Goal: Transaction & Acquisition: Download file/media

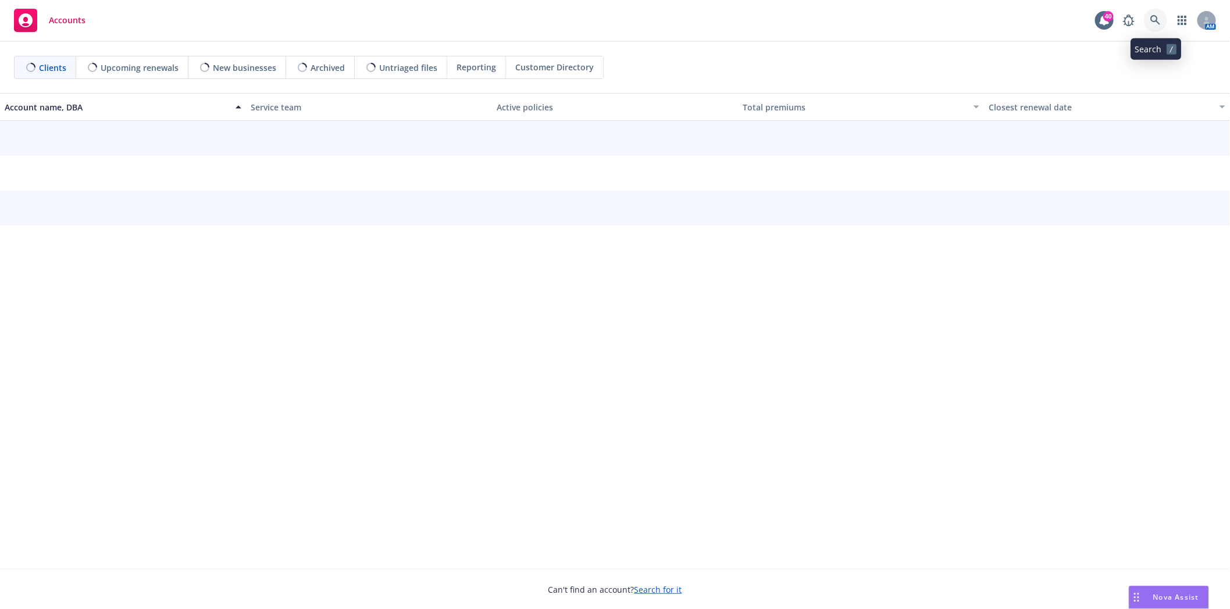
click at [1159, 18] on icon at bounding box center [1155, 20] width 10 height 10
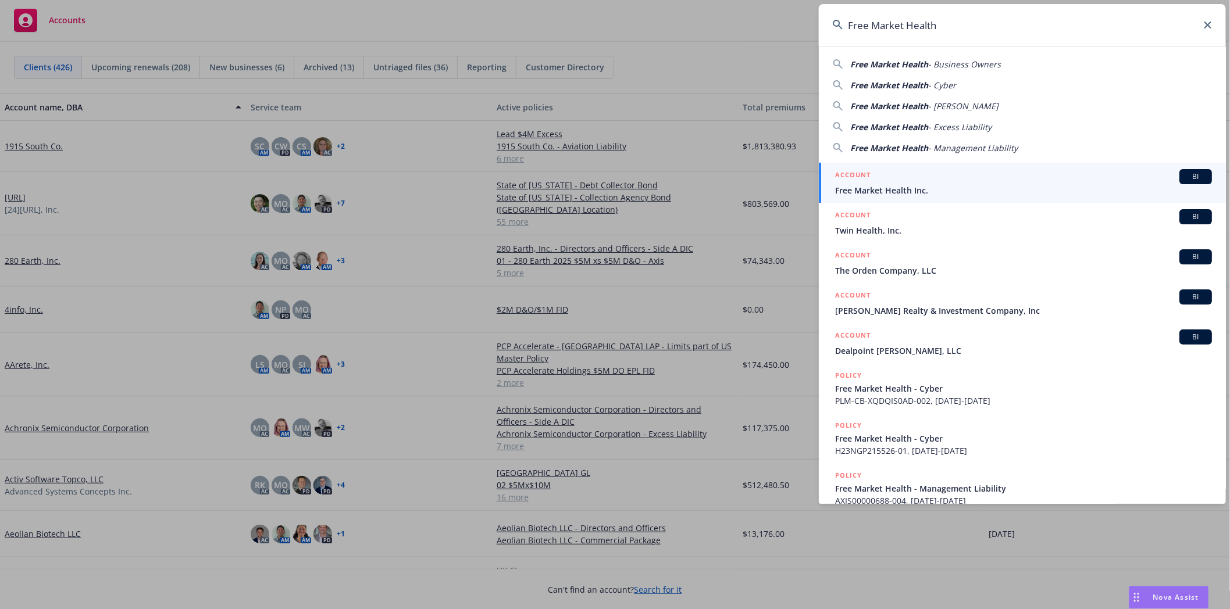
type input "Free Market Health"
drag, startPoint x: 873, startPoint y: 183, endPoint x: 865, endPoint y: 189, distance: 9.5
click at [873, 183] on div "ACCOUNT BI" at bounding box center [1023, 176] width 377 height 15
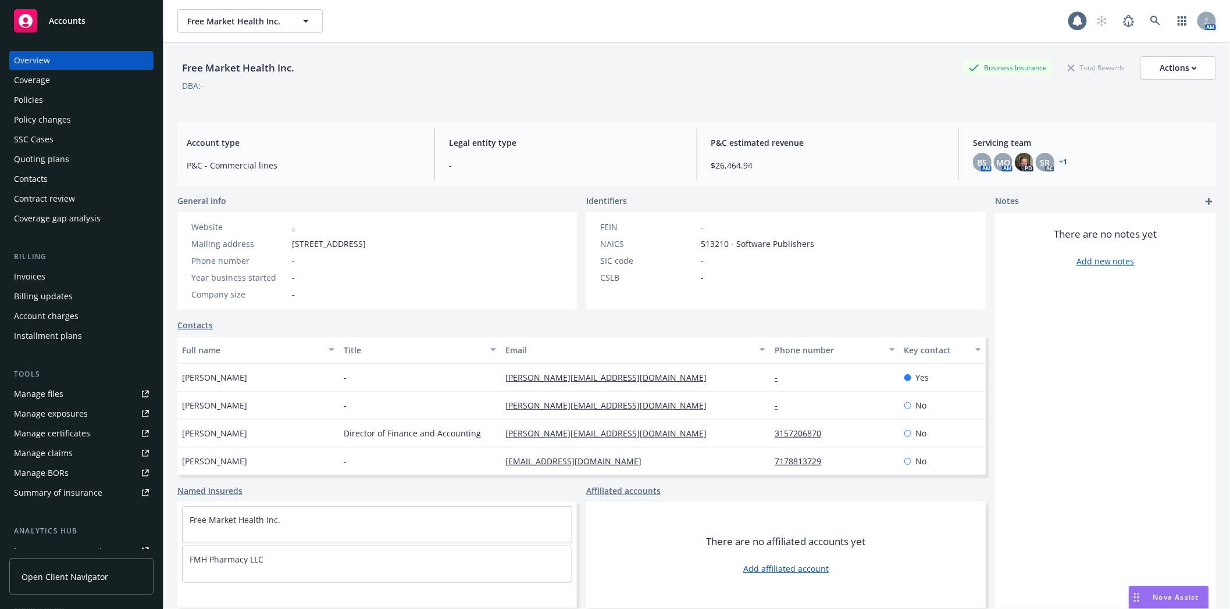
click at [41, 99] on div "Policies" at bounding box center [28, 100] width 29 height 19
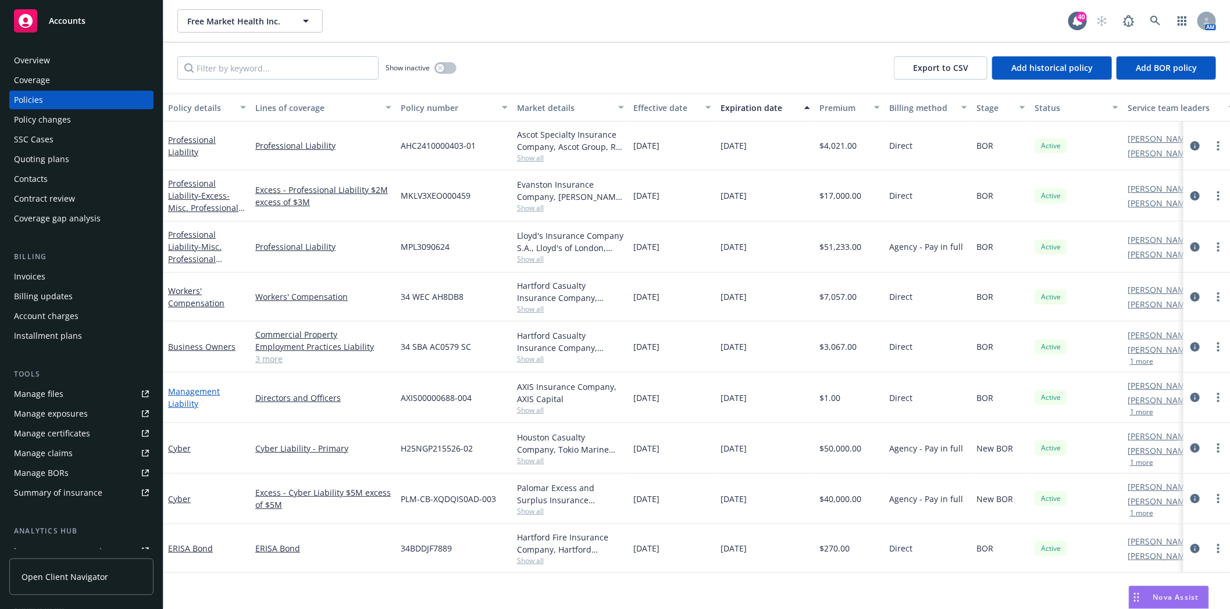
click at [205, 391] on link "Management Liability" at bounding box center [194, 397] width 52 height 23
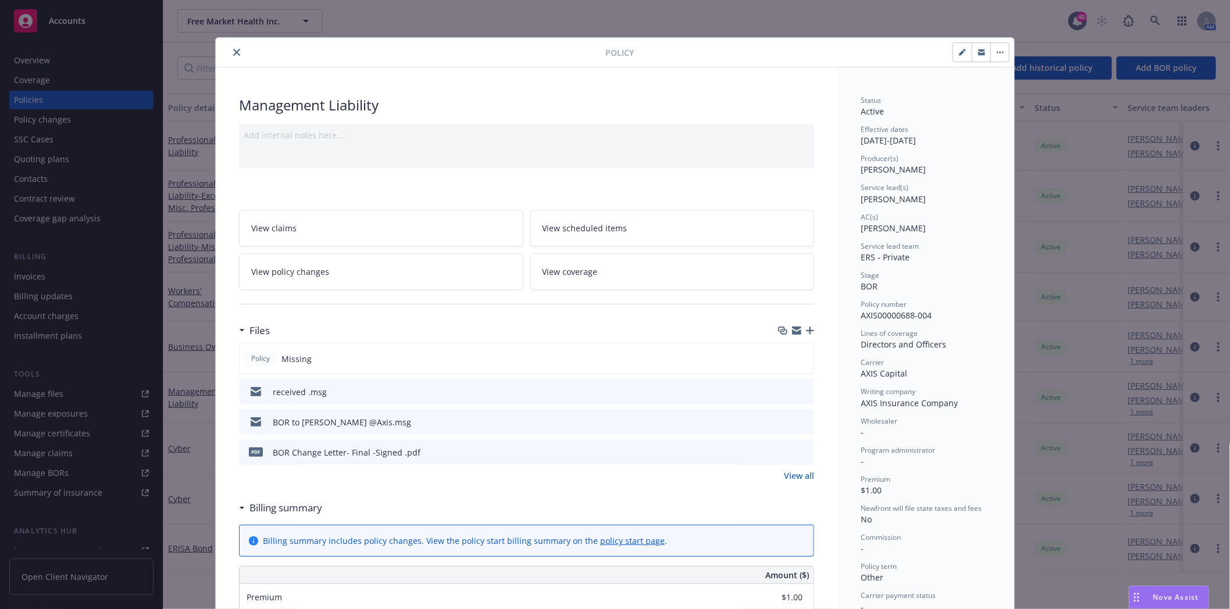
click at [798, 391] on icon "preview file" at bounding box center [803, 391] width 10 height 8
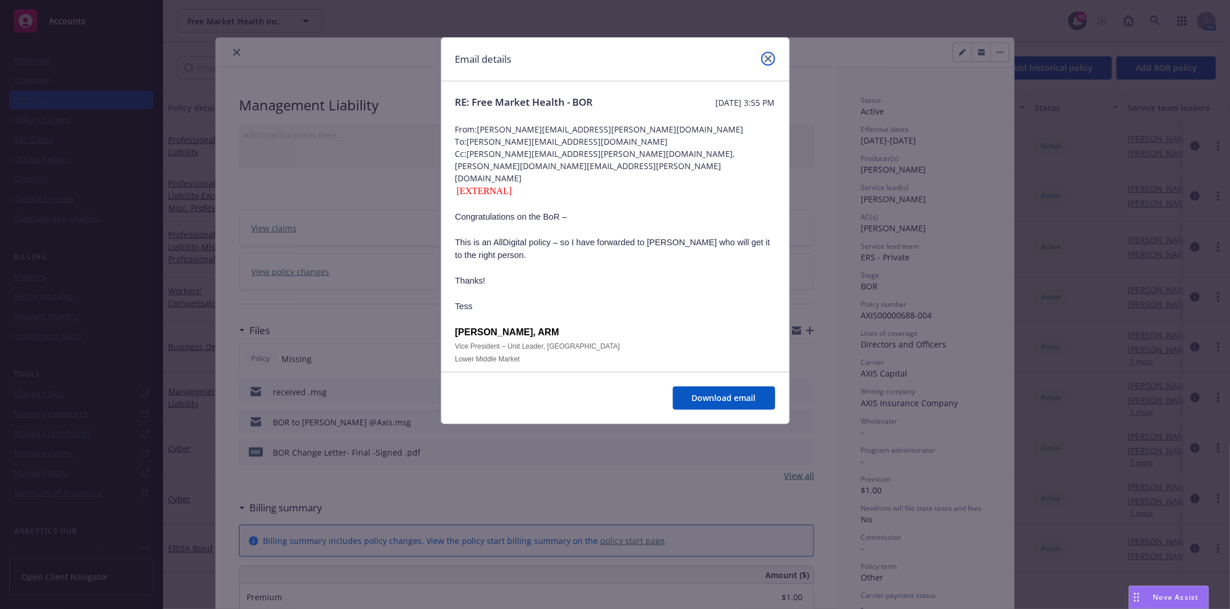
click at [765, 56] on icon "close" at bounding box center [768, 58] width 7 height 7
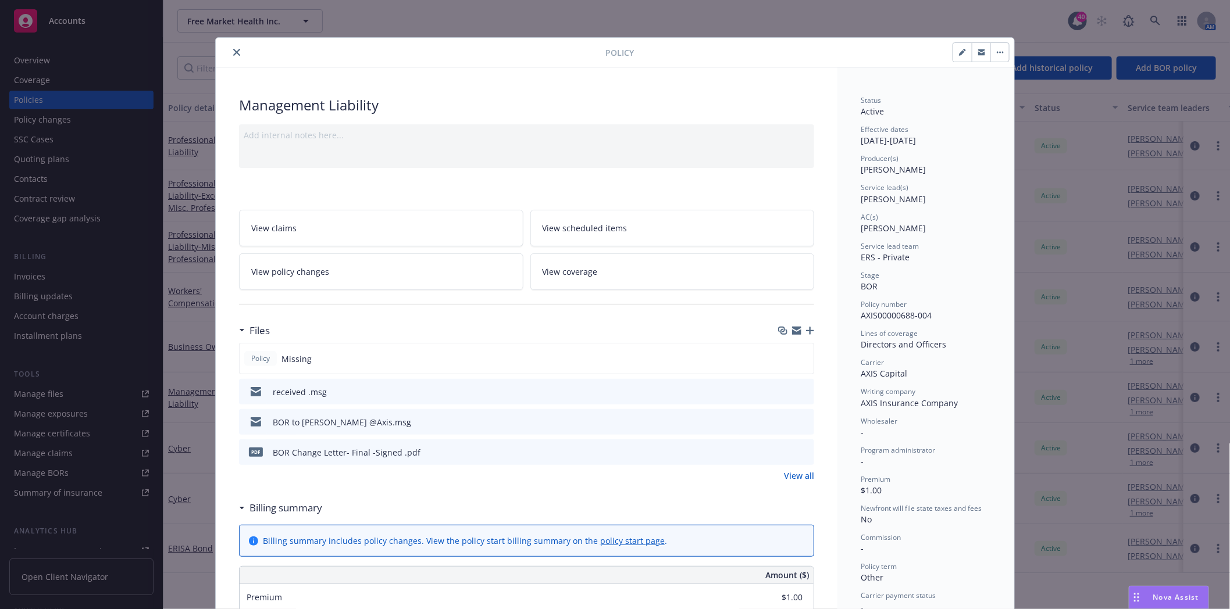
click at [806, 332] on icon "button" at bounding box center [810, 331] width 8 height 8
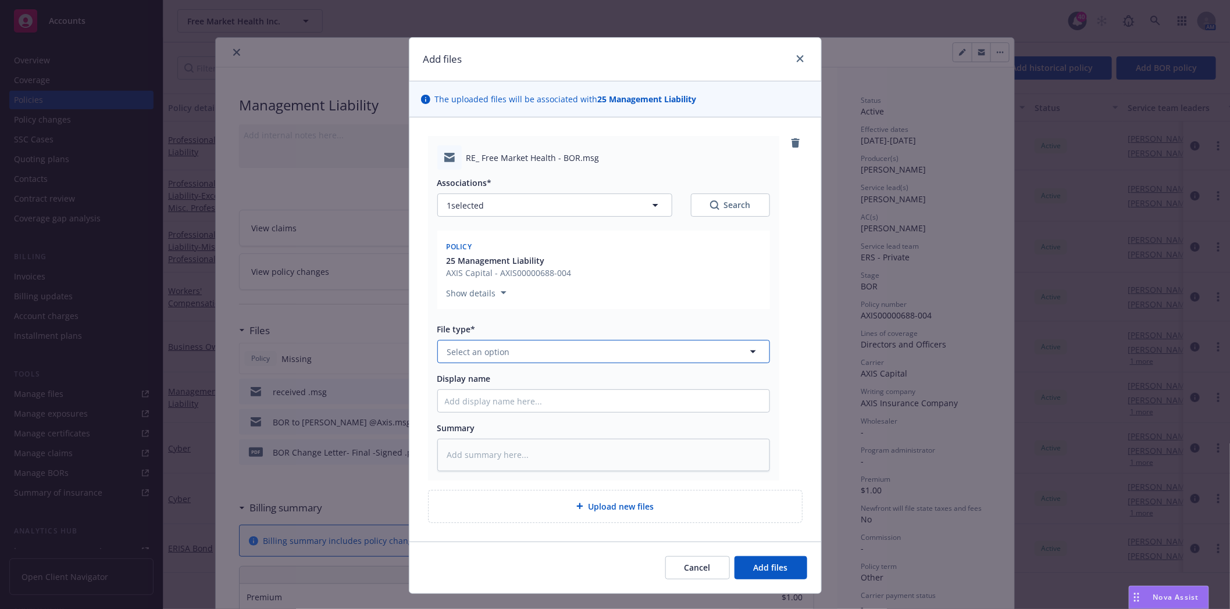
click at [498, 357] on span "Select an option" at bounding box center [478, 352] width 63 height 12
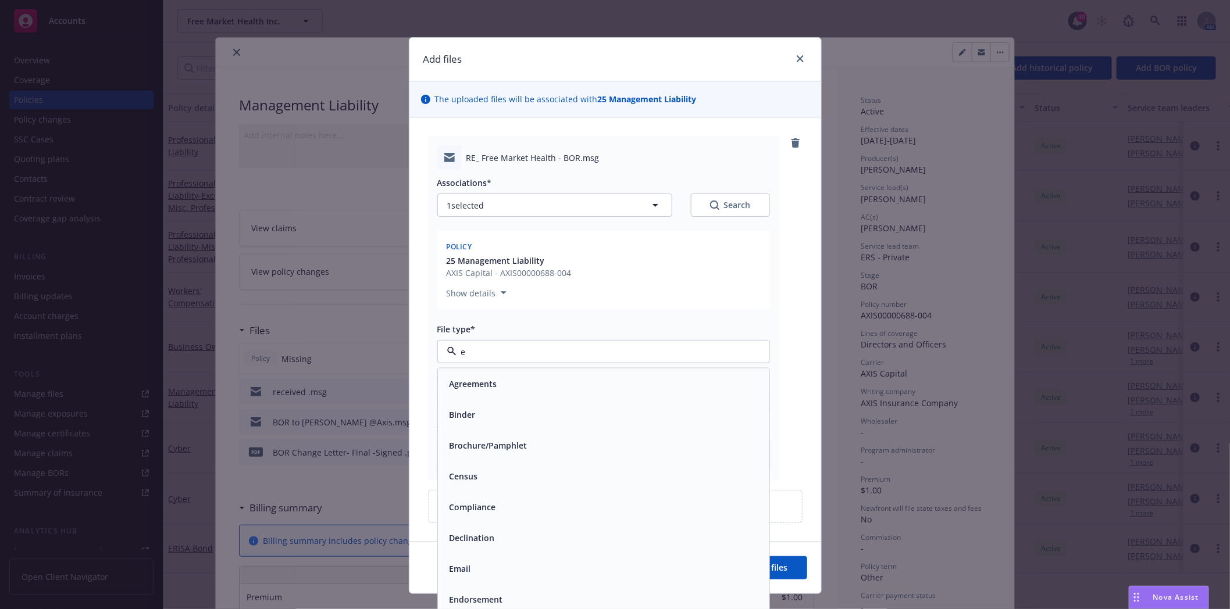
type input "em"
click at [450, 415] on span "Email" at bounding box center [461, 415] width 22 height 12
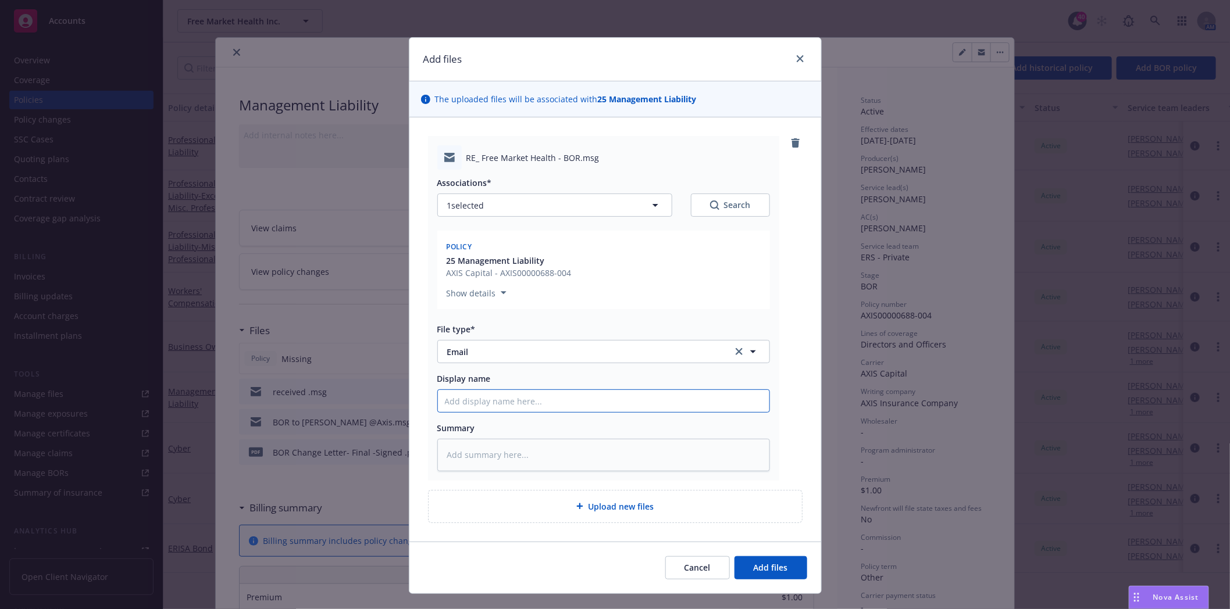
click at [462, 398] on input "Display name" at bounding box center [604, 401] width 332 height 22
type textarea "x"
type input "B"
type textarea "x"
type input "Bo"
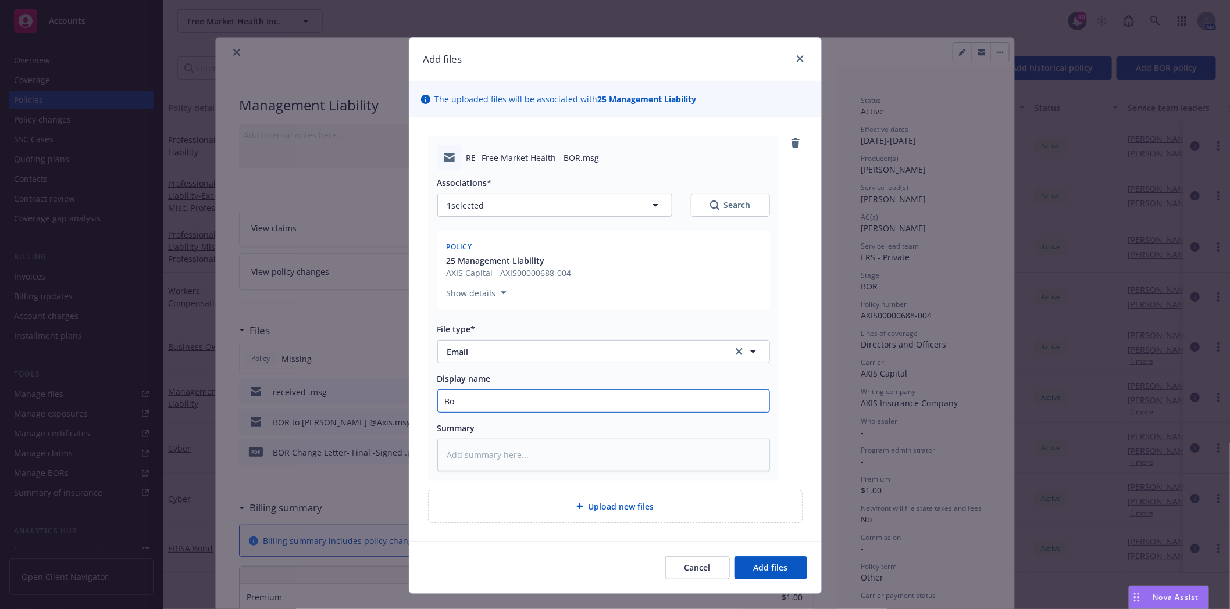
type textarea "x"
type input "B"
type textarea "x"
type input "BO"
type textarea "x"
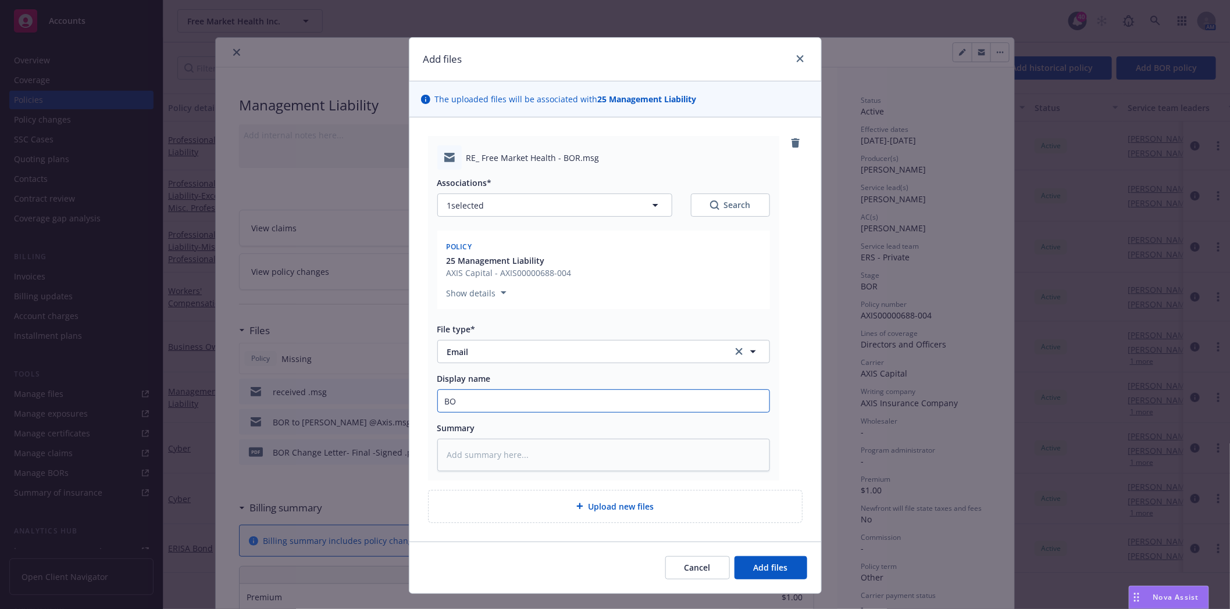
type input "BO"
type textarea "x"
type input "BO"
type textarea "x"
type input "BOR"
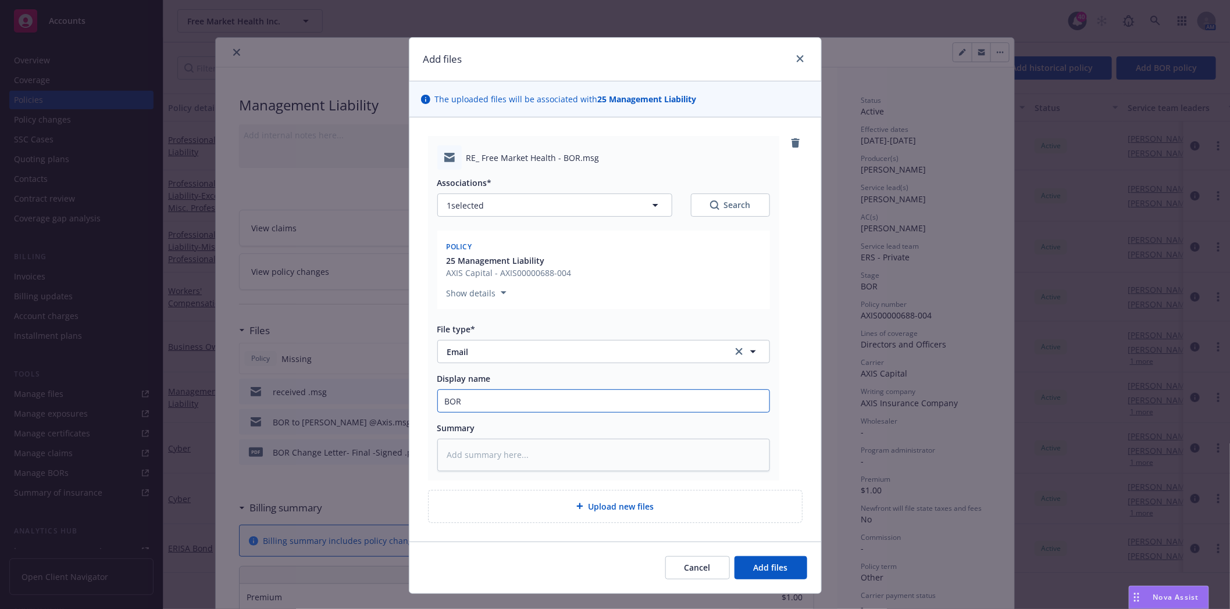
type textarea "x"
type input "BOR"
type textarea "x"
type input "BOR n"
type textarea "x"
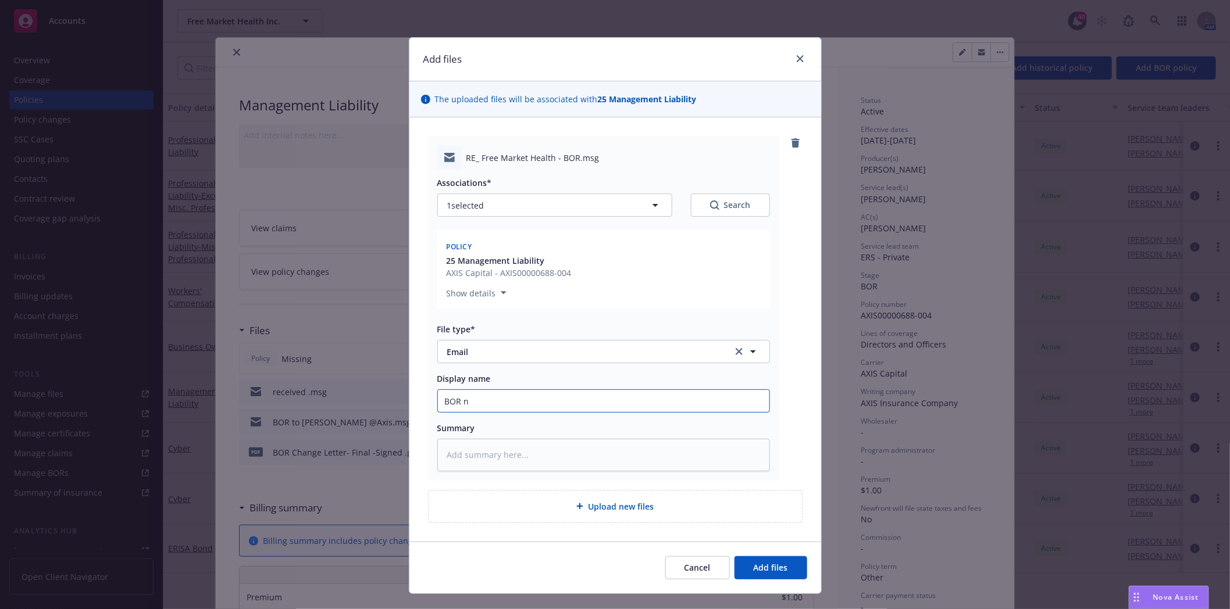
type input "BOR ne"
type textarea "x"
type input "[PERSON_NAME]"
type textarea "x"
type input "BOR need"
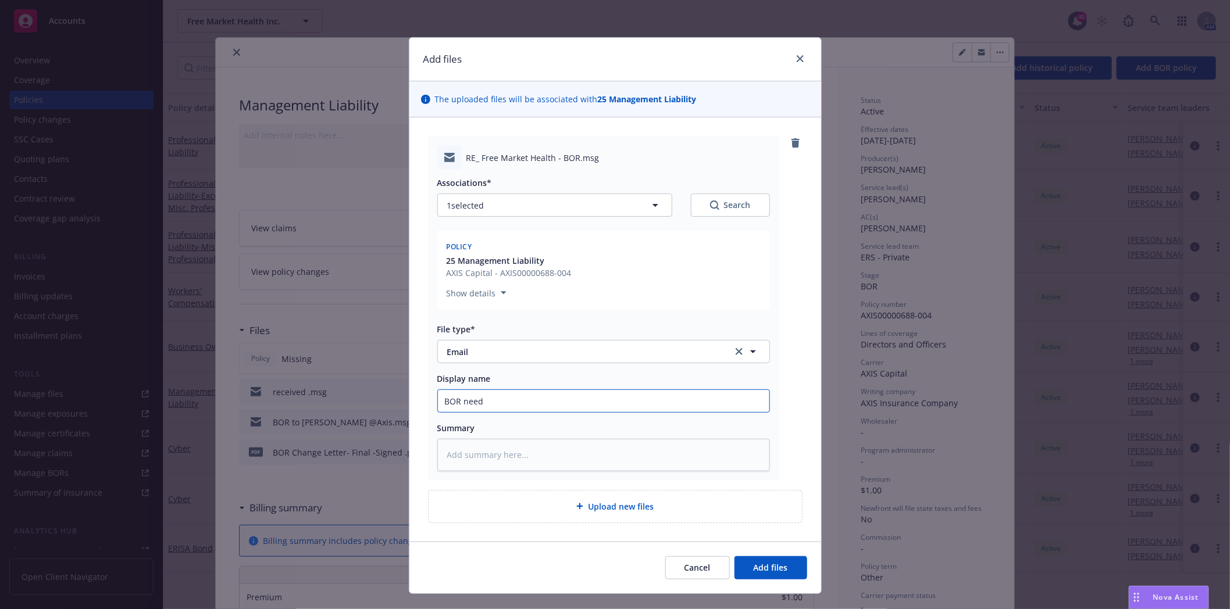
type textarea "x"
type input "BOR need"
type textarea "x"
type input "BOR need"
type textarea "x"
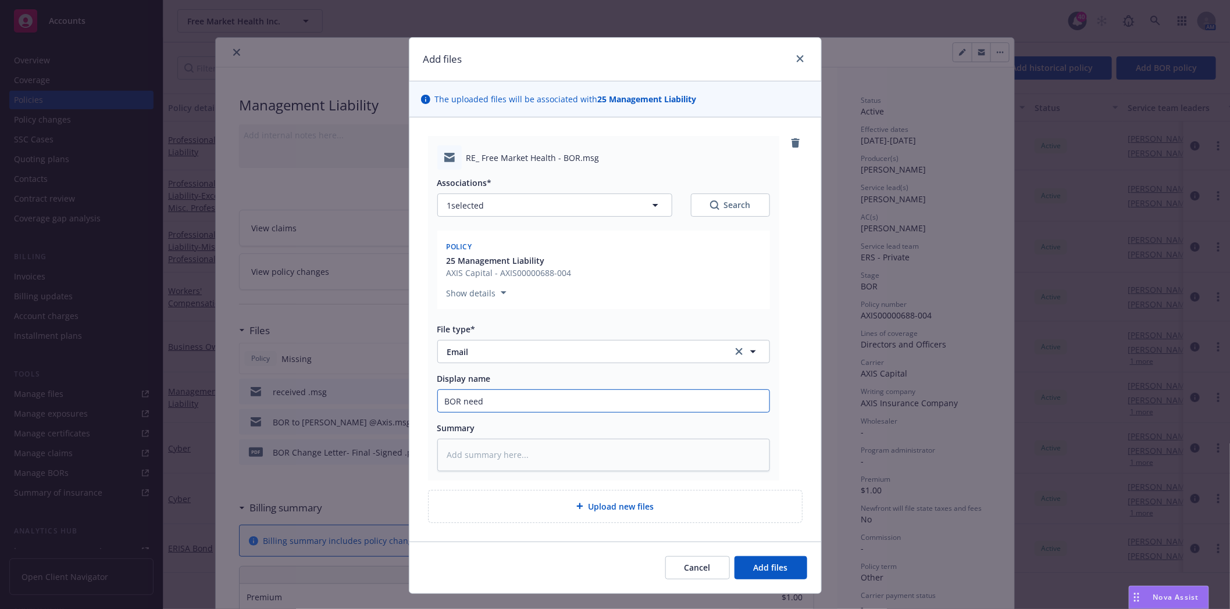
type input "BOR needs"
type textarea "x"
type input "BOR needs"
type textarea "x"
type input "BOR needs t"
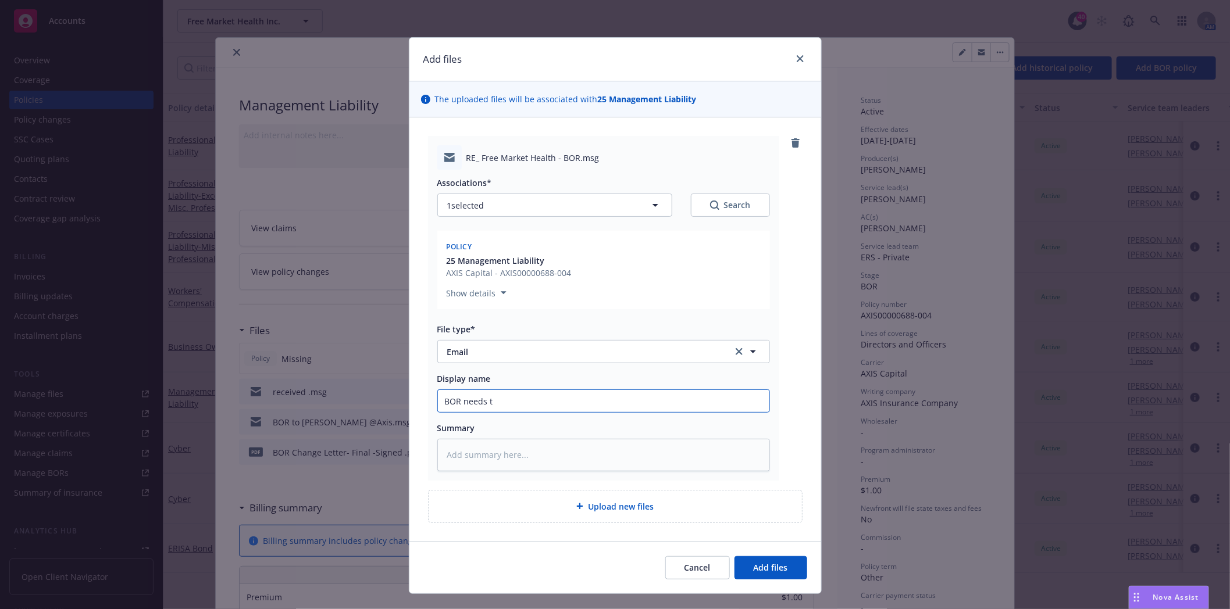
type textarea "x"
type input "BOR needs to"
type textarea "x"
type input "BOR needs to"
type textarea "x"
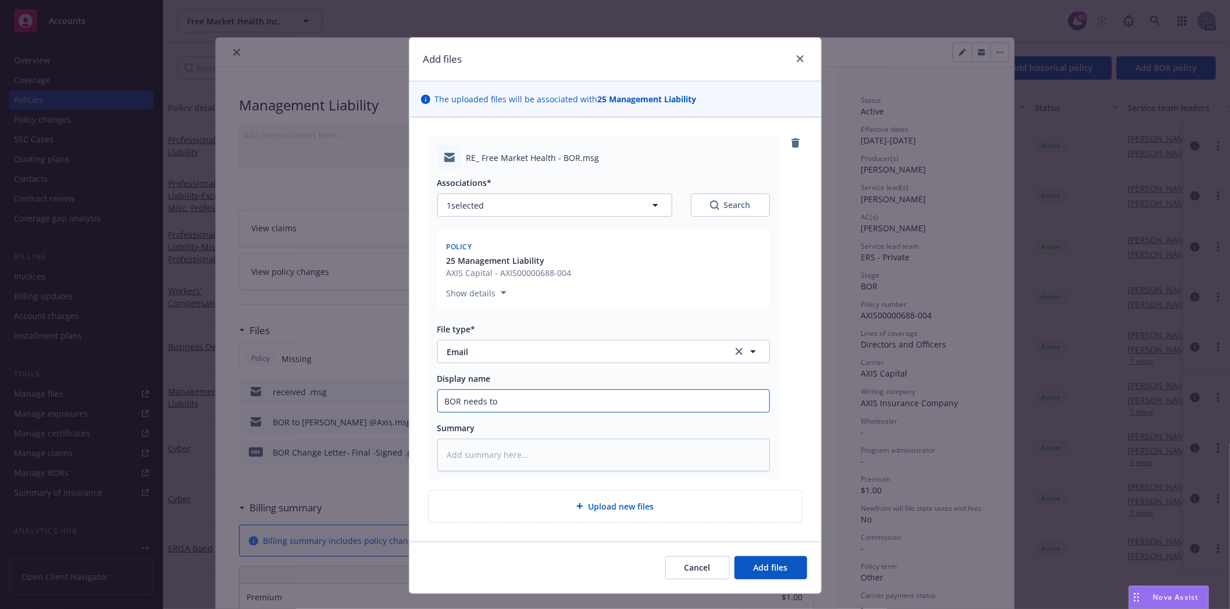
type input "BOR needs to g"
type textarea "x"
type input "BOR needs to go"
type textarea "x"
type input "BOR needs to go"
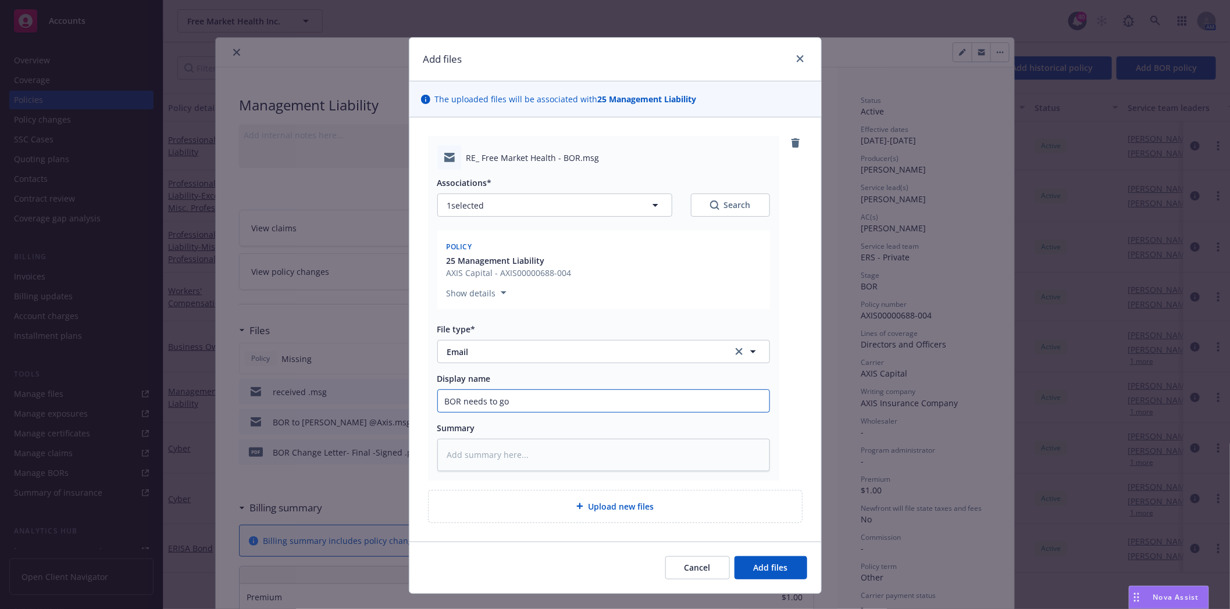
type textarea "x"
type input "BOR needs to go t"
type textarea "x"
type input "BOR needs to go to"
type textarea "x"
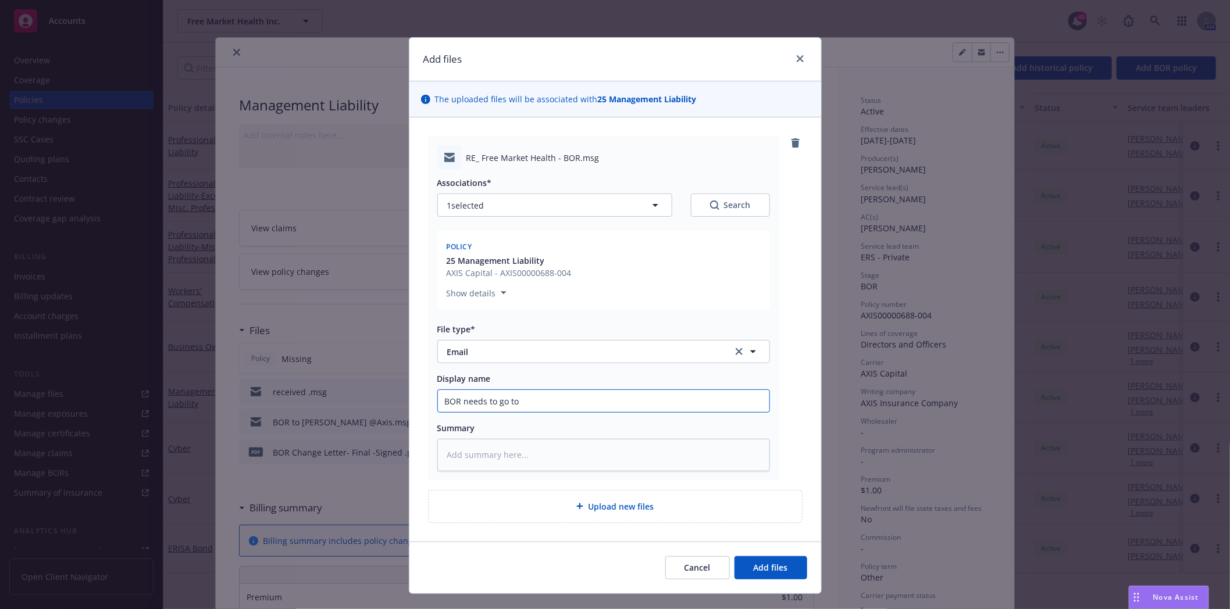
type input "BOR needs to go to"
type textarea "x"
type input "BOR needs to go to w"
type textarea "x"
type input "BOR needs to go to wh"
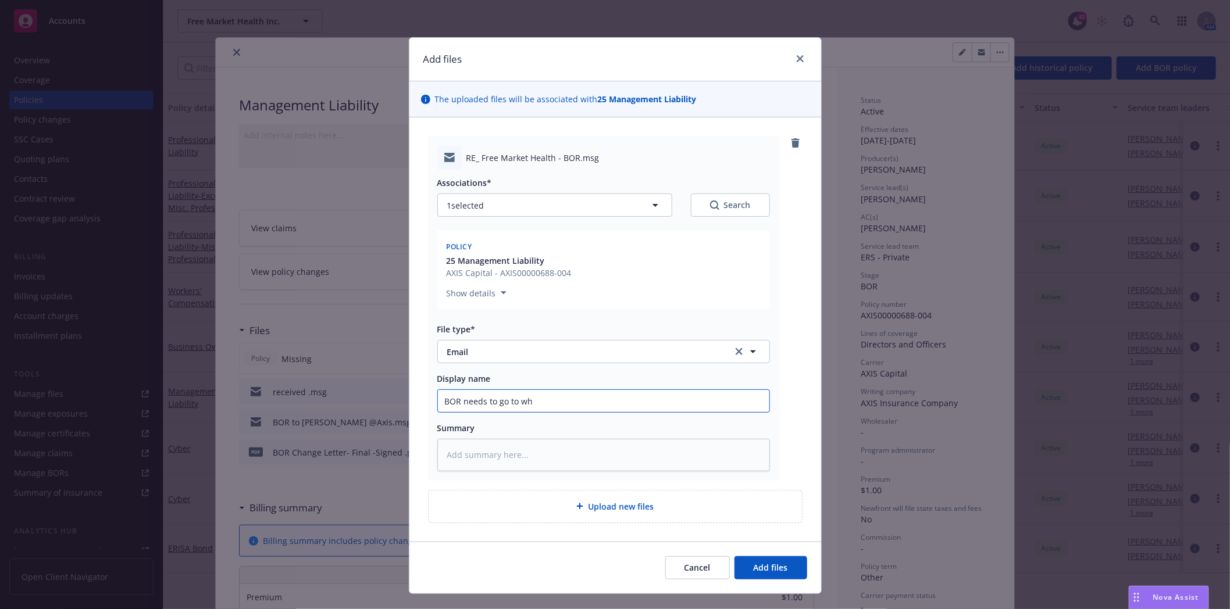
type textarea "x"
type input "[PERSON_NAME] needs to go to who"
type textarea "x"
type input "BOR needs to go to whol"
type textarea "x"
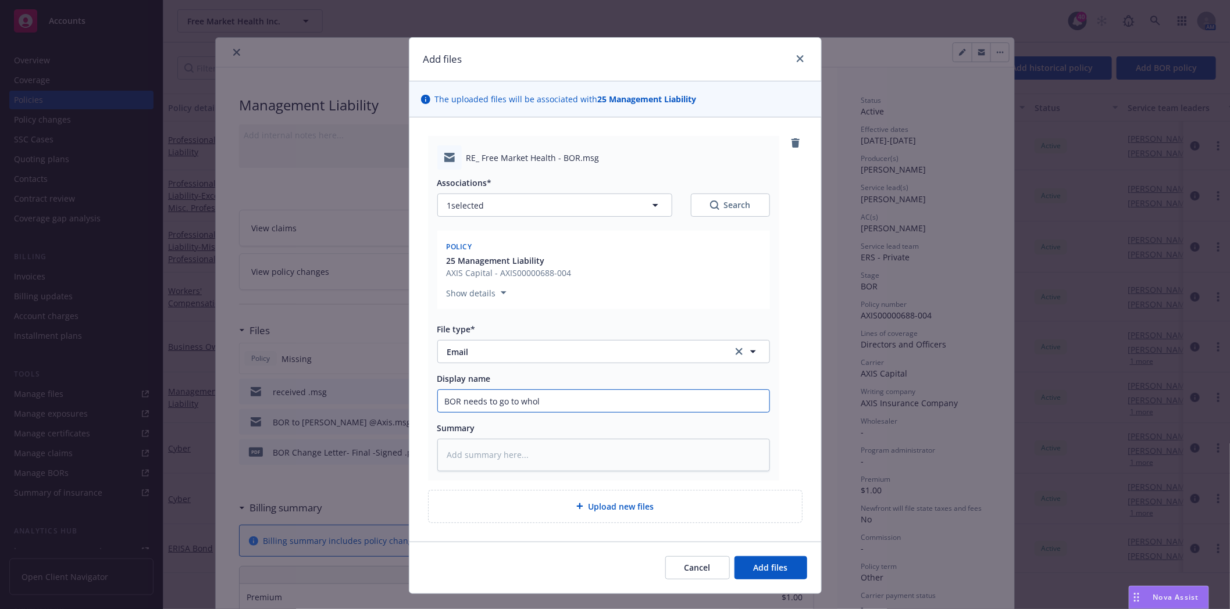
type input "BOR needs to go to whole"
type textarea "x"
type input "BOR needs to go to wholes"
type textarea "x"
type input "BOR needs to go to wholesh"
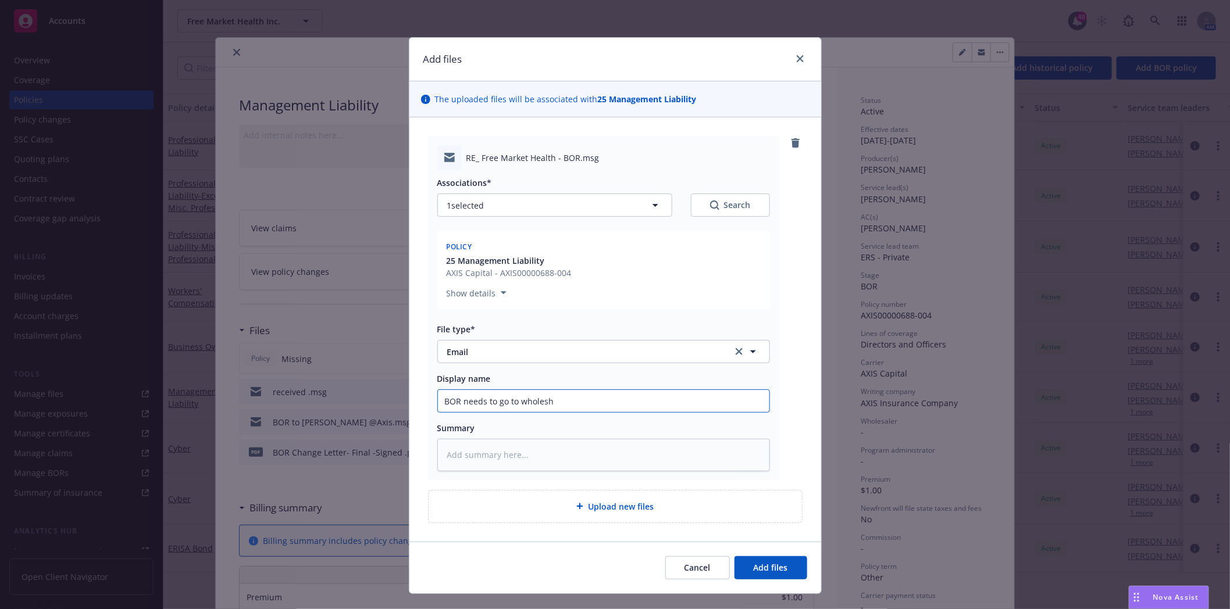
type textarea "x"
type input "BOR needs to go to wholesha"
type textarea "x"
type input "BOR needs to go to wholeshar"
type textarea "x"
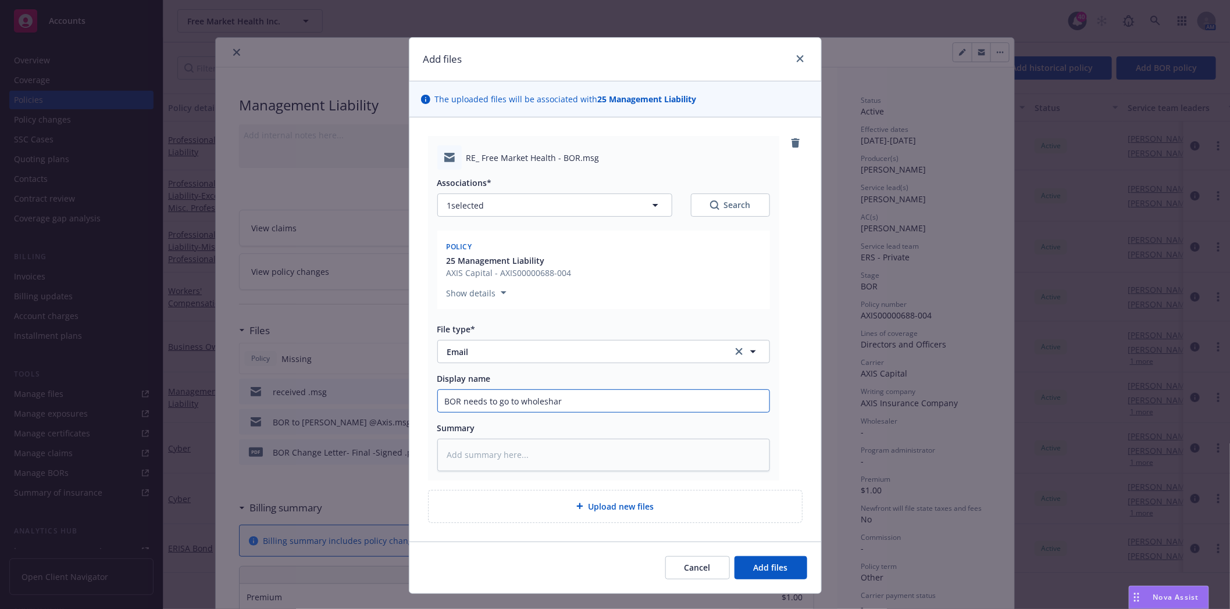
type input "BOR needs to go to wholesha"
type textarea "x"
type input "BOR needs to go to wholesh"
type textarea "x"
type input "BOR needs to go to wholes"
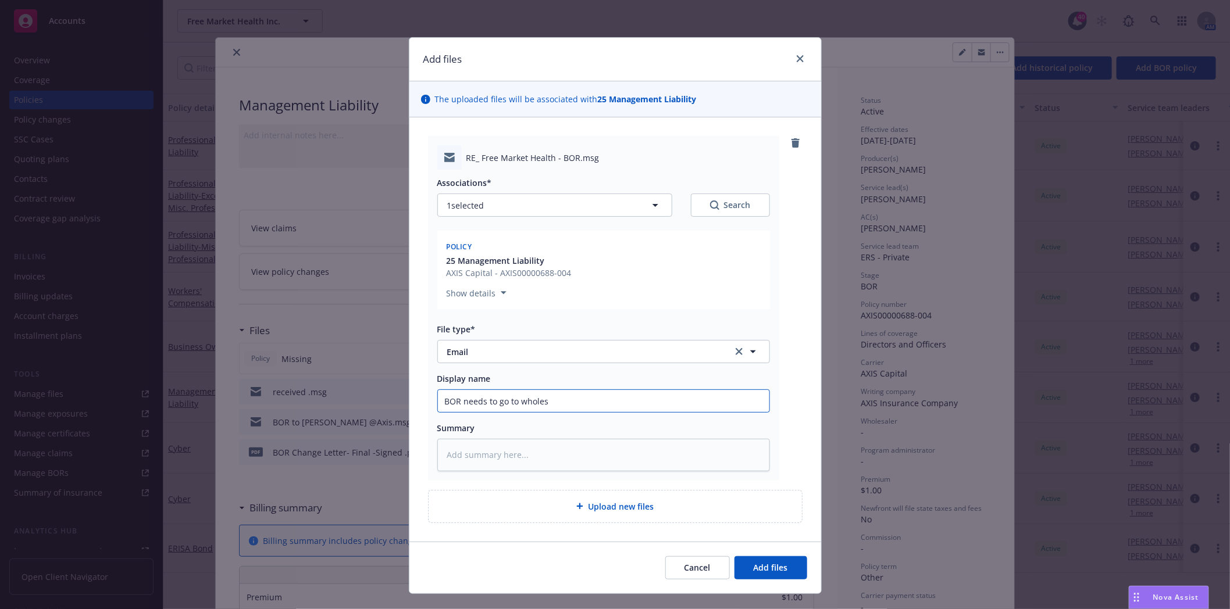
type textarea "x"
type input "BOR needs to go to wholesa"
type textarea "x"
type input "BOR needs to go to wholesal"
type textarea "x"
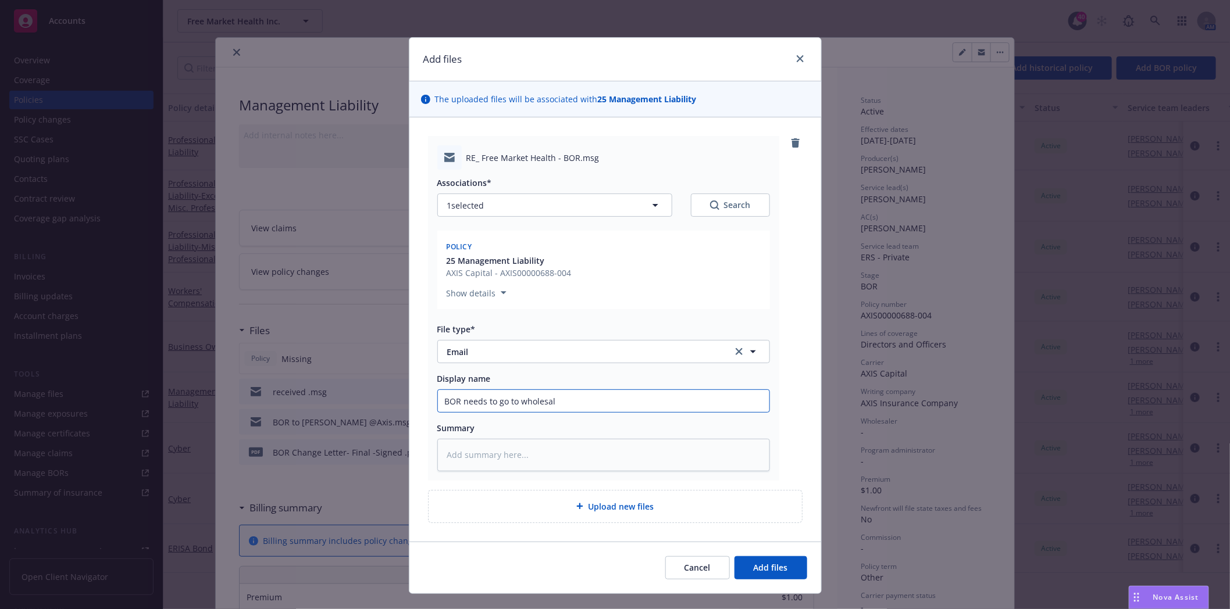
type input "BOR needs to go to wholesale"
type textarea "x"
type input "BOR needs to go to wholesale"
type textarea "x"
type input "BOR needs to go to wholesale b"
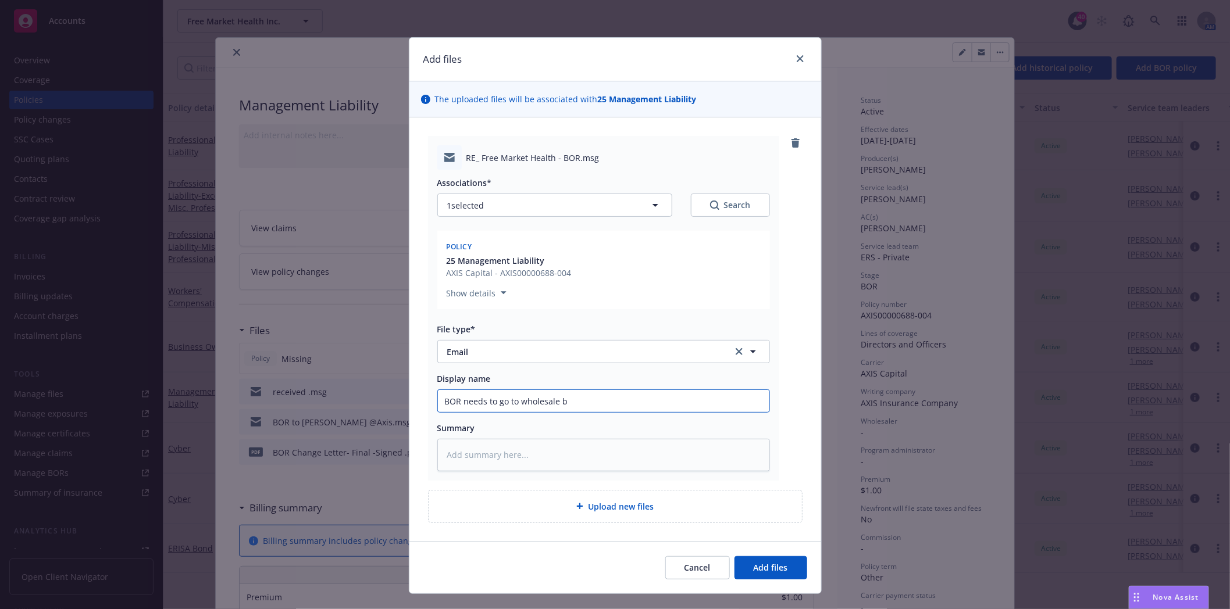
type textarea "x"
type input "BOR needs to go to wholesale br"
type textarea "x"
type input "BOR needs to go to wholesale bro"
type textarea "x"
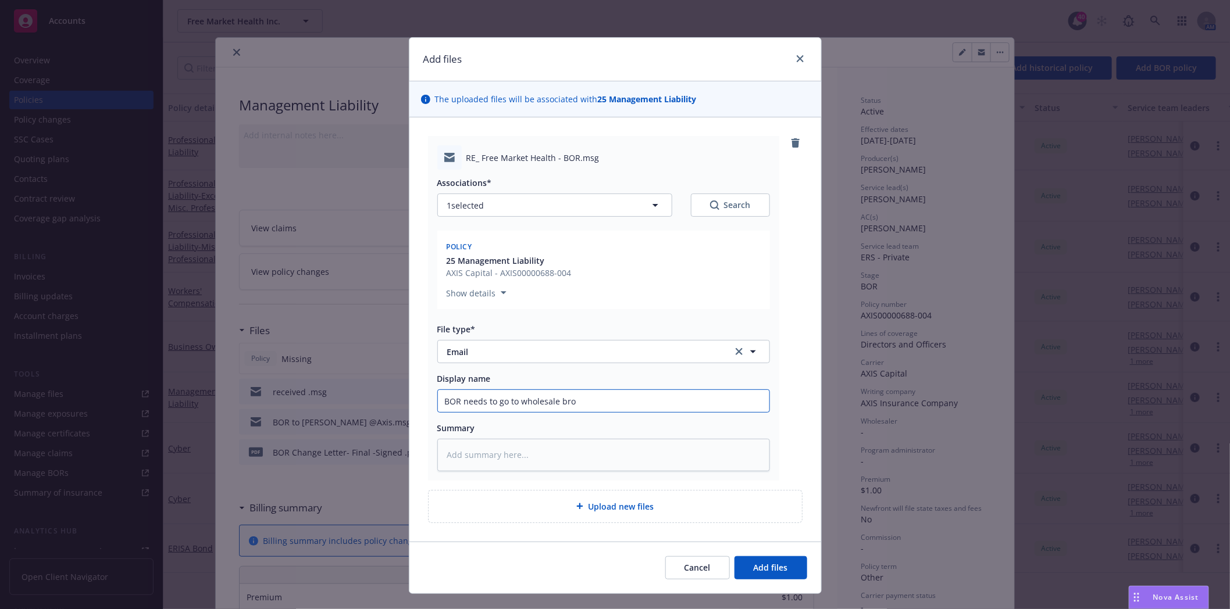
type input "BOR needs to go to wholesale brok"
type textarea "x"
type input "BOR needs to go to wholesale broke"
type textarea "x"
type input "BOR needs to go to wholesale broker"
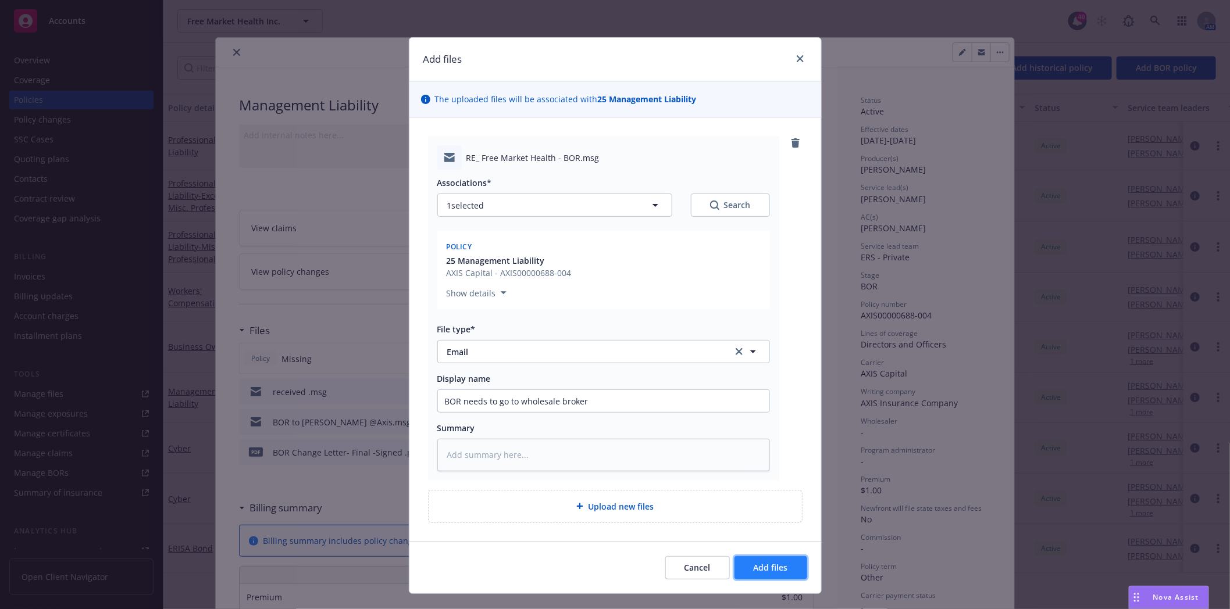
click at [780, 562] on span "Add files" at bounding box center [771, 567] width 34 height 11
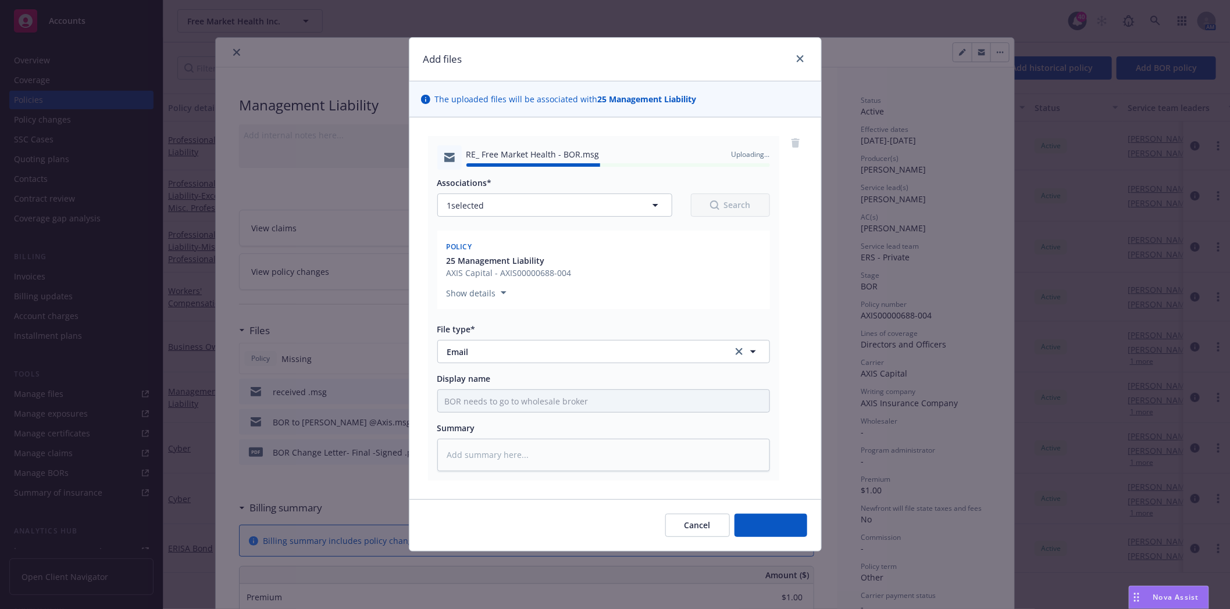
type textarea "x"
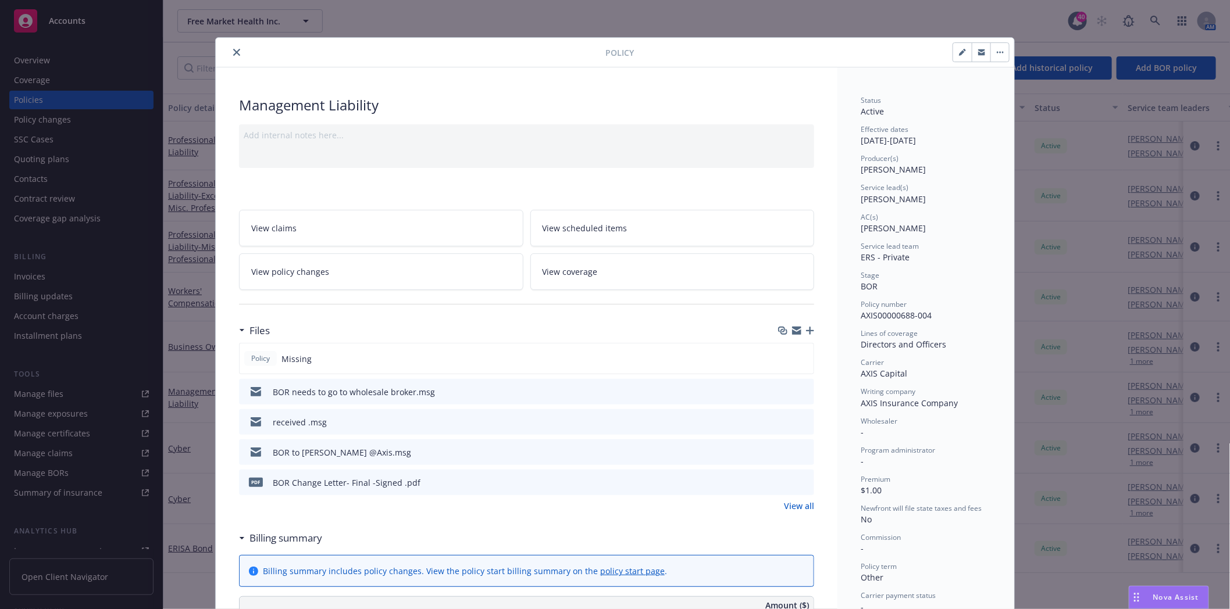
click at [234, 54] on icon "close" at bounding box center [236, 52] width 7 height 7
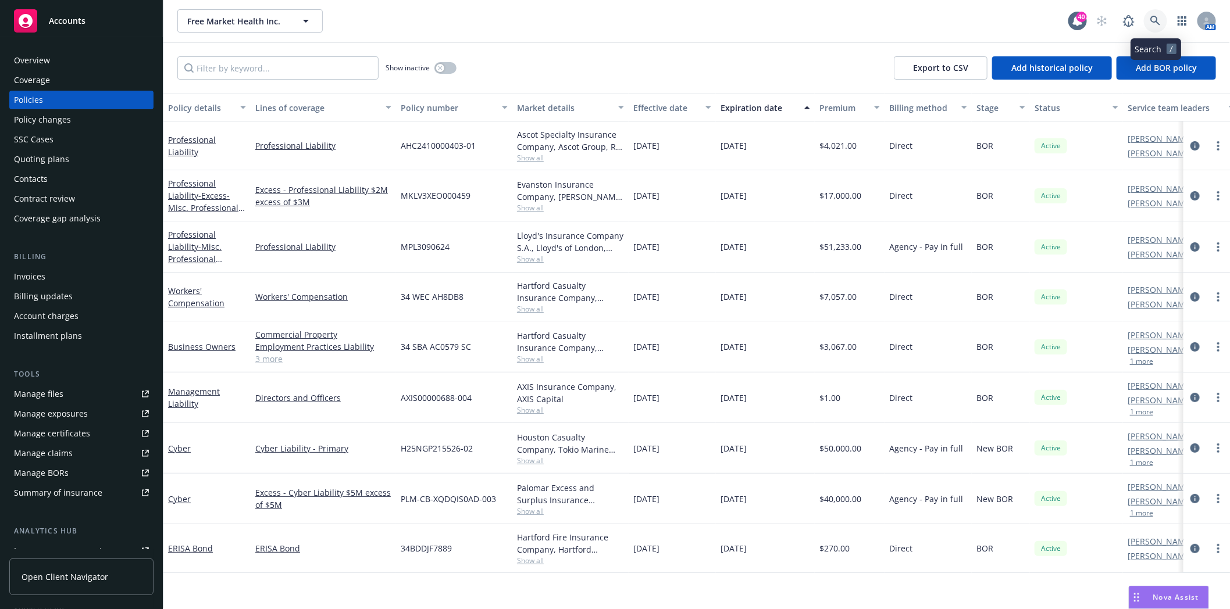
click at [1152, 20] on icon at bounding box center [1155, 21] width 10 height 10
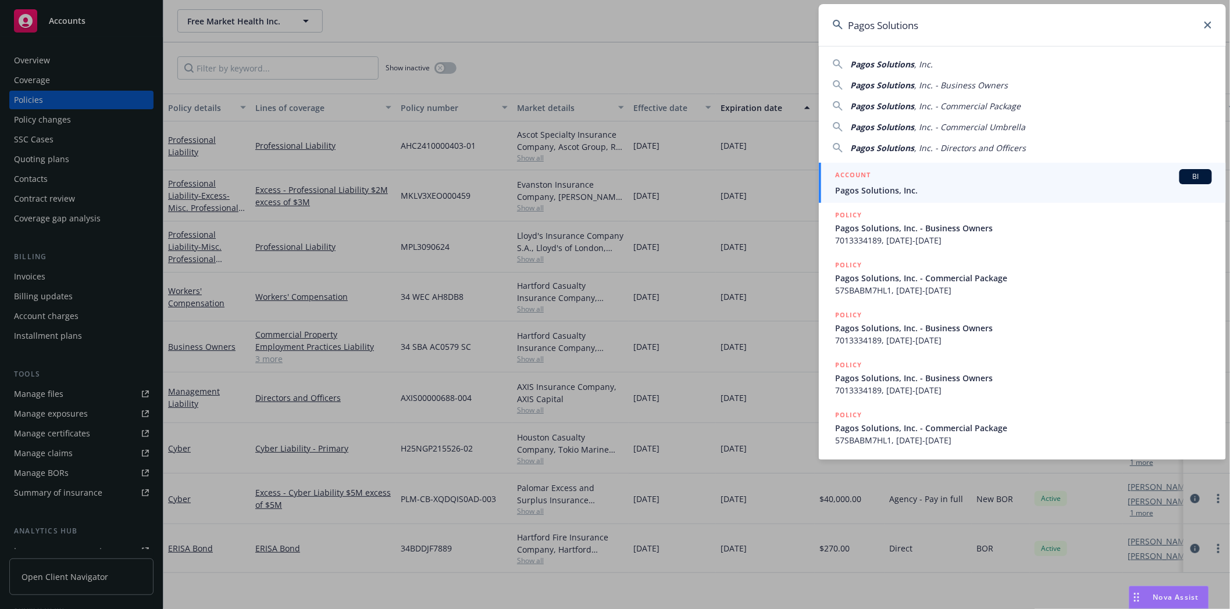
type input "Pagos Solutions"
click at [874, 184] on span "Pagos Solutions, Inc." at bounding box center [1023, 190] width 377 height 12
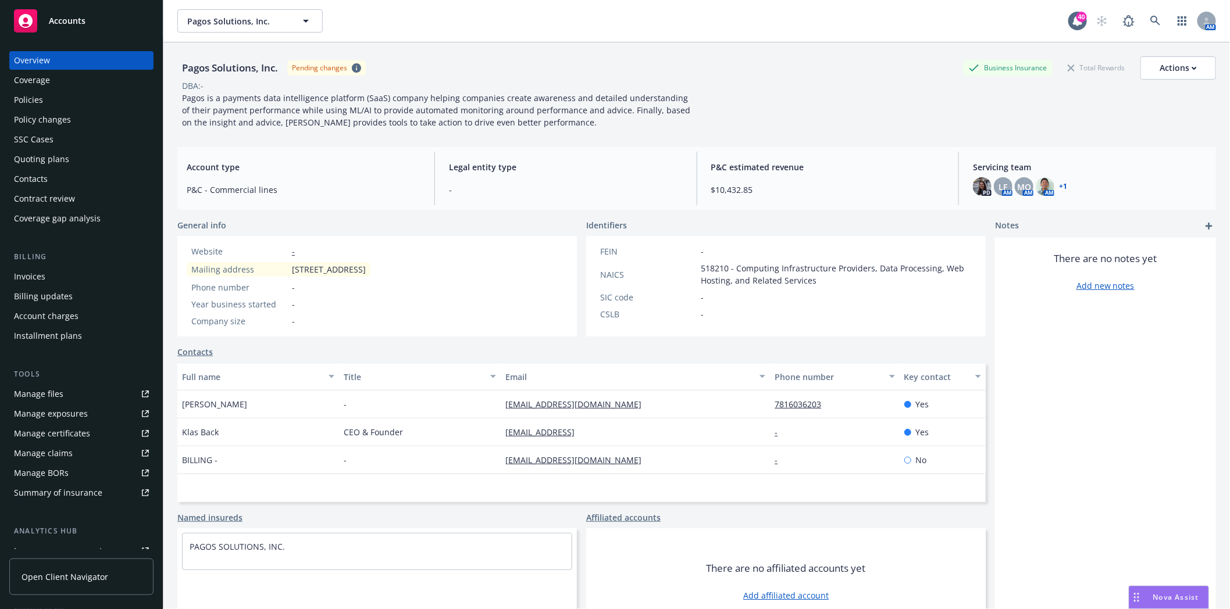
click at [23, 101] on div "Policies" at bounding box center [28, 100] width 29 height 19
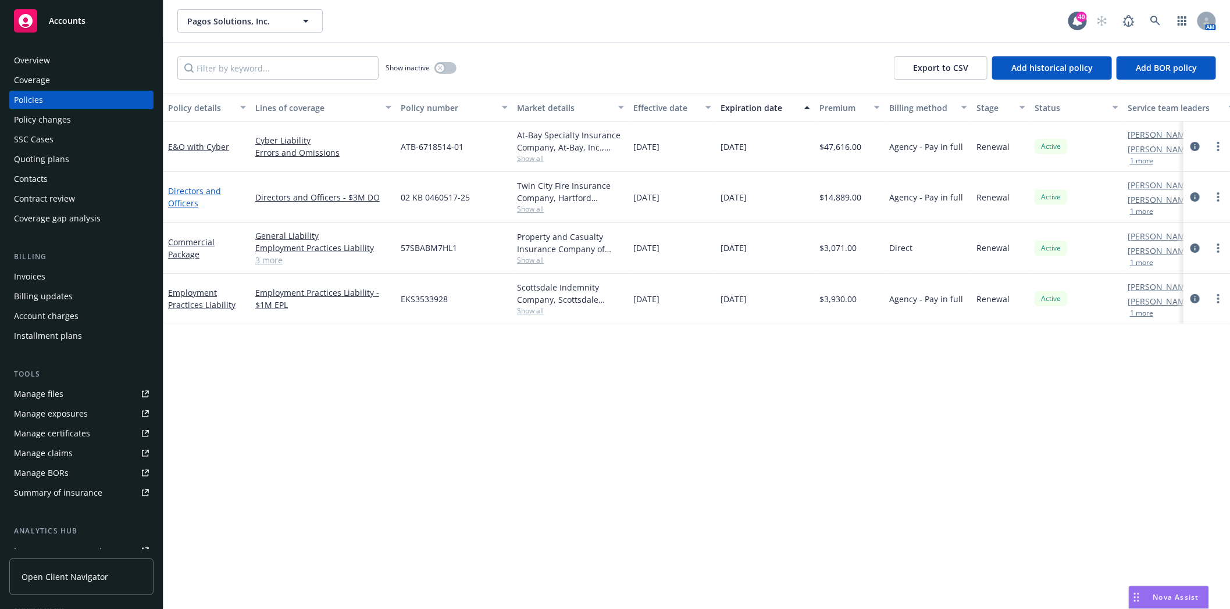
click at [188, 186] on link "Directors and Officers" at bounding box center [194, 197] width 53 height 23
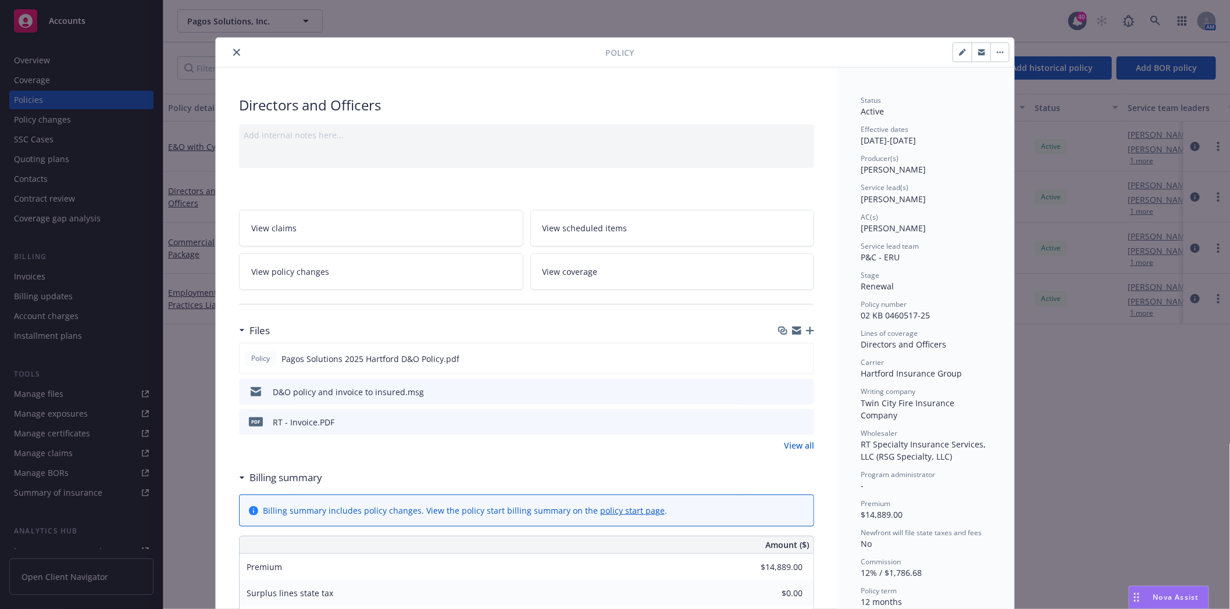
click at [800, 392] on icon "preview file" at bounding box center [803, 391] width 10 height 8
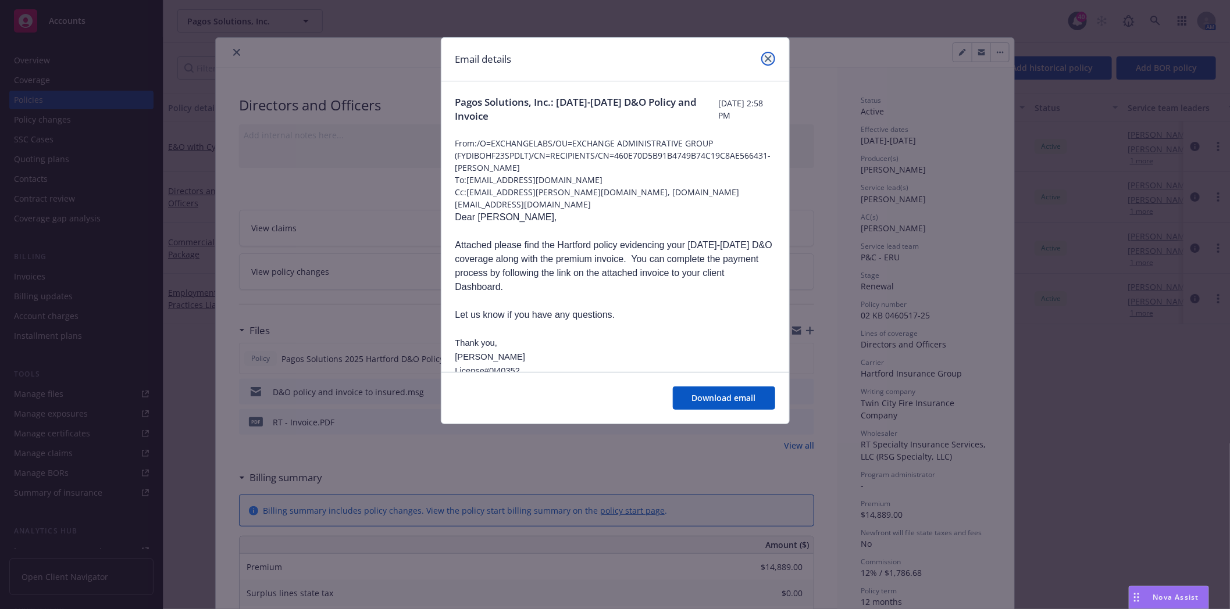
click at [768, 59] on icon "close" at bounding box center [768, 58] width 7 height 7
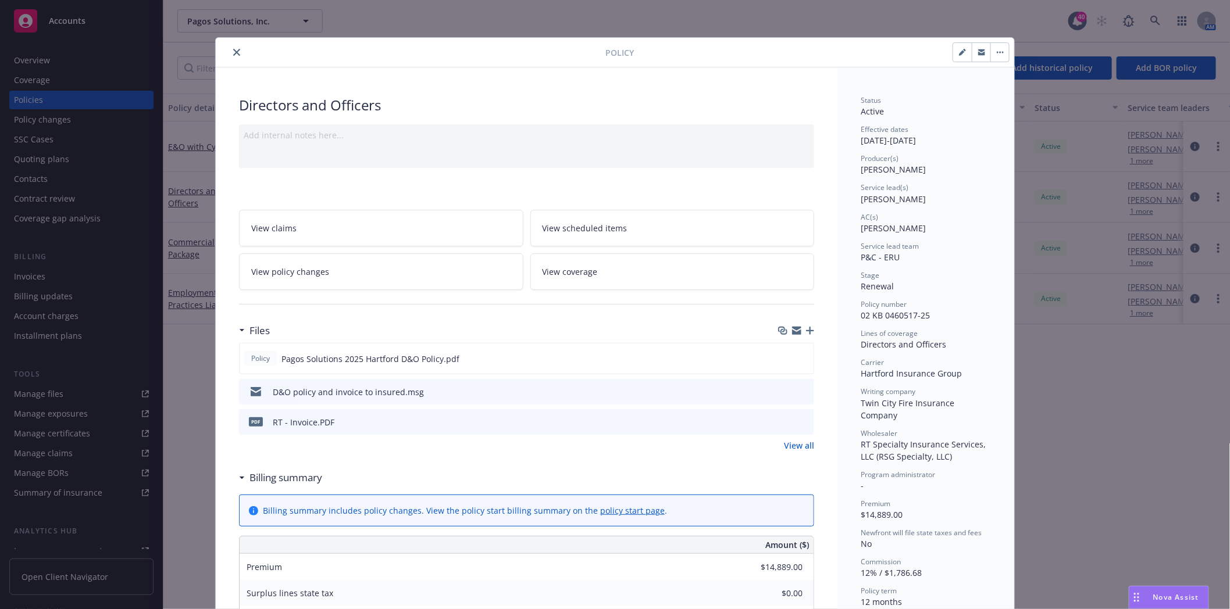
click at [233, 54] on icon "close" at bounding box center [236, 52] width 7 height 7
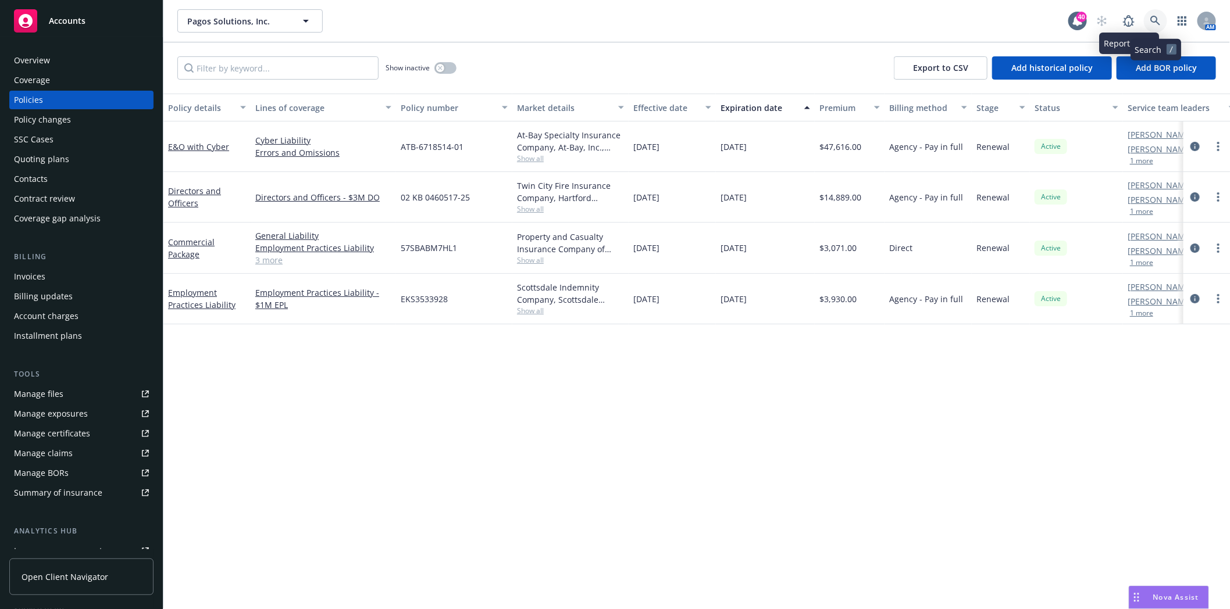
click at [1154, 16] on icon at bounding box center [1155, 21] width 10 height 10
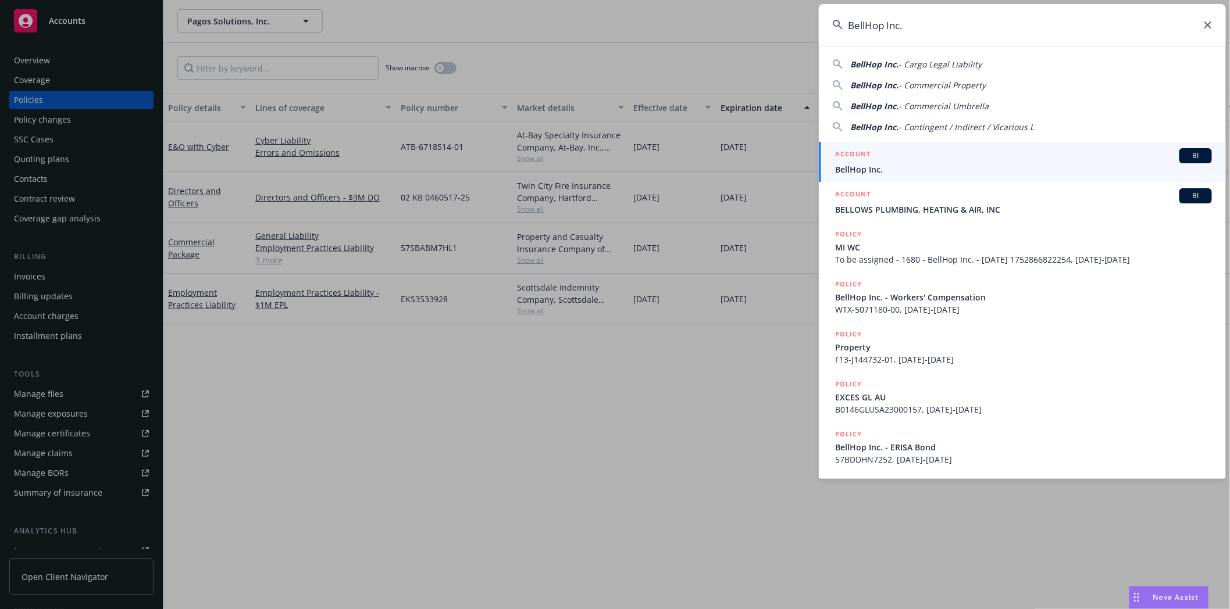
type input "BellHop Inc."
click at [904, 166] on span "BellHop Inc." at bounding box center [1023, 169] width 377 height 12
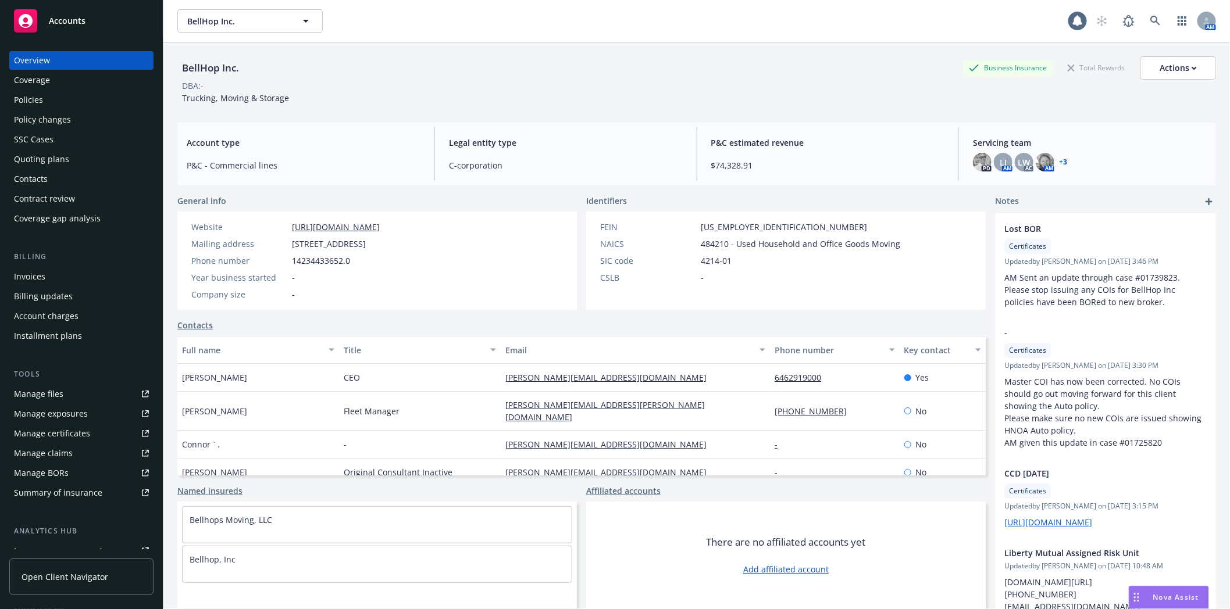
click at [56, 97] on div "Policies" at bounding box center [81, 100] width 135 height 19
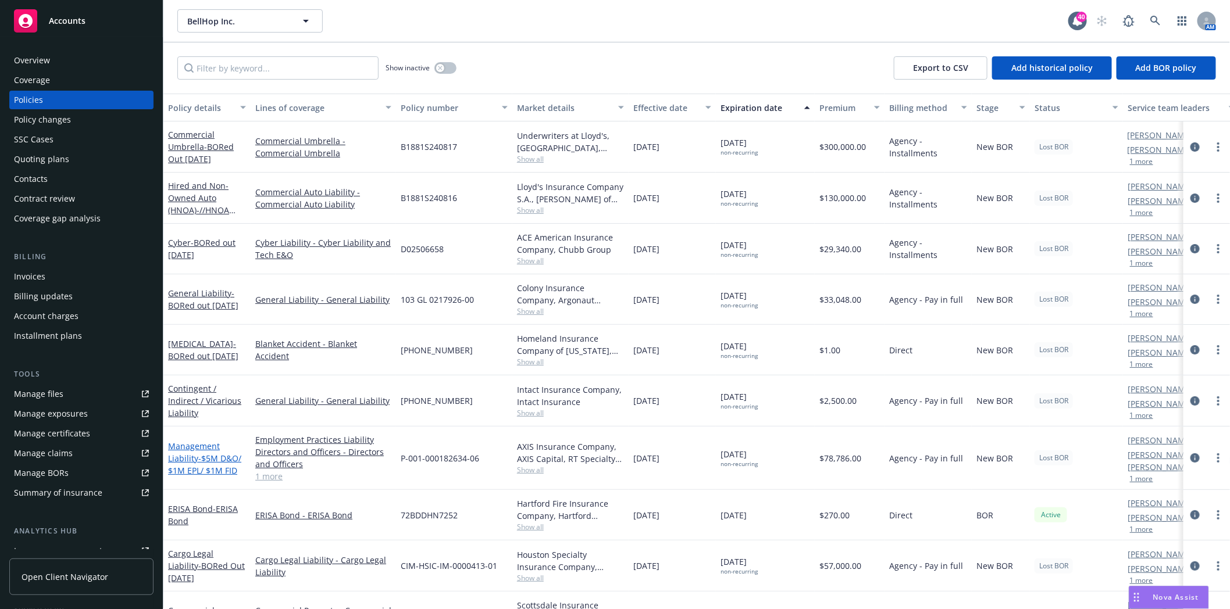
click at [204, 458] on span "- $5M D&O/ $1M EPL/ $1M FID" at bounding box center [204, 464] width 73 height 23
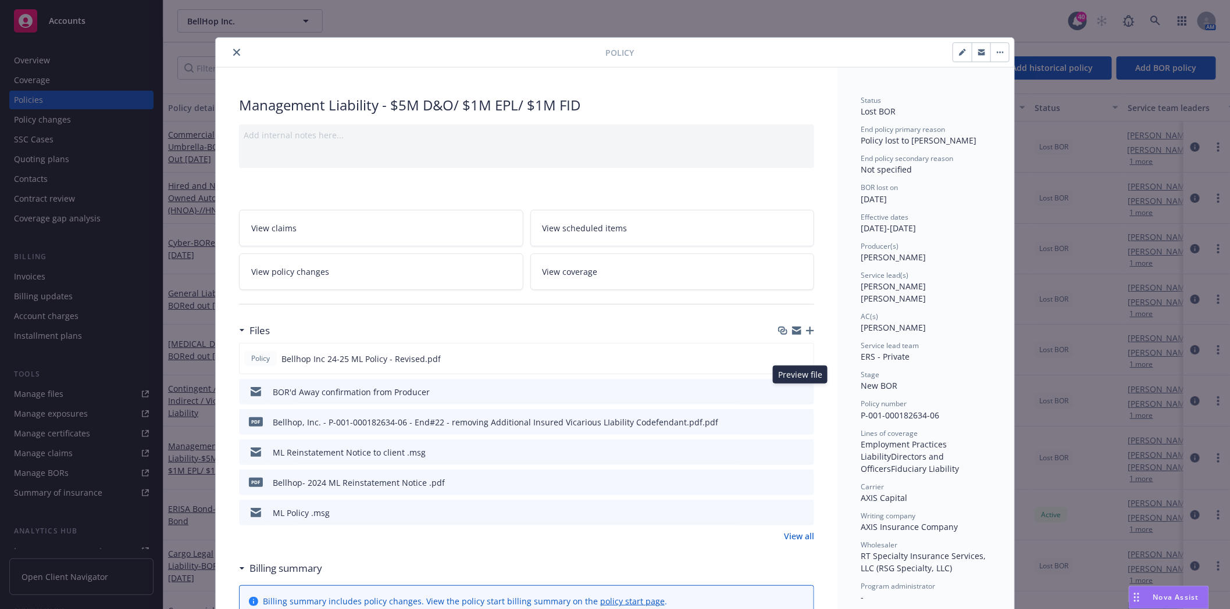
click at [800, 388] on icon "preview file" at bounding box center [803, 391] width 10 height 8
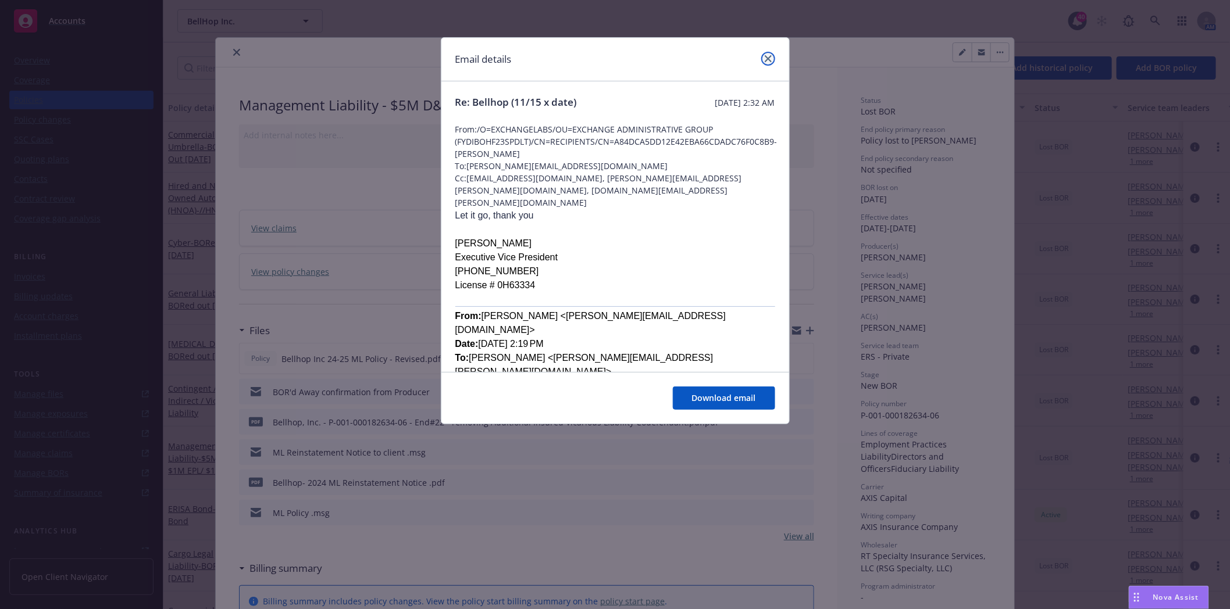
click at [774, 59] on link "close" at bounding box center [768, 59] width 14 height 14
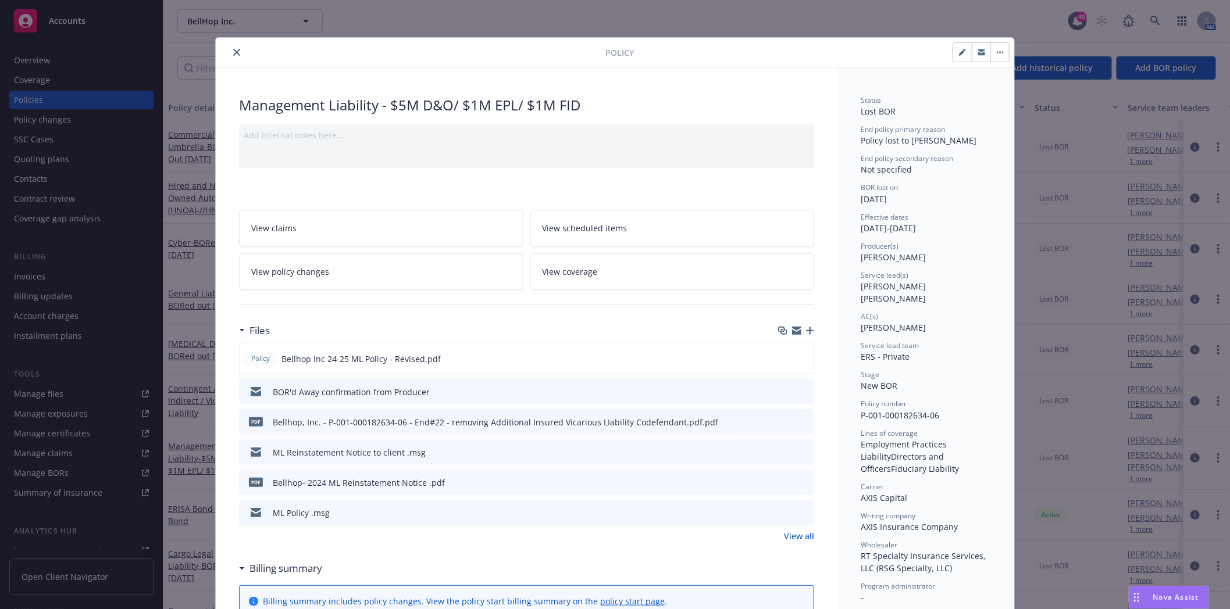
click at [233, 51] on icon "close" at bounding box center [236, 52] width 7 height 7
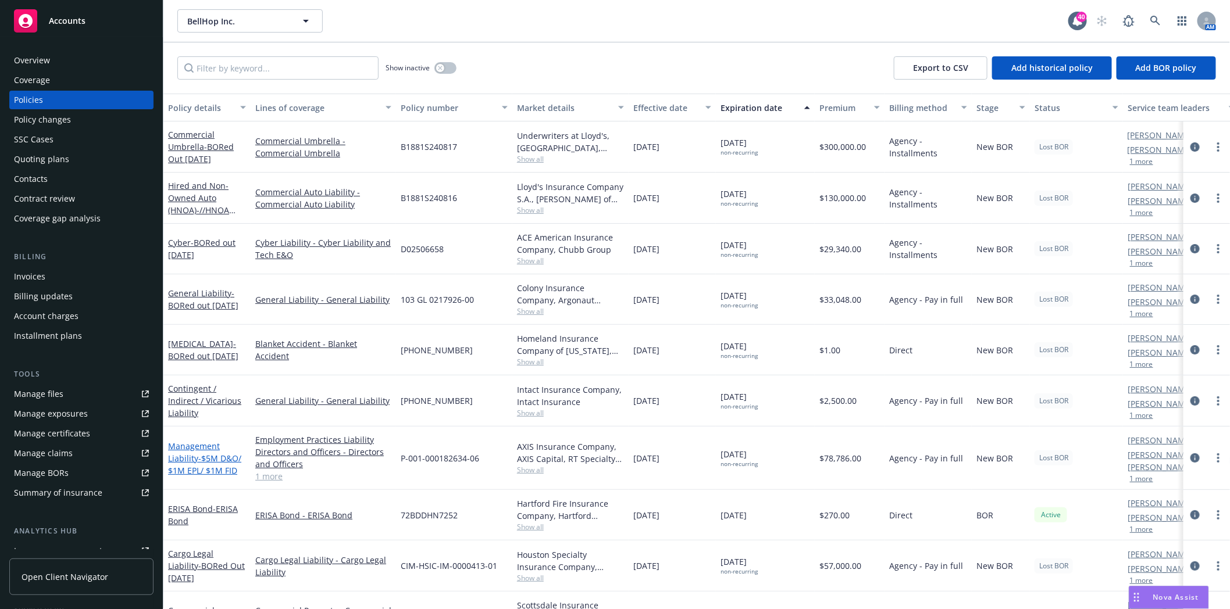
click at [188, 458] on link "Management Liability - $5M D&O/ $1M EPL/ $1M FID" at bounding box center [204, 458] width 73 height 35
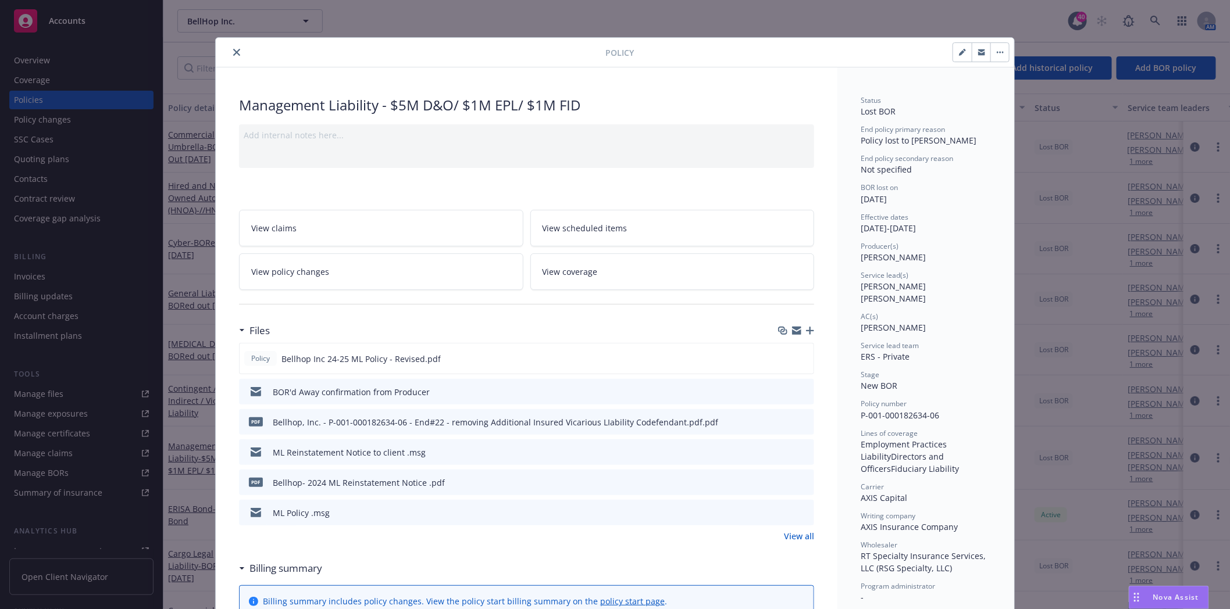
scroll to position [35, 0]
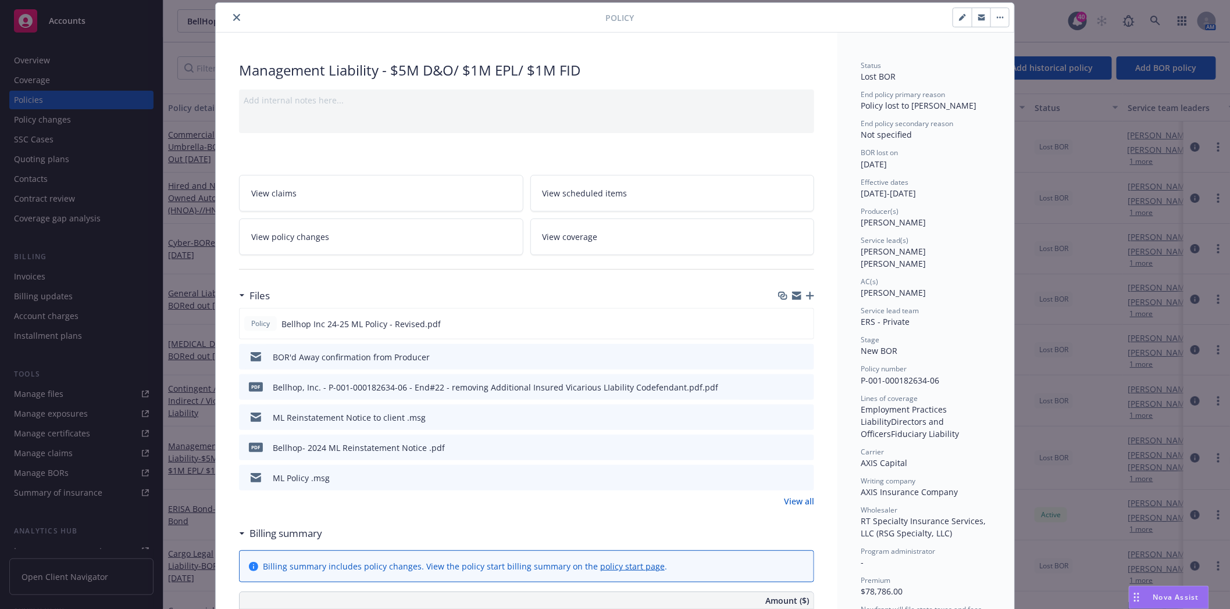
click at [236, 16] on button "close" at bounding box center [237, 17] width 14 height 14
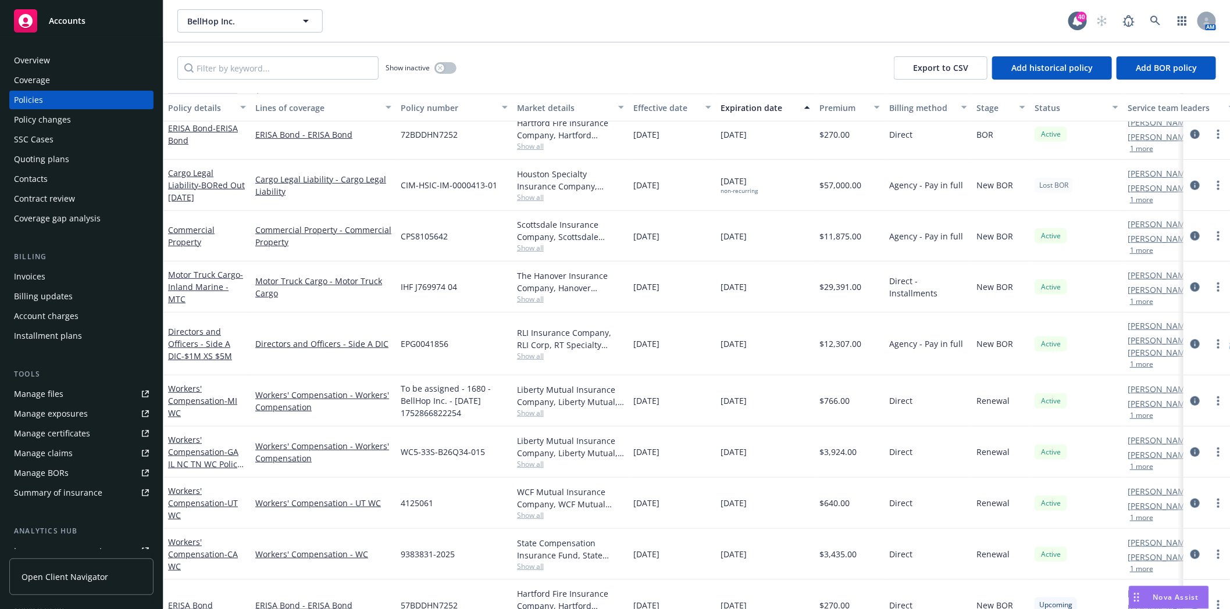
scroll to position [357, 0]
click at [197, 336] on link "Directors and Officers - Side A DIC - $1M XS $5M" at bounding box center [200, 341] width 64 height 35
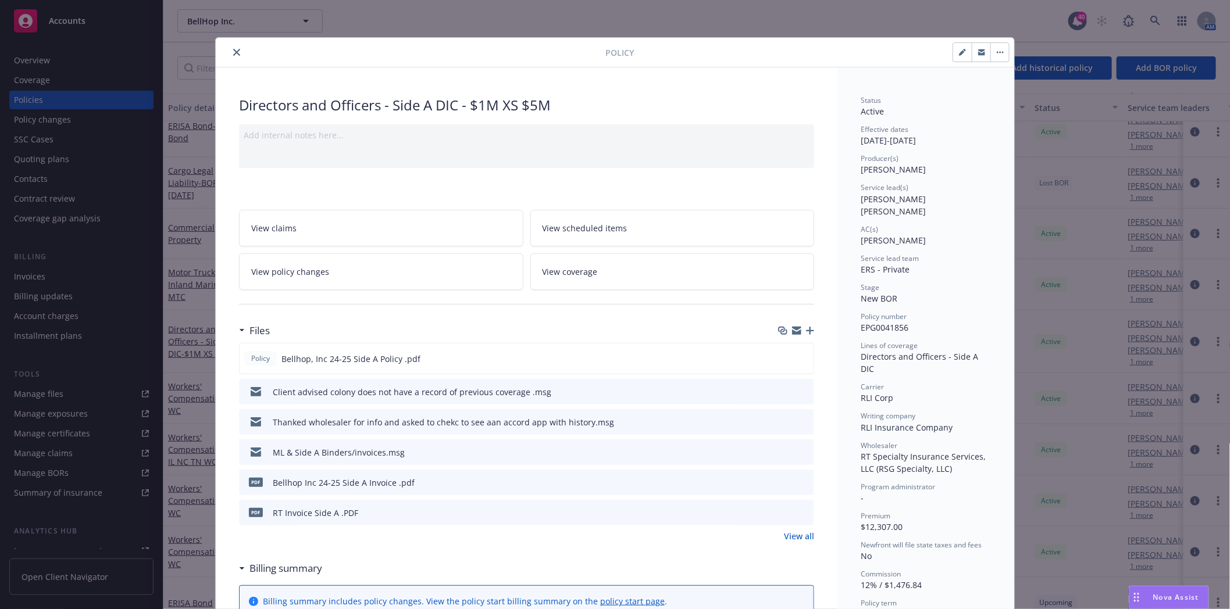
click at [233, 52] on icon "close" at bounding box center [236, 52] width 7 height 7
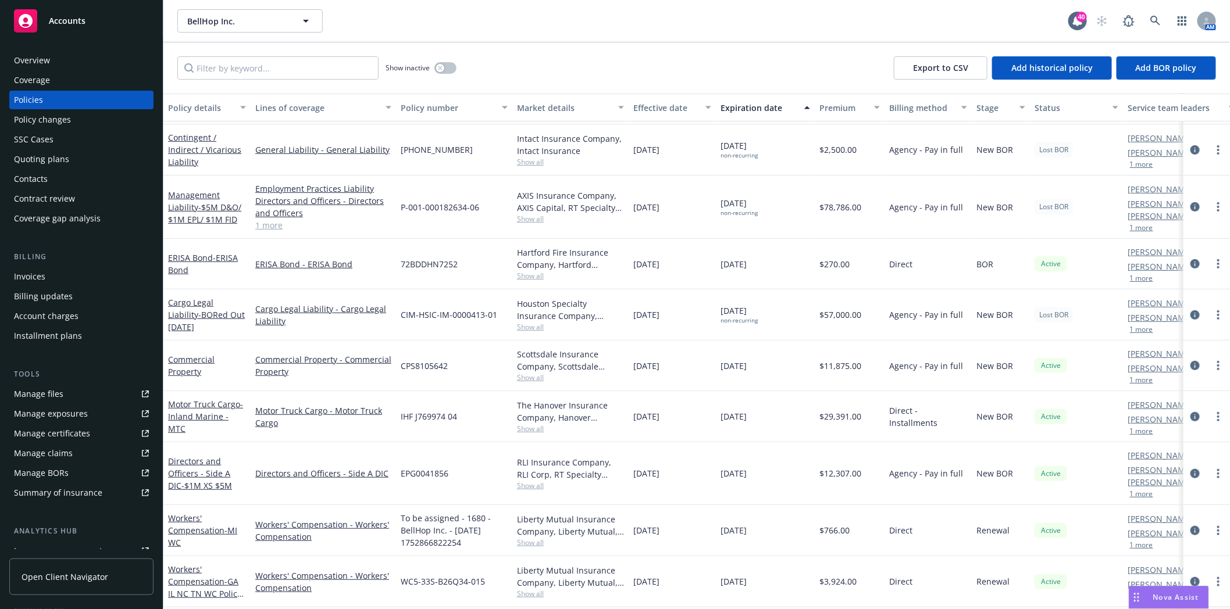
scroll to position [228, 0]
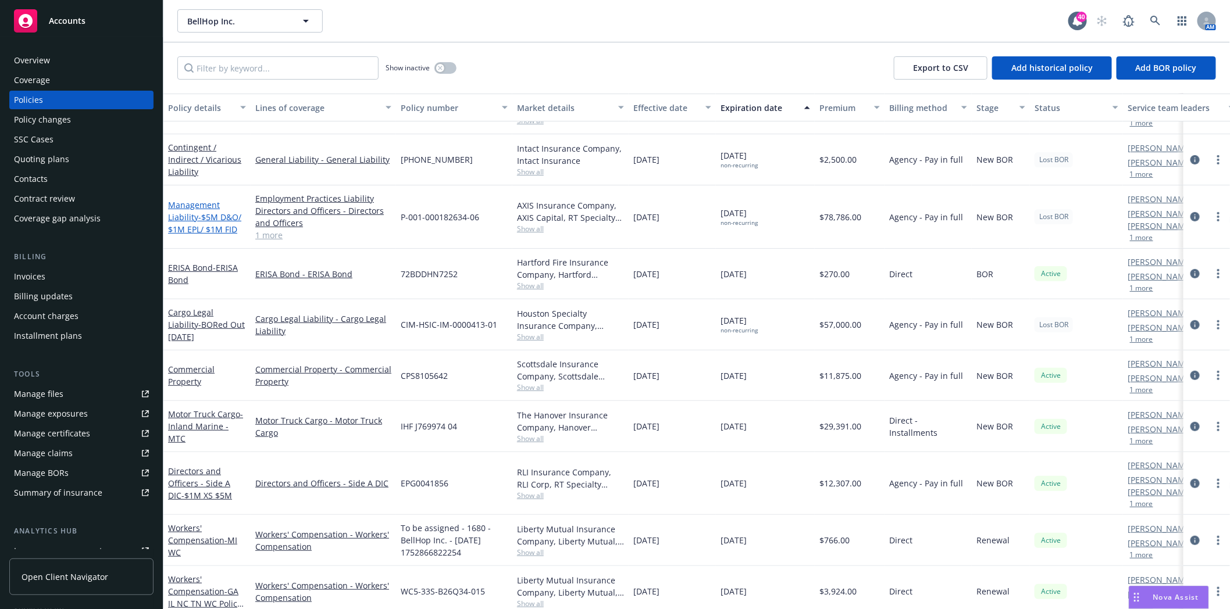
click at [197, 217] on span "- $5M D&O/ $1M EPL/ $1M FID" at bounding box center [204, 223] width 73 height 23
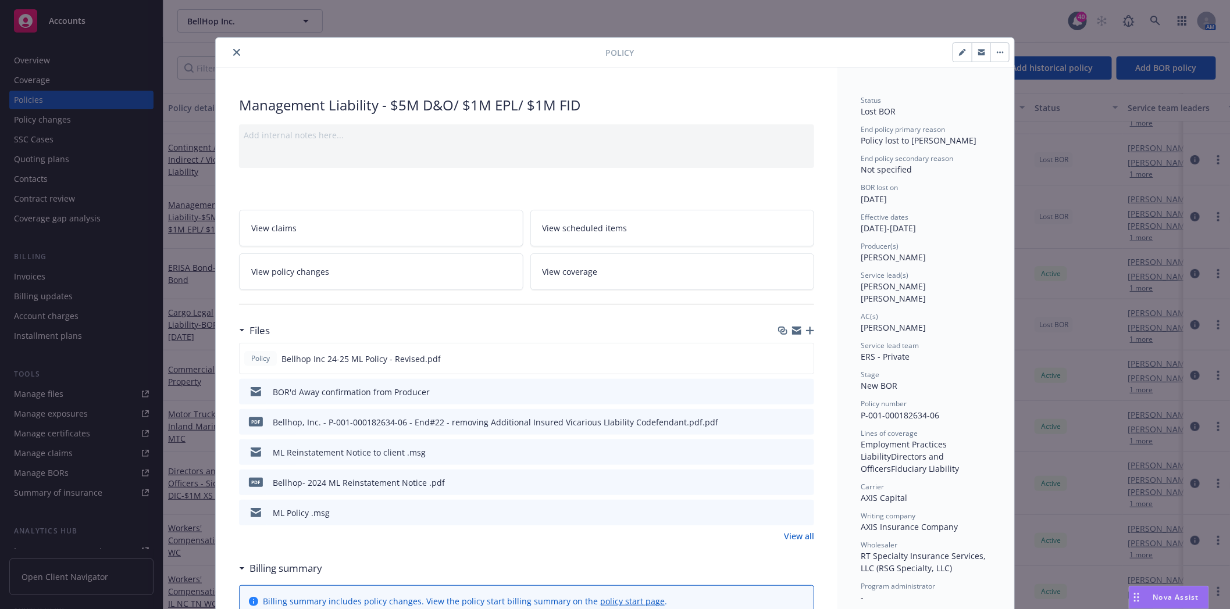
scroll to position [35, 0]
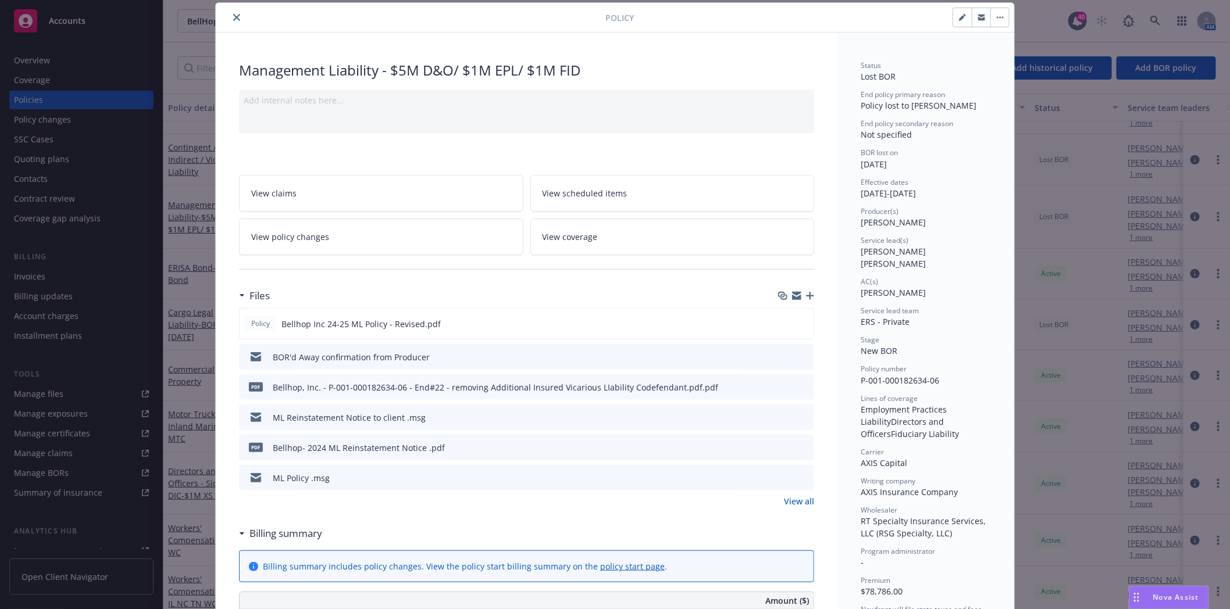
click at [798, 358] on icon "preview file" at bounding box center [803, 356] width 10 height 8
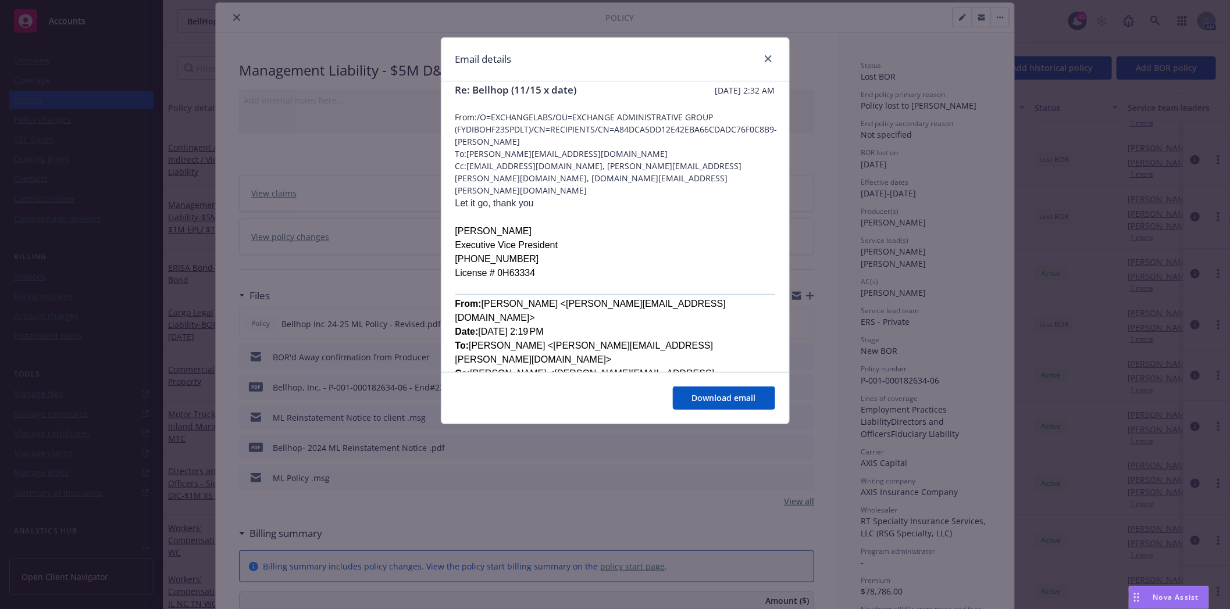
scroll to position [0, 0]
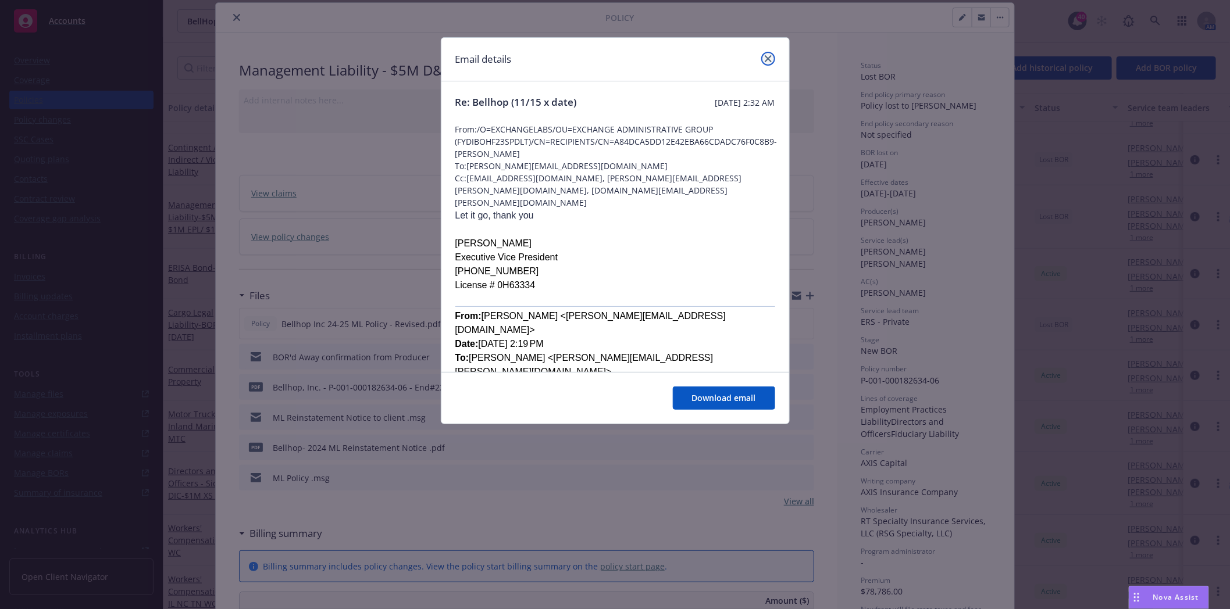
click at [769, 62] on icon "close" at bounding box center [768, 58] width 7 height 7
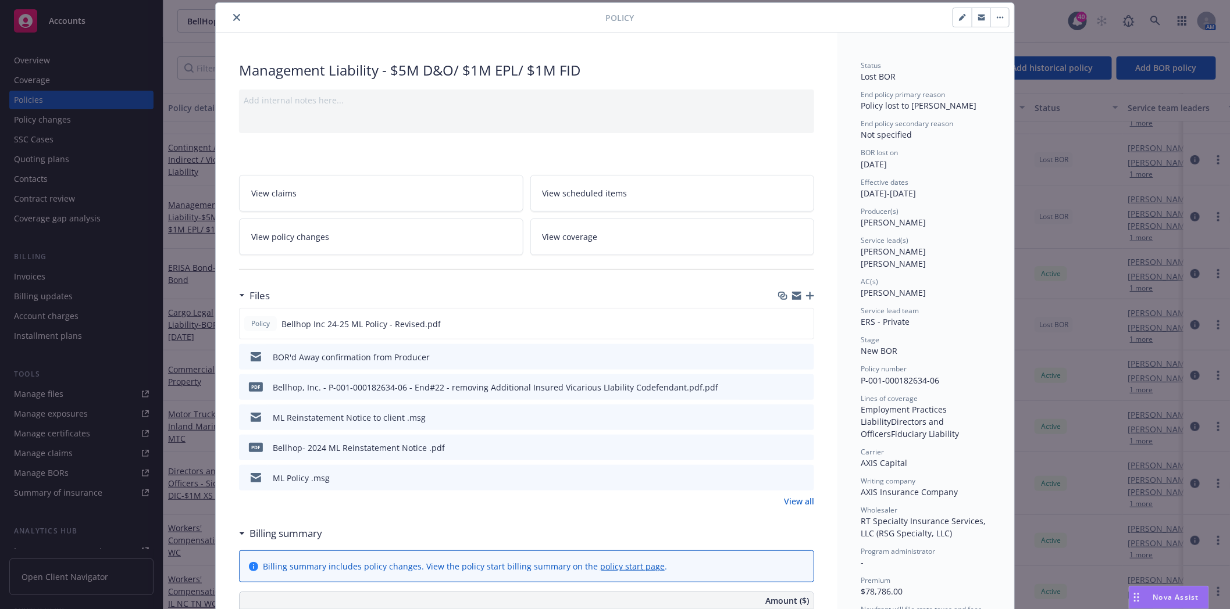
click at [233, 16] on icon "close" at bounding box center [236, 17] width 7 height 7
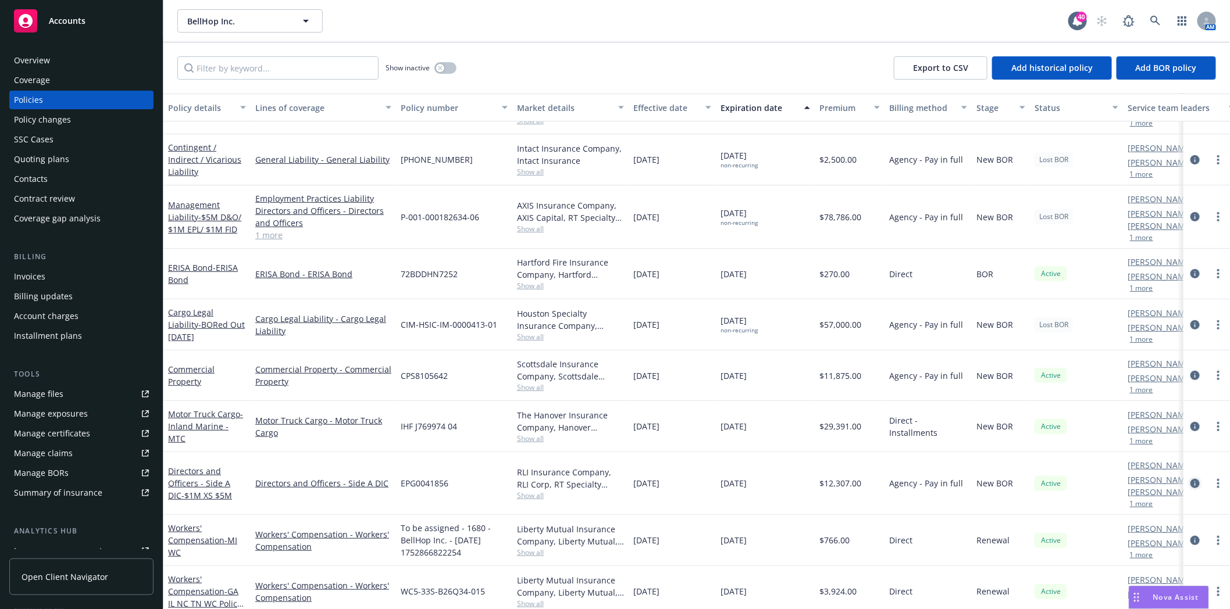
click at [1191, 479] on link "circleInformation" at bounding box center [1195, 484] width 14 height 14
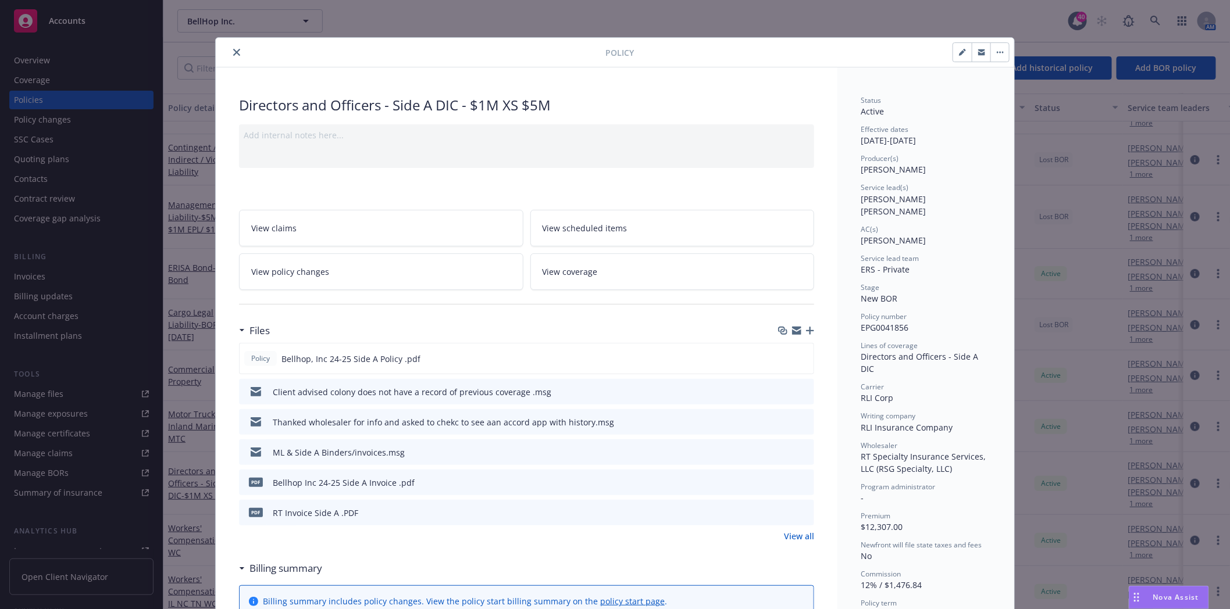
scroll to position [35, 0]
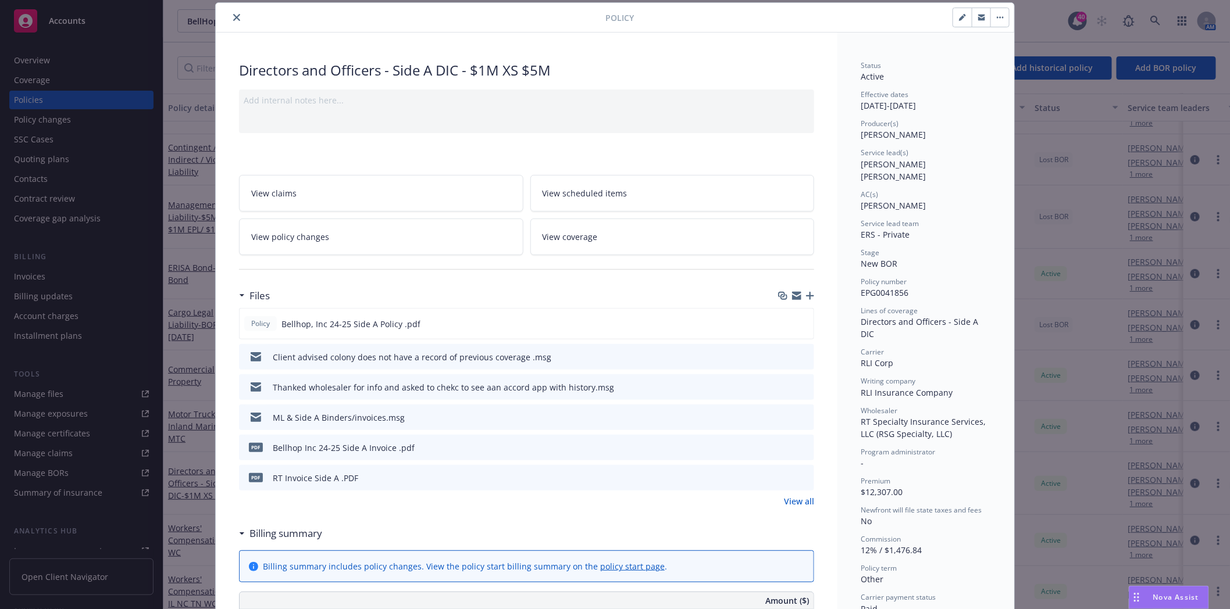
click at [953, 22] on button "button" at bounding box center [962, 17] width 19 height 19
select select "NEW_BOR"
select select "other"
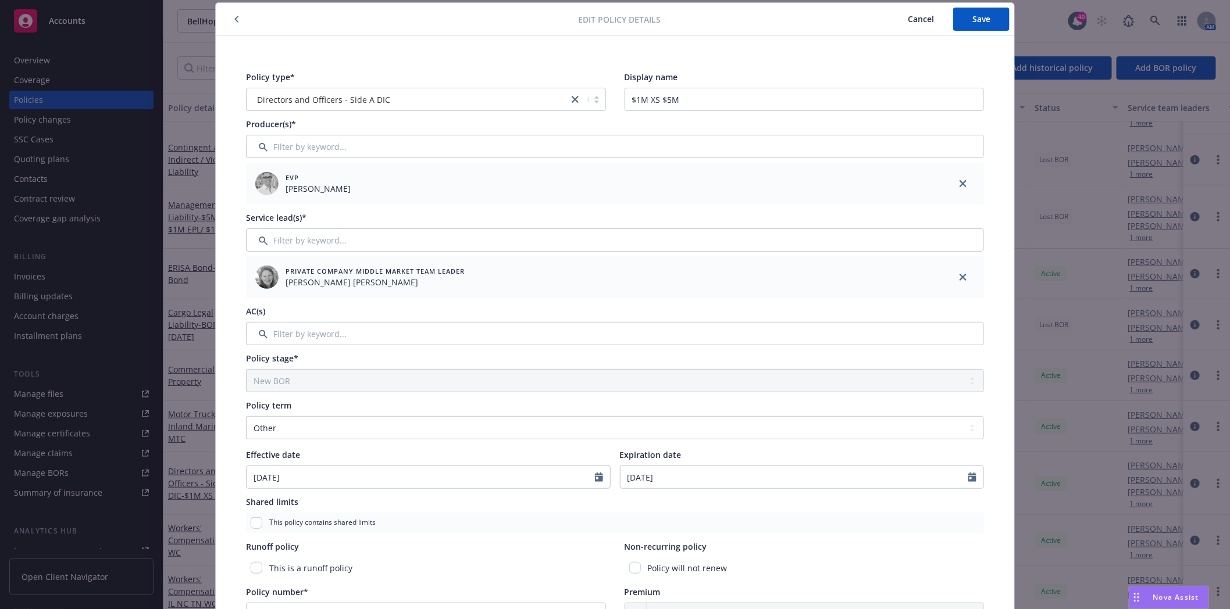
click at [912, 17] on span "Cancel" at bounding box center [921, 18] width 26 height 11
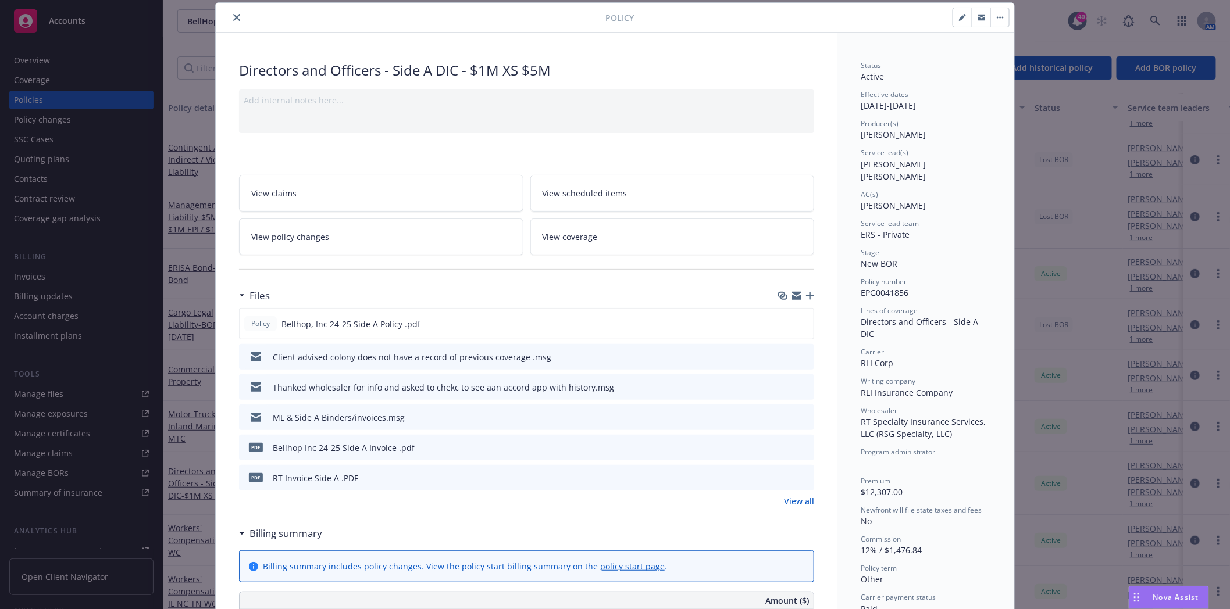
click at [997, 16] on icon "button" at bounding box center [1000, 17] width 7 height 2
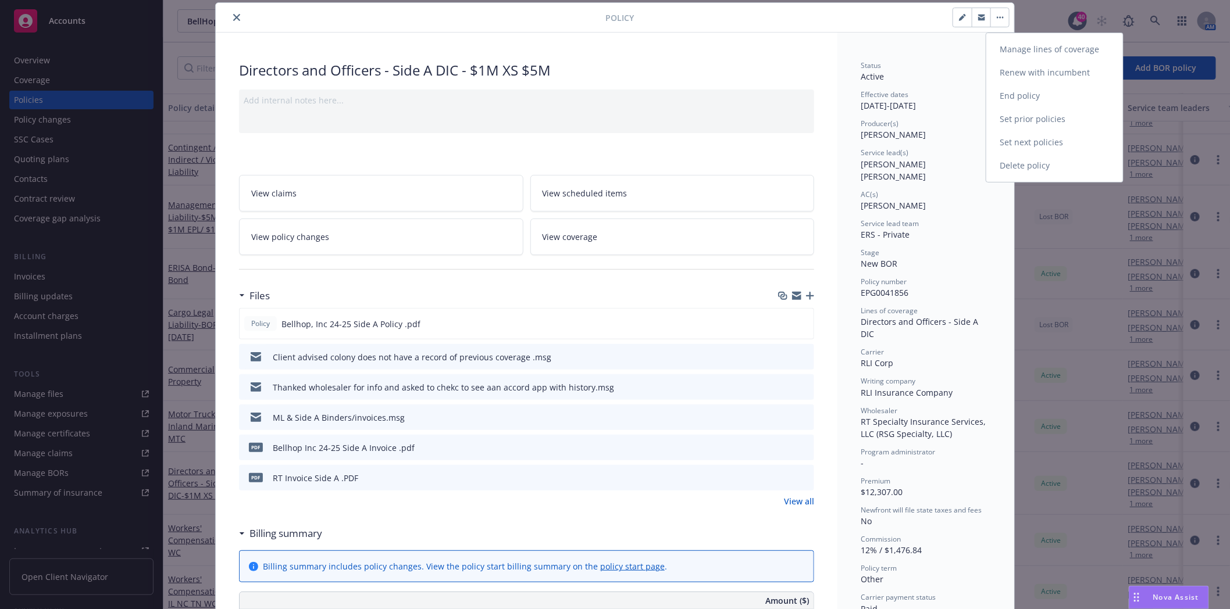
click at [1038, 99] on link "End policy" at bounding box center [1054, 95] width 137 height 23
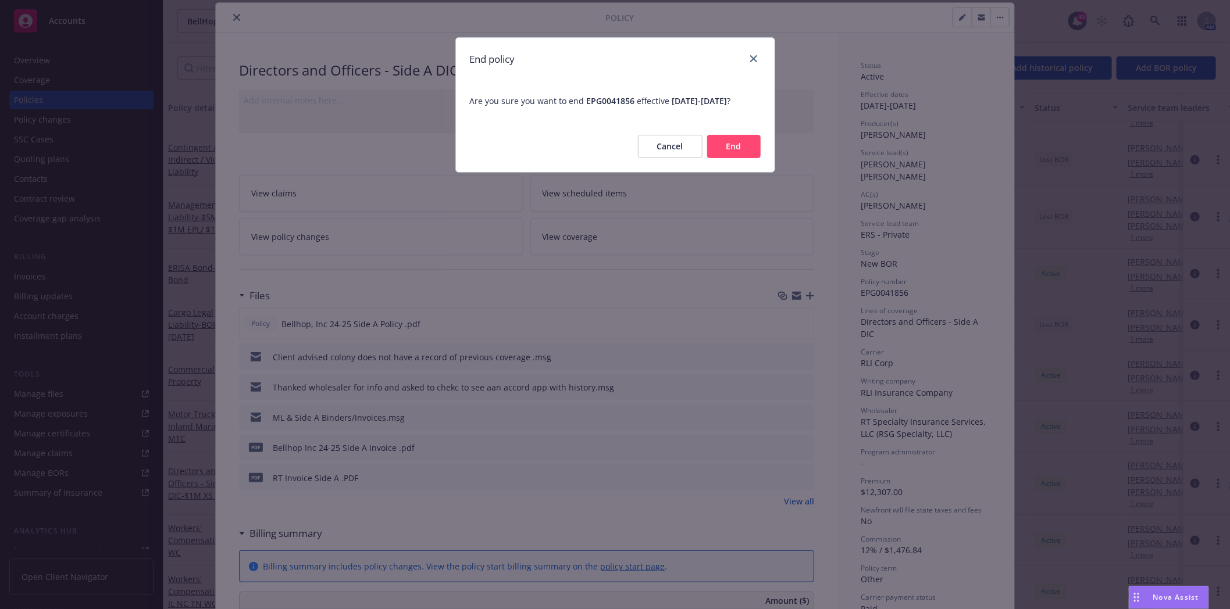
click at [739, 158] on button "End" at bounding box center [734, 146] width 54 height 23
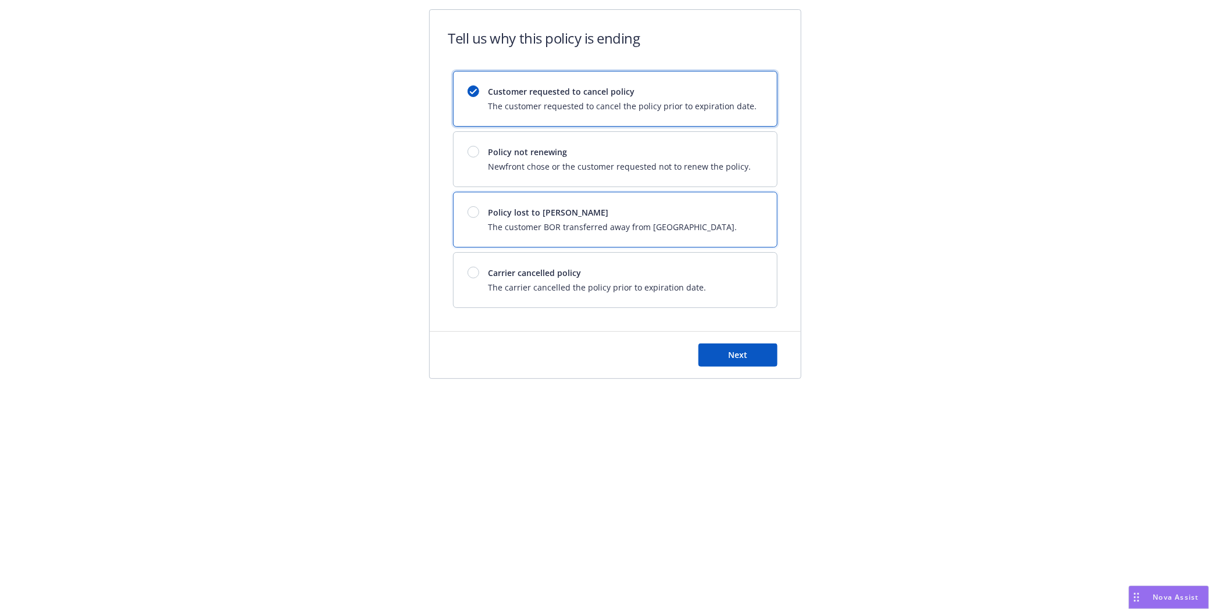
click at [474, 210] on div at bounding box center [474, 212] width 12 height 12
click at [762, 359] on button "Next" at bounding box center [737, 355] width 79 height 23
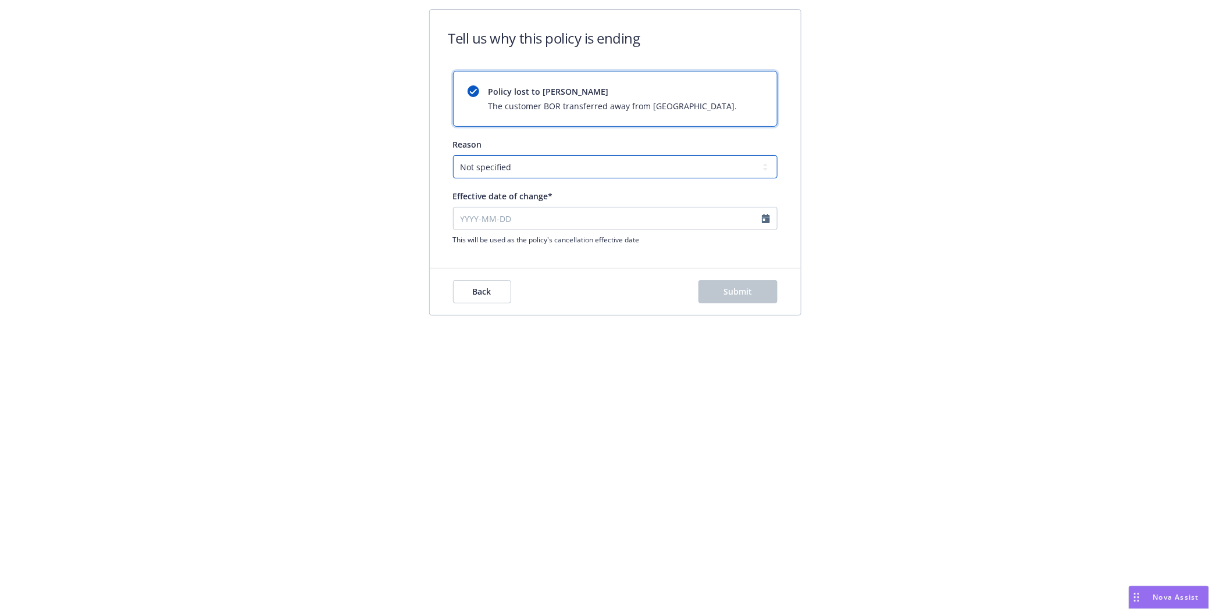
click at [572, 172] on select "Not specified Service Pricing Buyer change M&A, Bankruptcy, or Out of business …" at bounding box center [615, 166] width 325 height 23
click at [453, 155] on select "Not specified Service Pricing Buyer change M&A, Bankruptcy, or Out of business …" at bounding box center [615, 166] width 325 height 23
select select "August"
select select "2025"
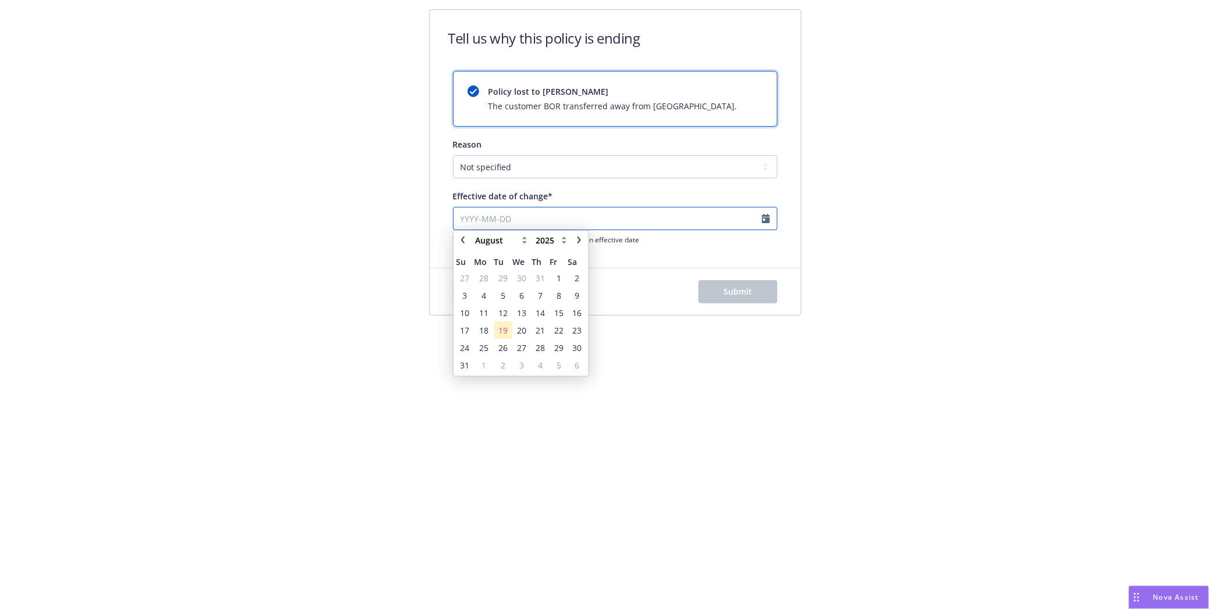
click at [550, 216] on input "Effective date of change*" at bounding box center [615, 218] width 325 height 23
type input "[DATE]"
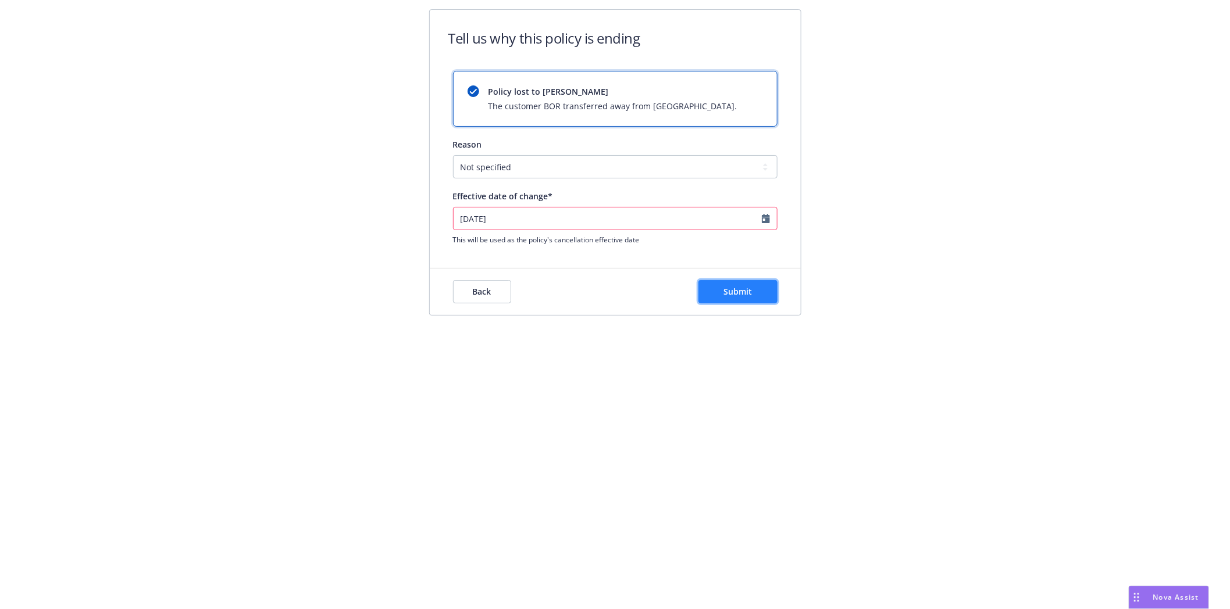
click at [719, 284] on button "Submit" at bounding box center [737, 291] width 79 height 23
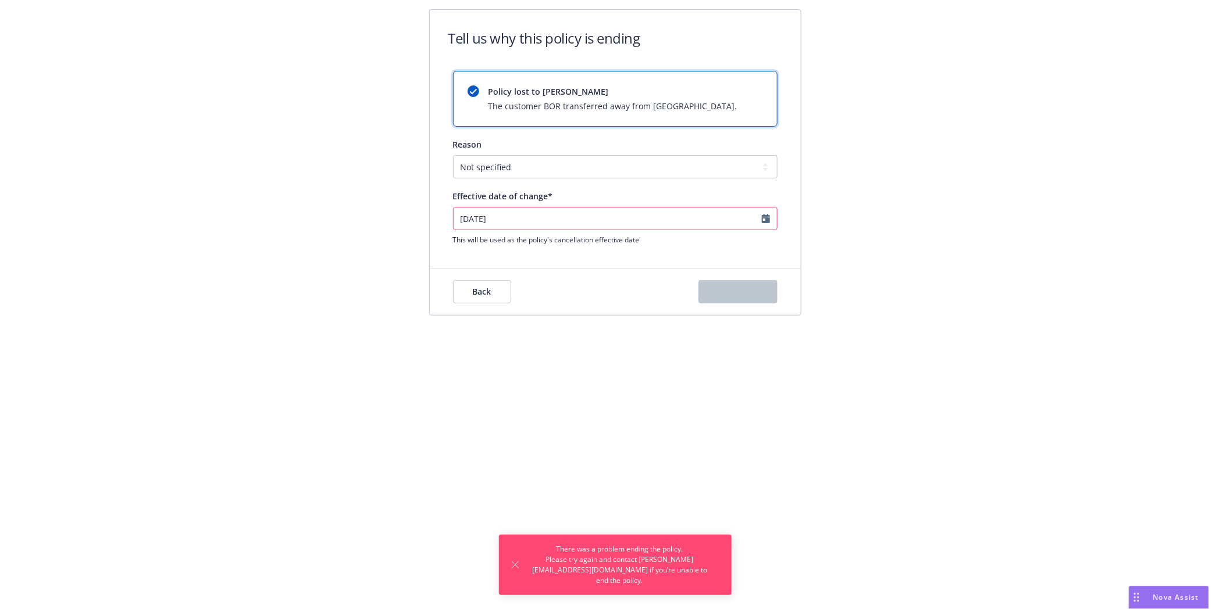
click at [554, 222] on input "[DATE]" at bounding box center [615, 218] width 325 height 23
select select "August"
select select "2025"
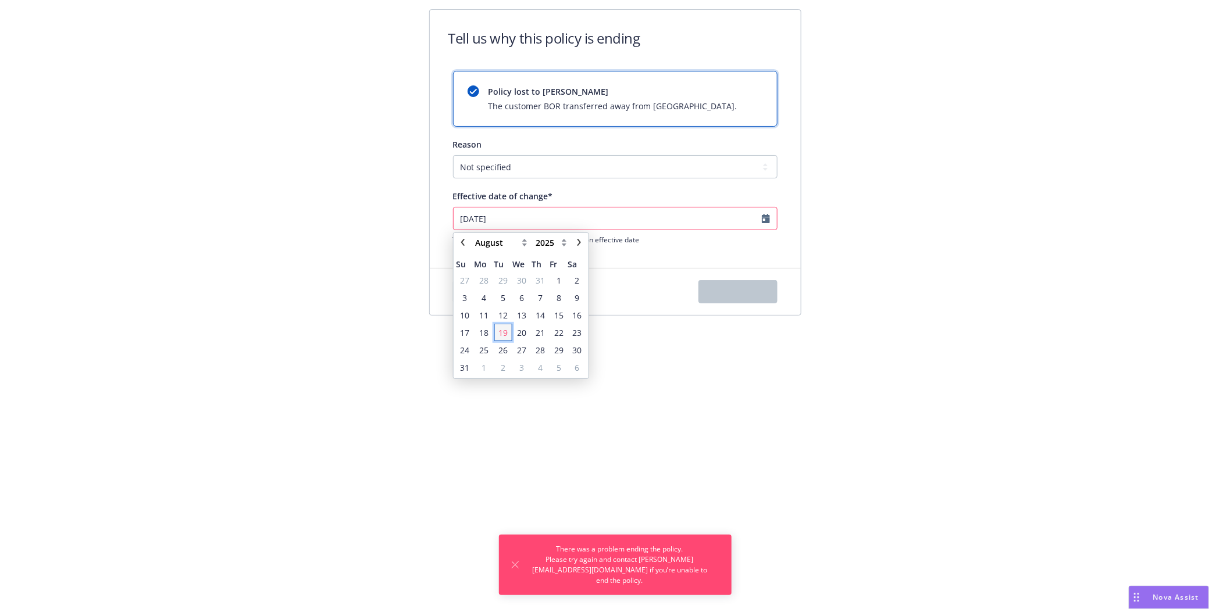
click at [505, 330] on span "19" at bounding box center [502, 333] width 9 height 12
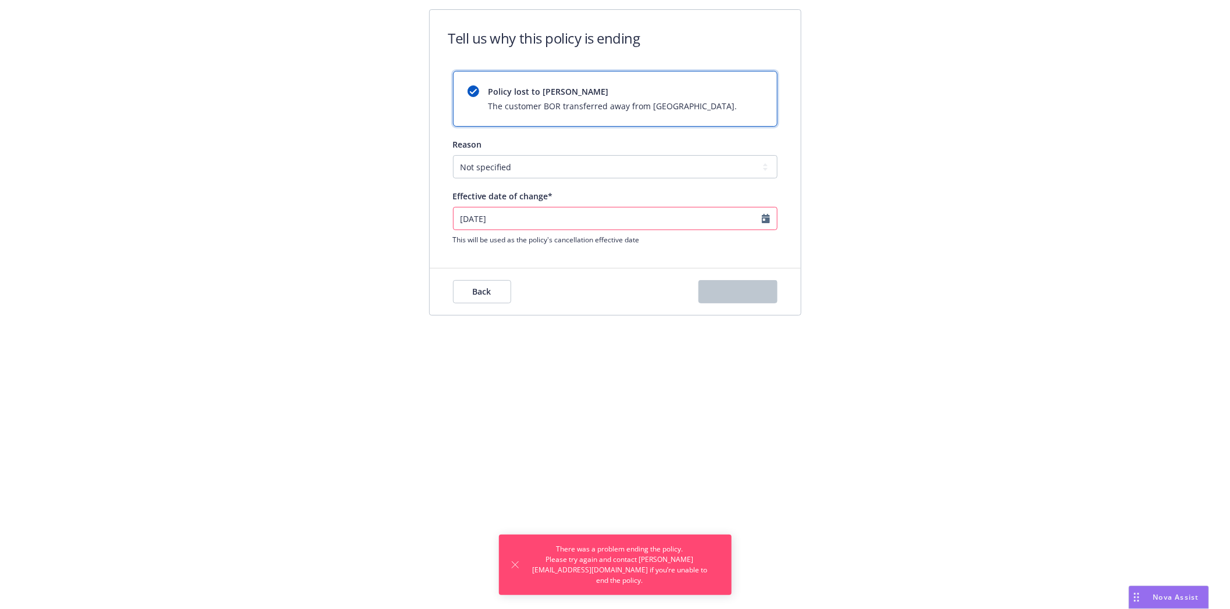
type input "[DATE]"
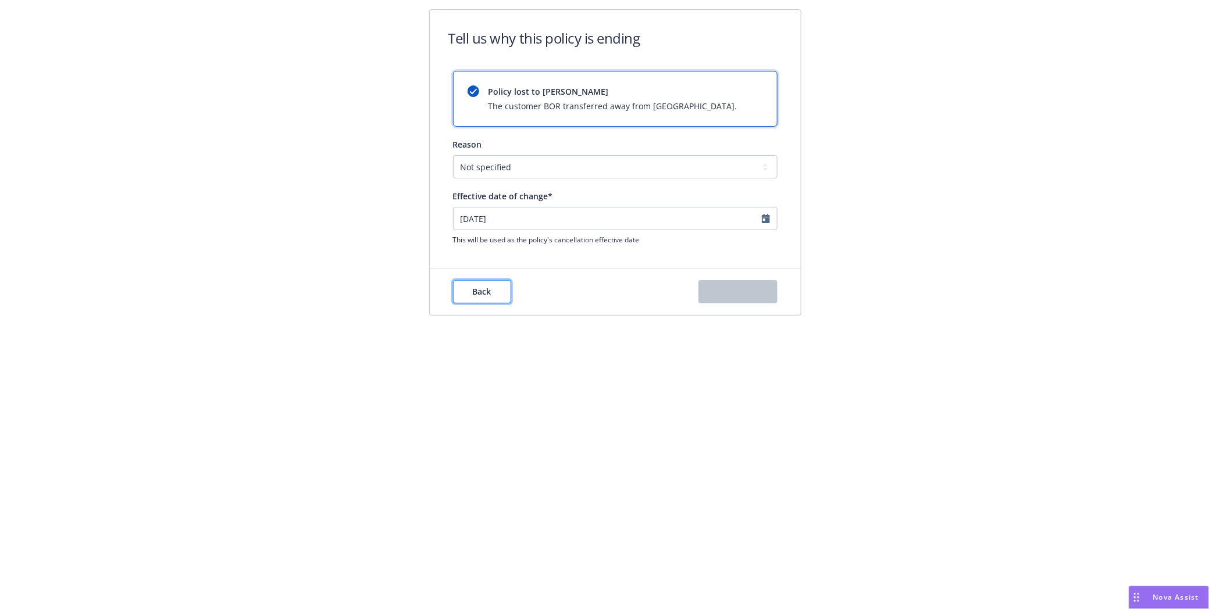
click at [491, 282] on button "Back" at bounding box center [482, 291] width 58 height 23
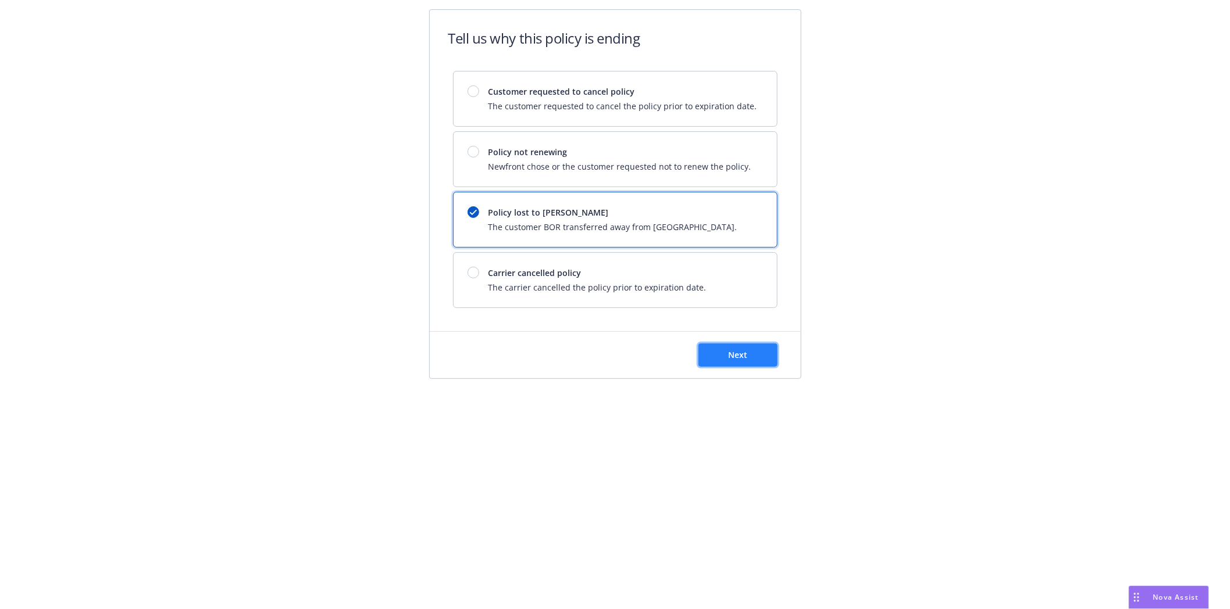
click at [731, 355] on span "Next" at bounding box center [737, 355] width 19 height 11
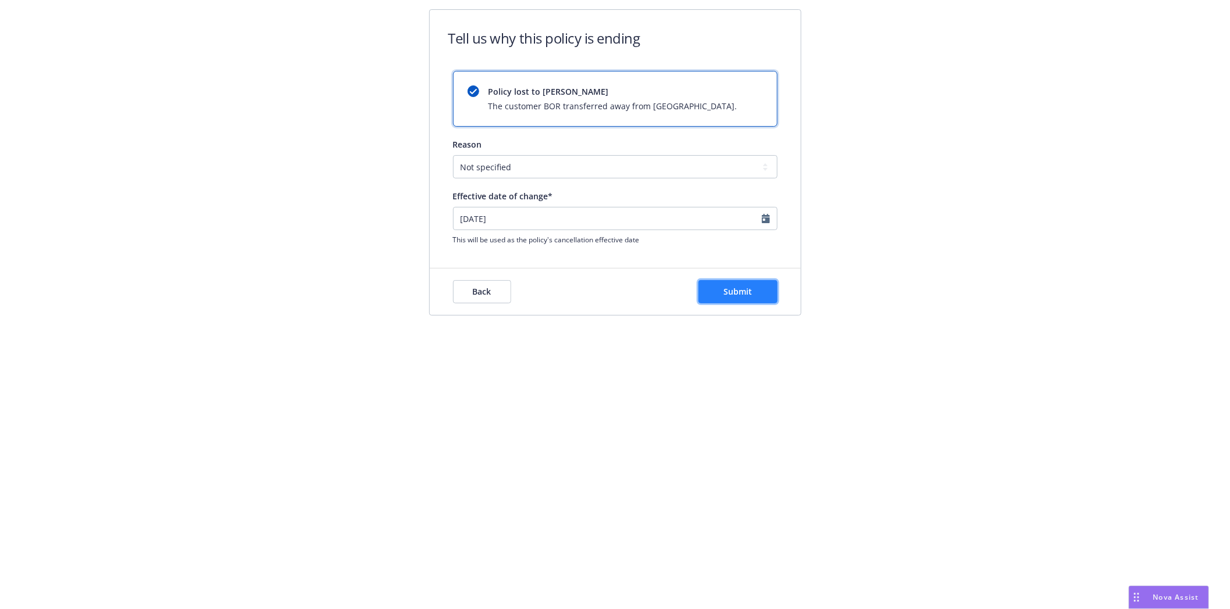
click at [736, 295] on span "Submit" at bounding box center [737, 291] width 28 height 11
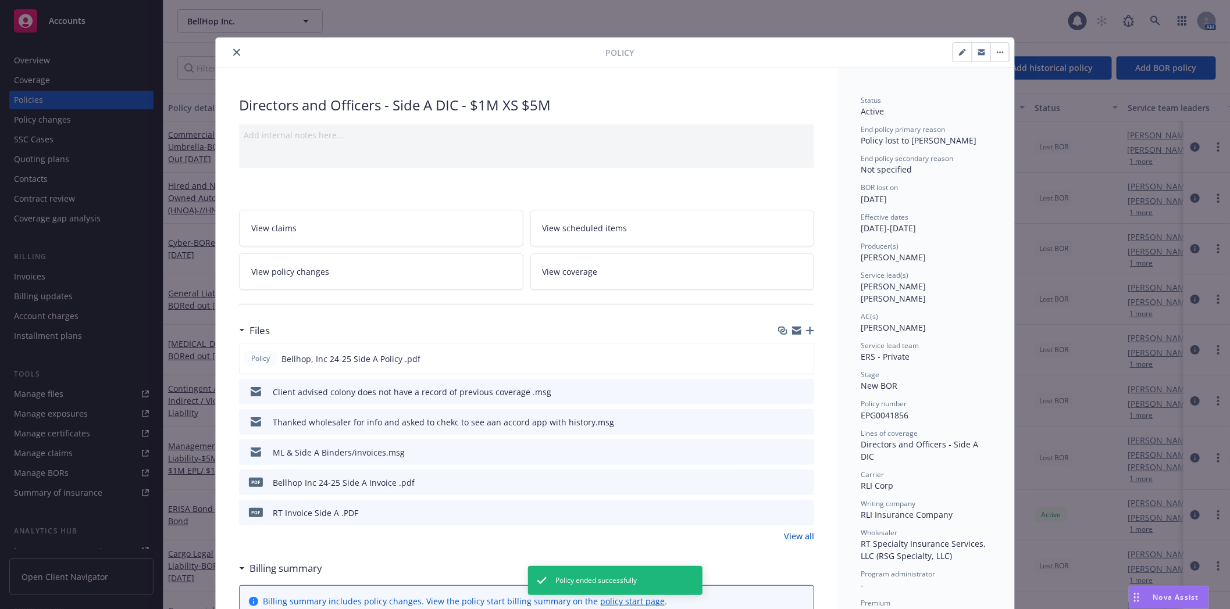
scroll to position [35, 0]
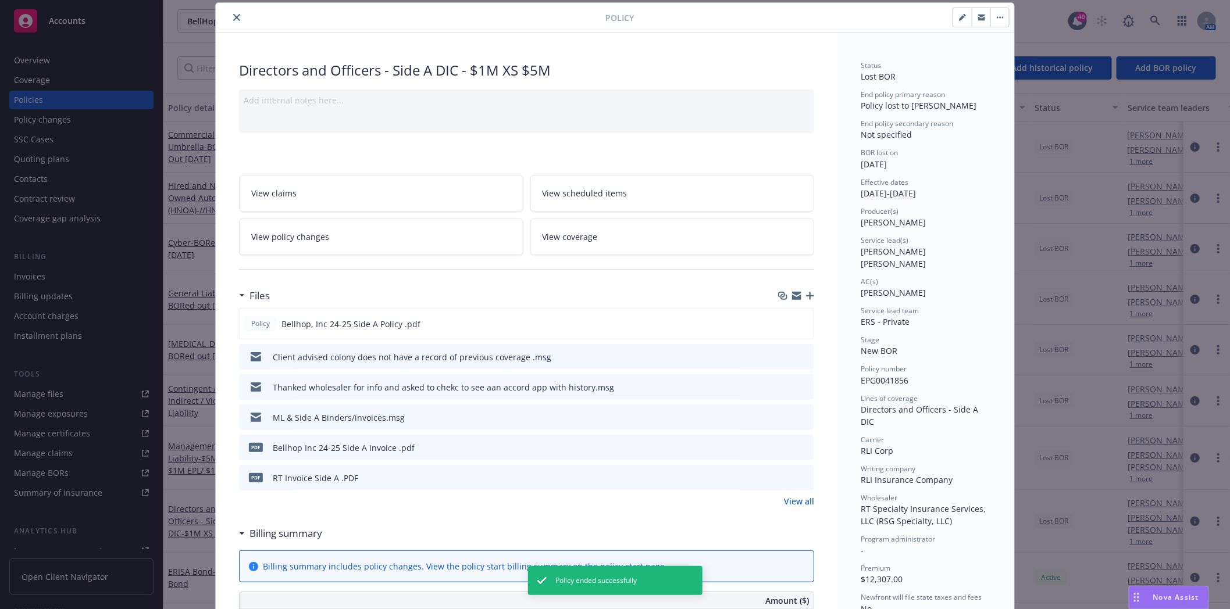
click at [233, 18] on icon "close" at bounding box center [236, 17] width 7 height 7
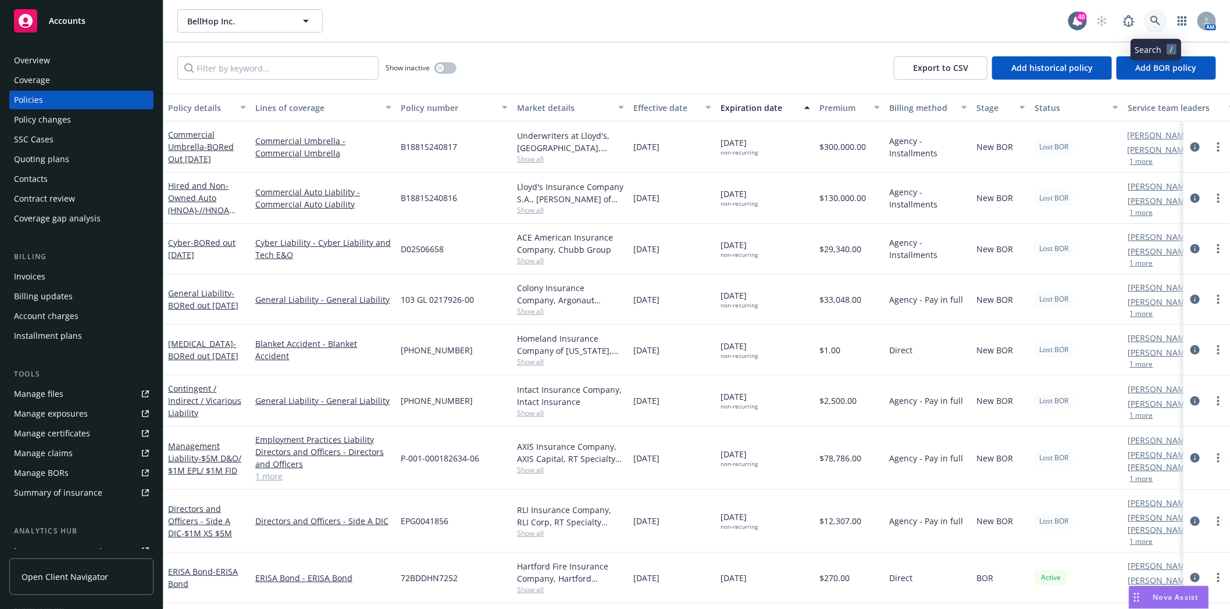
click at [1147, 18] on link at bounding box center [1155, 20] width 23 height 23
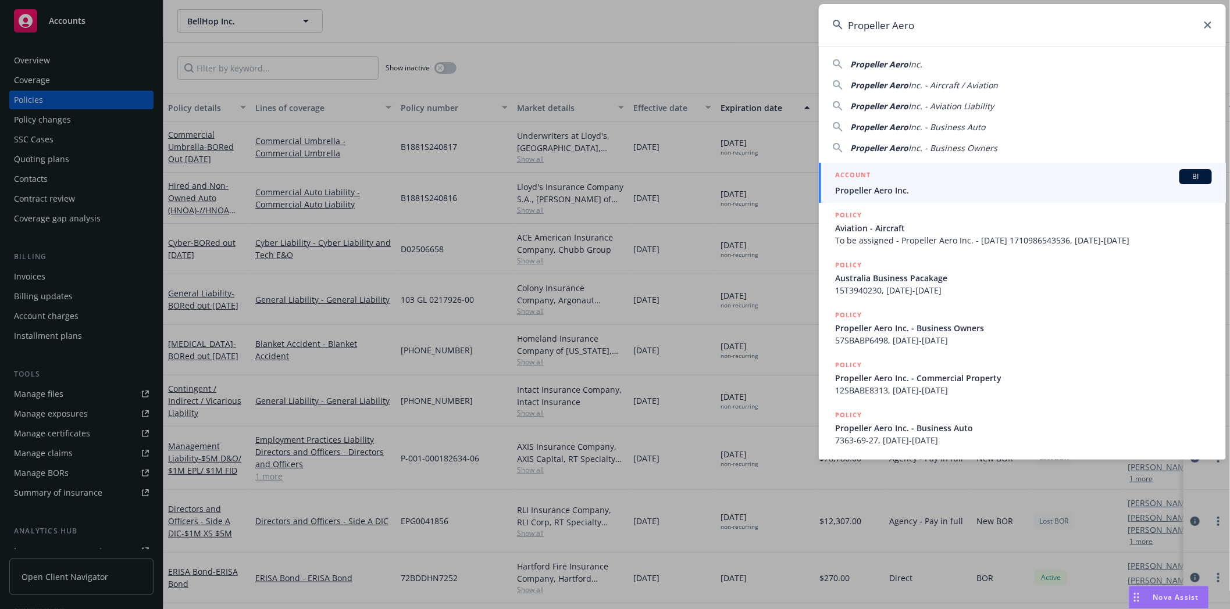
type input "Propeller Aero"
click at [879, 183] on div "ACCOUNT BI" at bounding box center [1023, 176] width 377 height 15
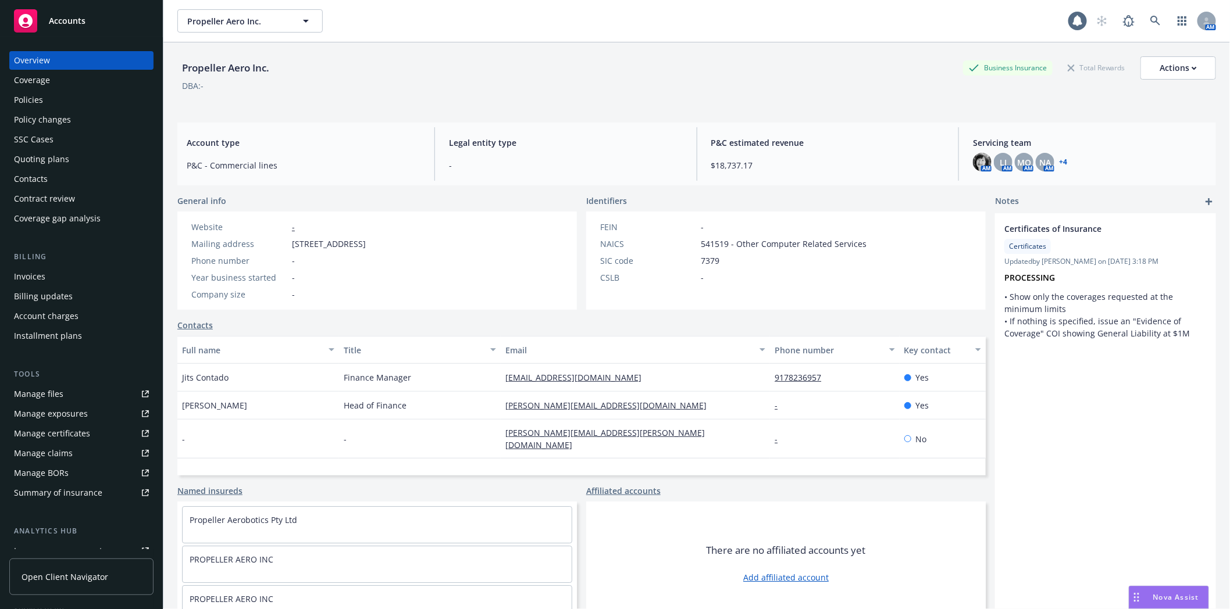
click at [51, 167] on div "Quoting plans" at bounding box center [41, 159] width 55 height 19
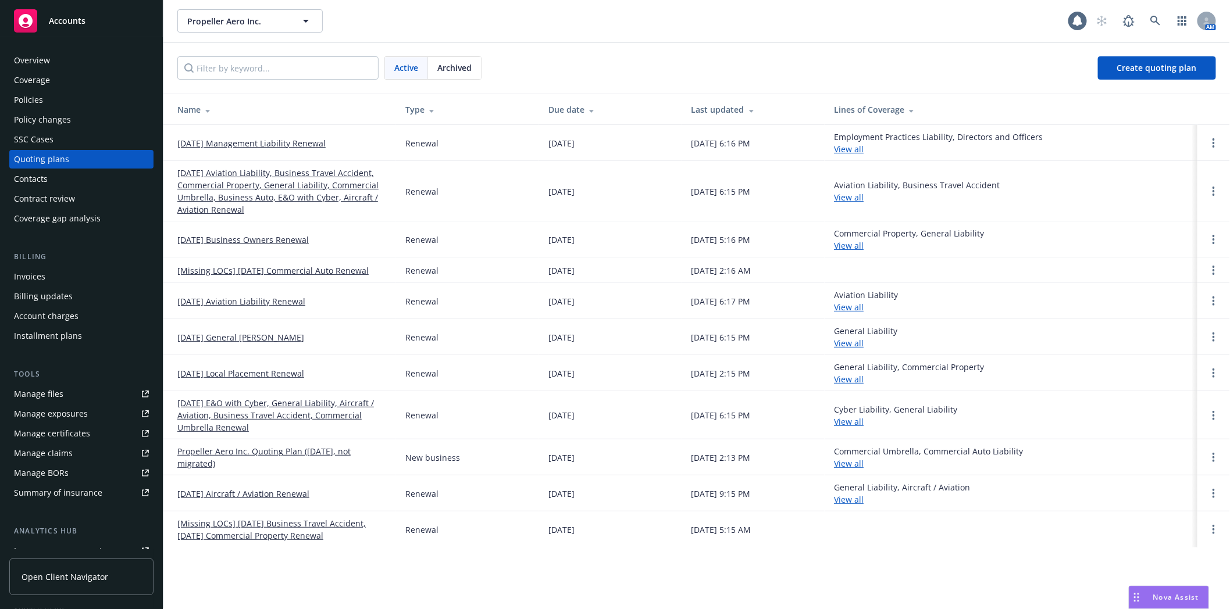
click at [261, 143] on link "[DATE] Management Liability Renewal" at bounding box center [251, 143] width 148 height 12
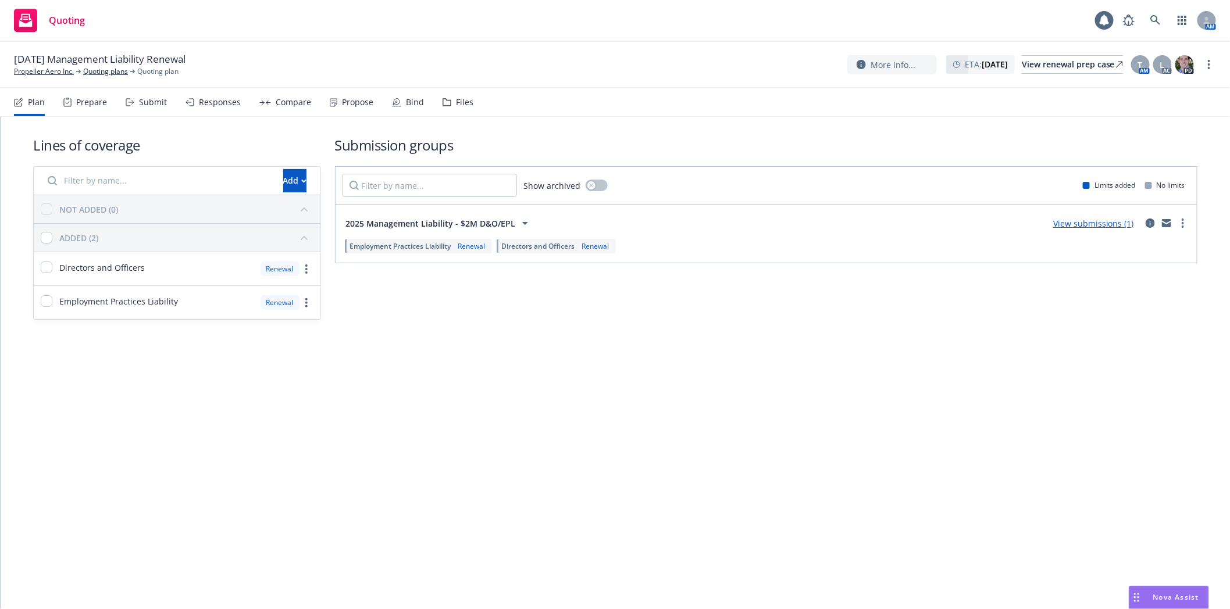
click at [466, 103] on div "Files" at bounding box center [464, 102] width 17 height 9
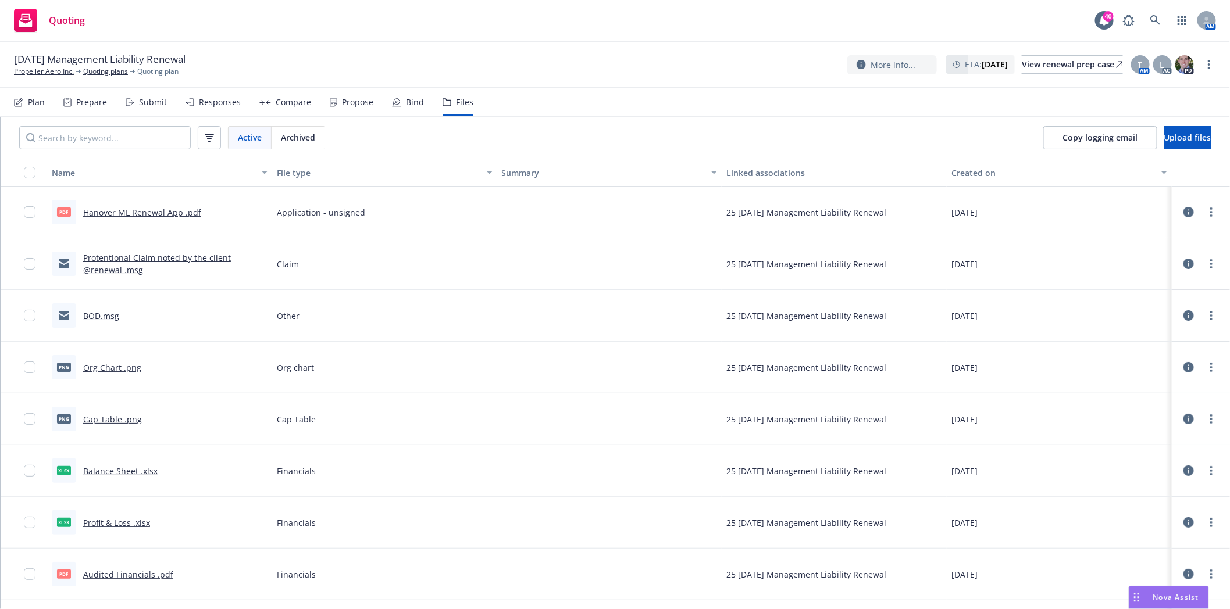
click at [101, 320] on link "BOD.msg" at bounding box center [101, 316] width 36 height 11
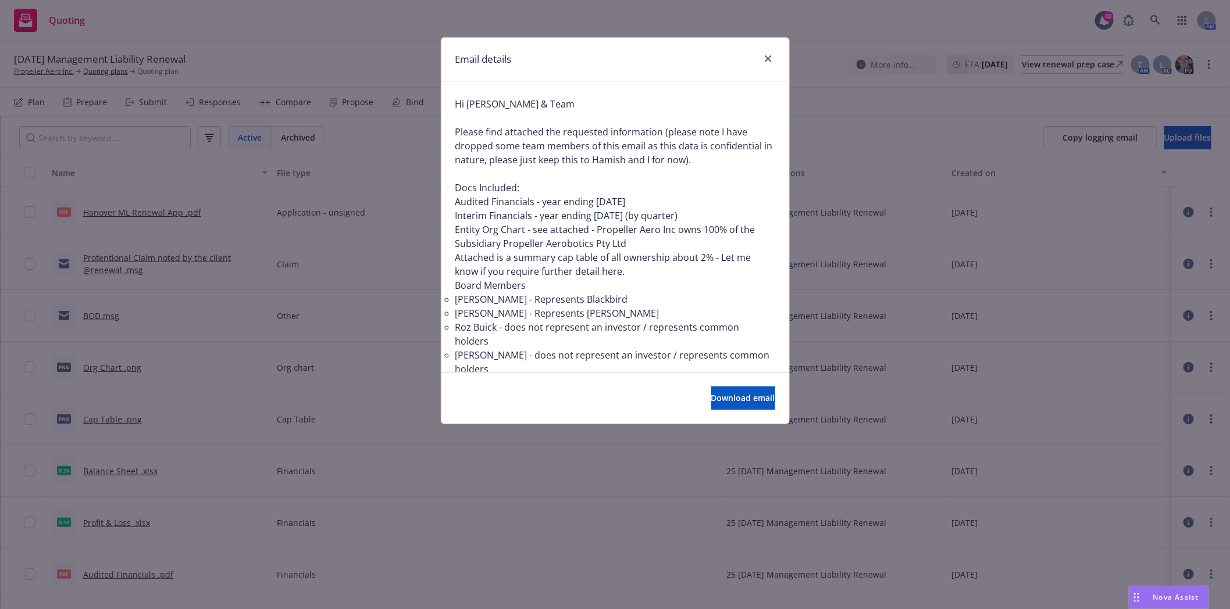
scroll to position [258, 0]
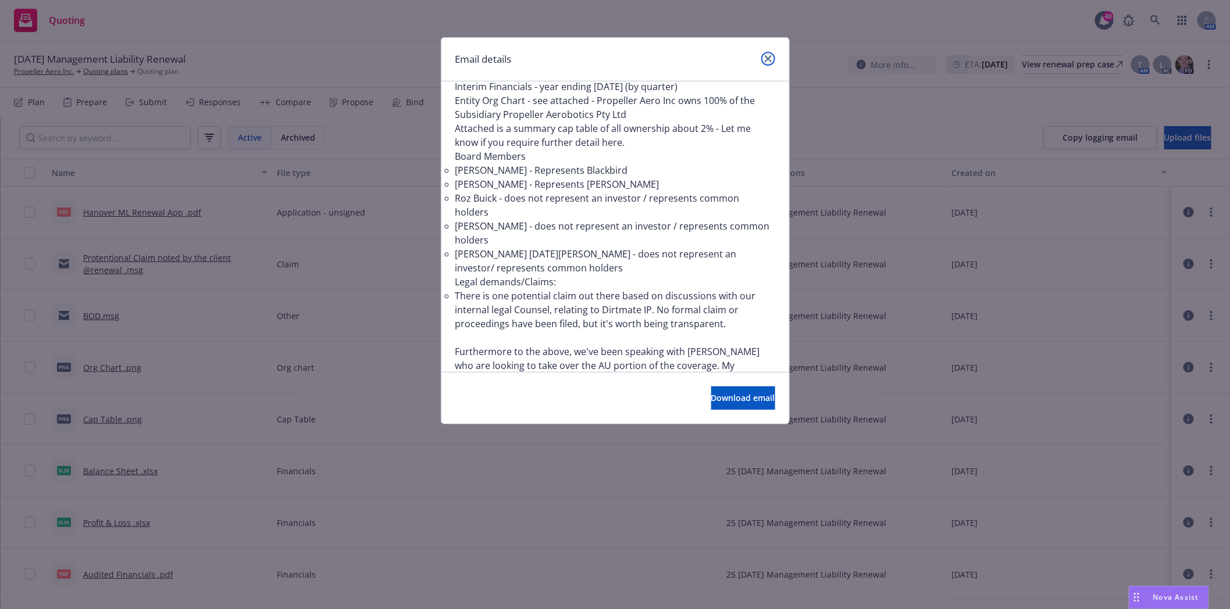
click at [766, 57] on icon "close" at bounding box center [768, 58] width 7 height 7
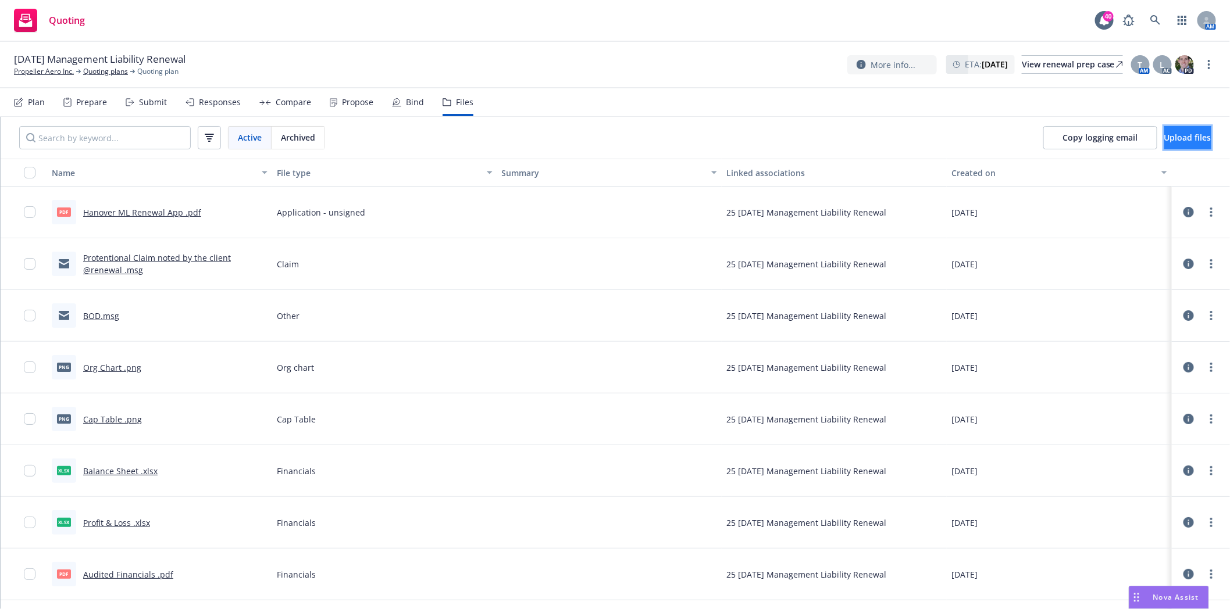
click at [1164, 138] on span "Upload files" at bounding box center [1187, 137] width 47 height 11
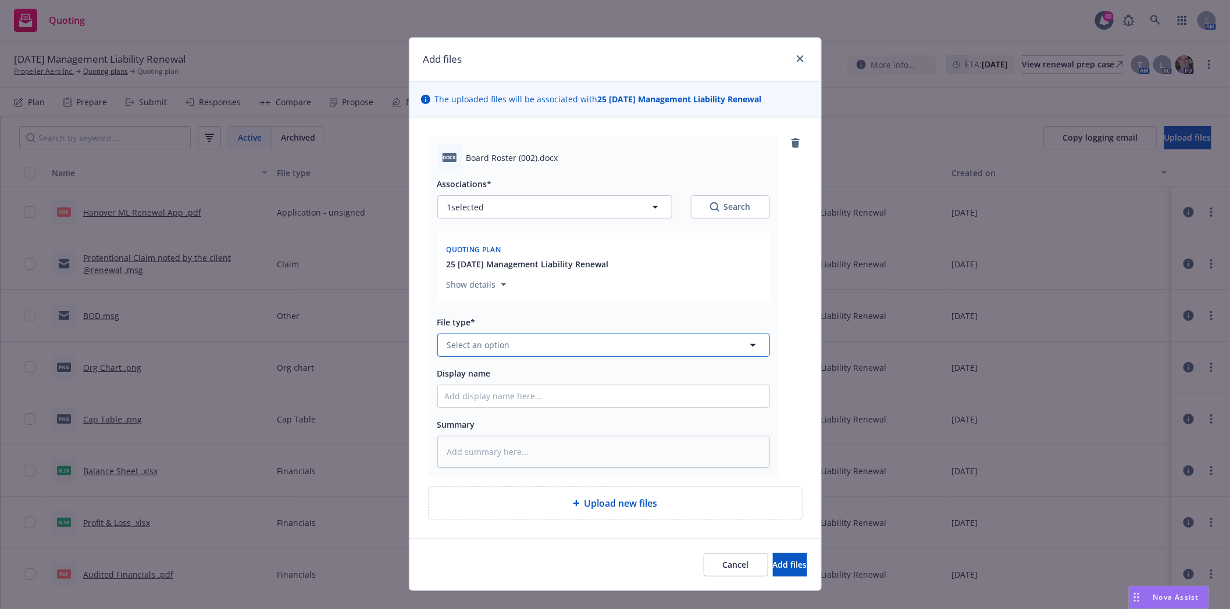
click at [462, 357] on button "Select an option" at bounding box center [603, 345] width 333 height 23
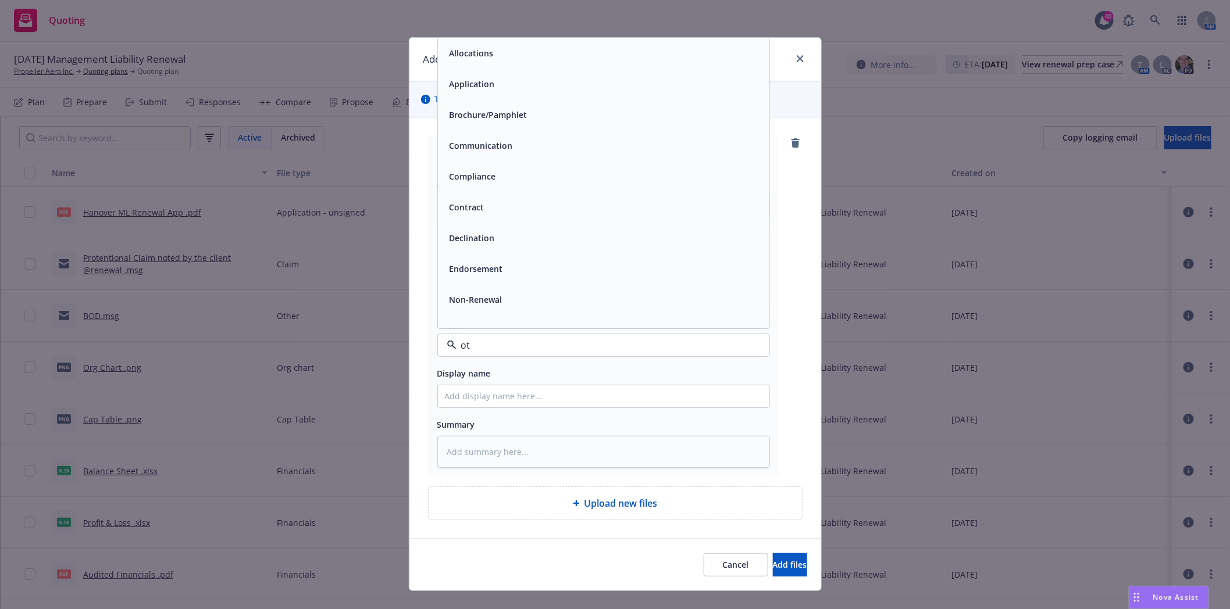
type input "oth"
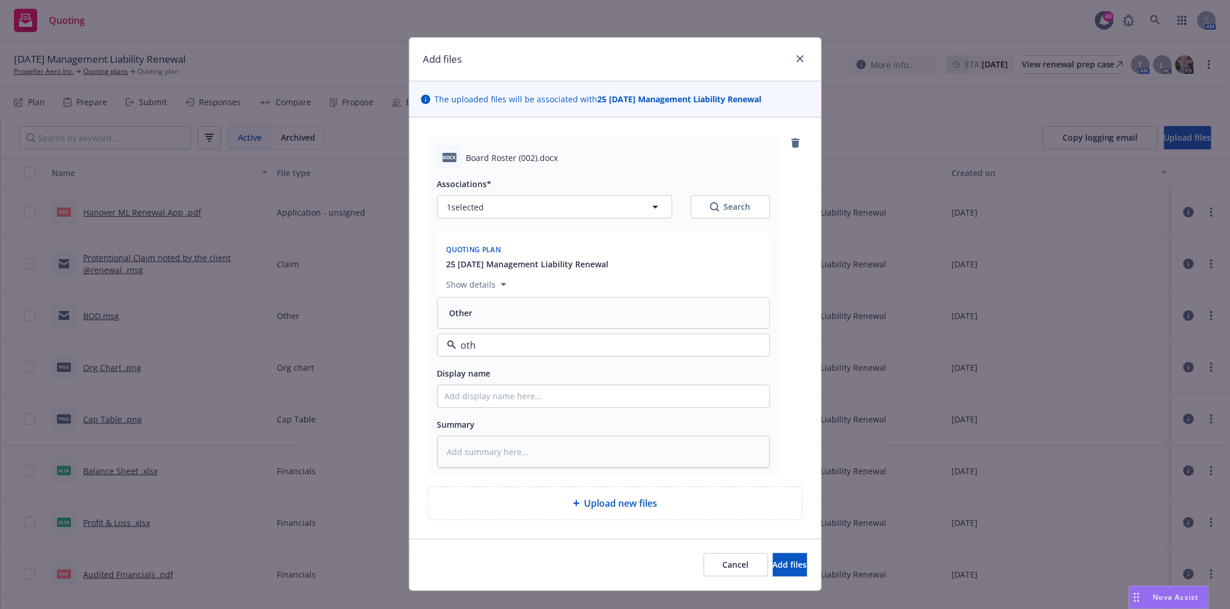
click at [467, 310] on span "Other" at bounding box center [461, 313] width 23 height 12
click at [773, 555] on button "Add files" at bounding box center [790, 565] width 34 height 23
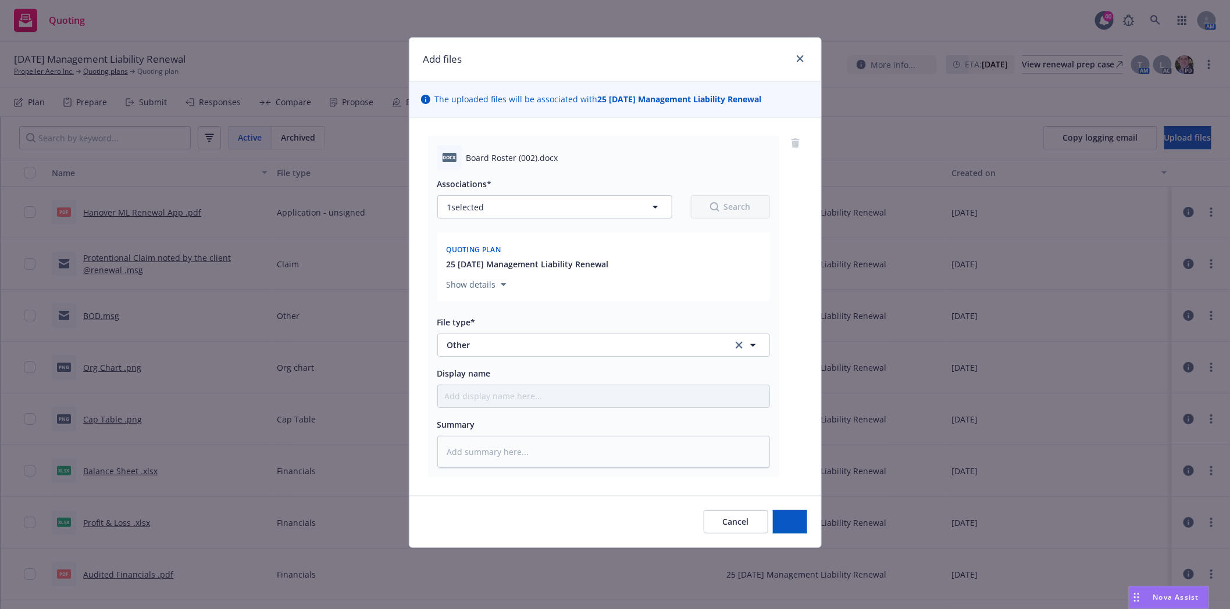
type textarea "x"
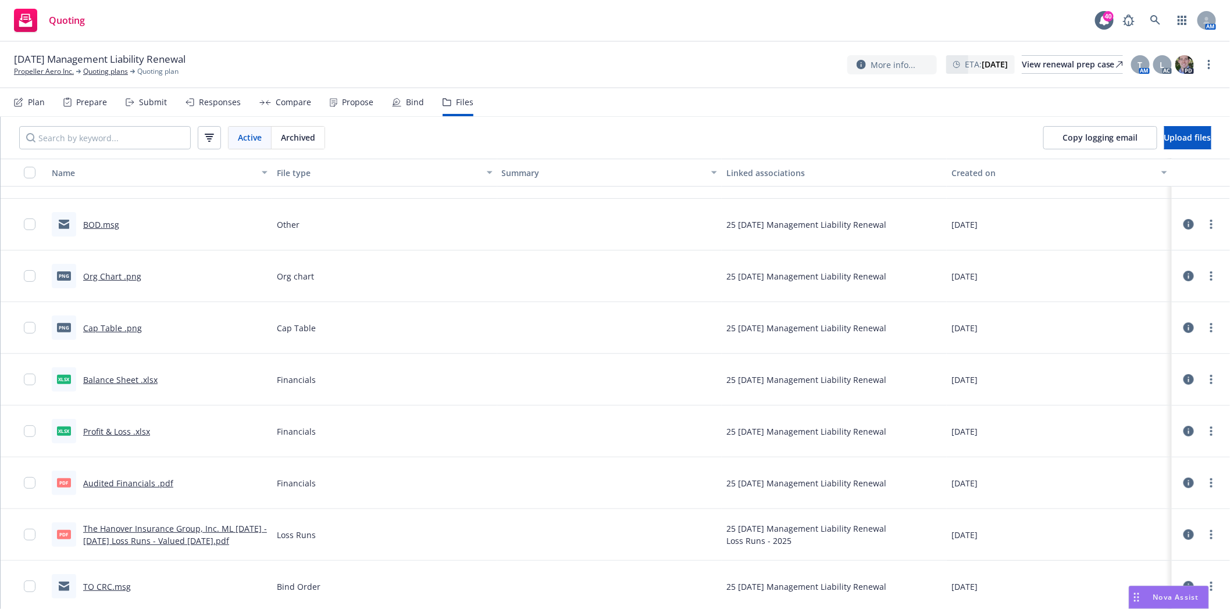
scroll to position [146, 0]
click at [43, 72] on link "Propeller Aero Inc." at bounding box center [44, 71] width 60 height 10
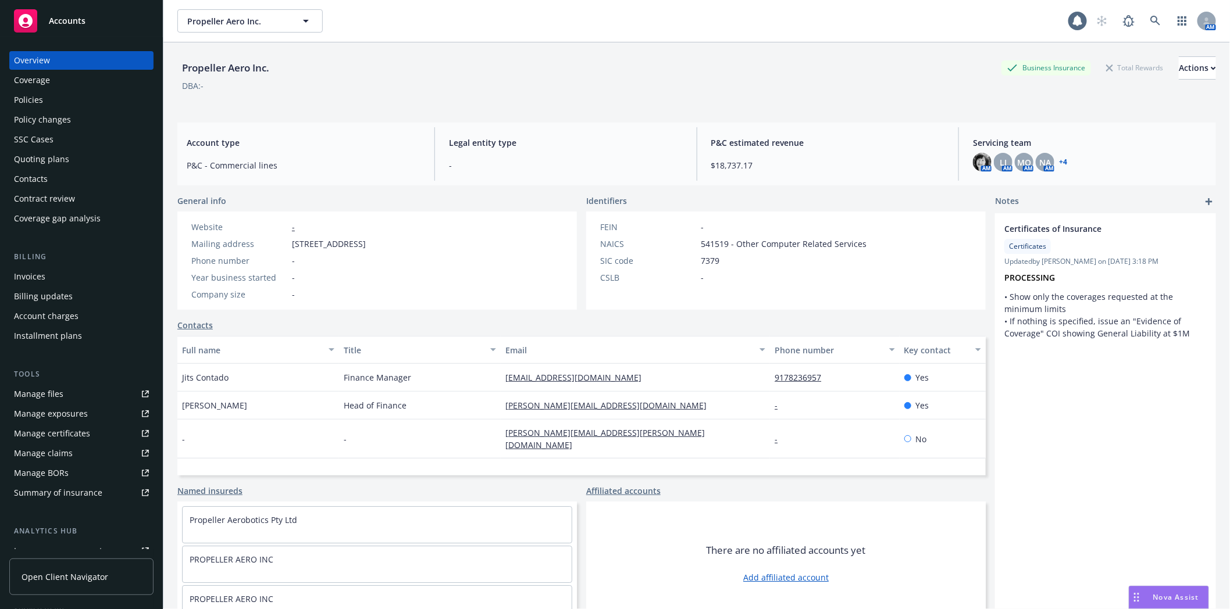
click at [27, 102] on div "Policies" at bounding box center [28, 100] width 29 height 19
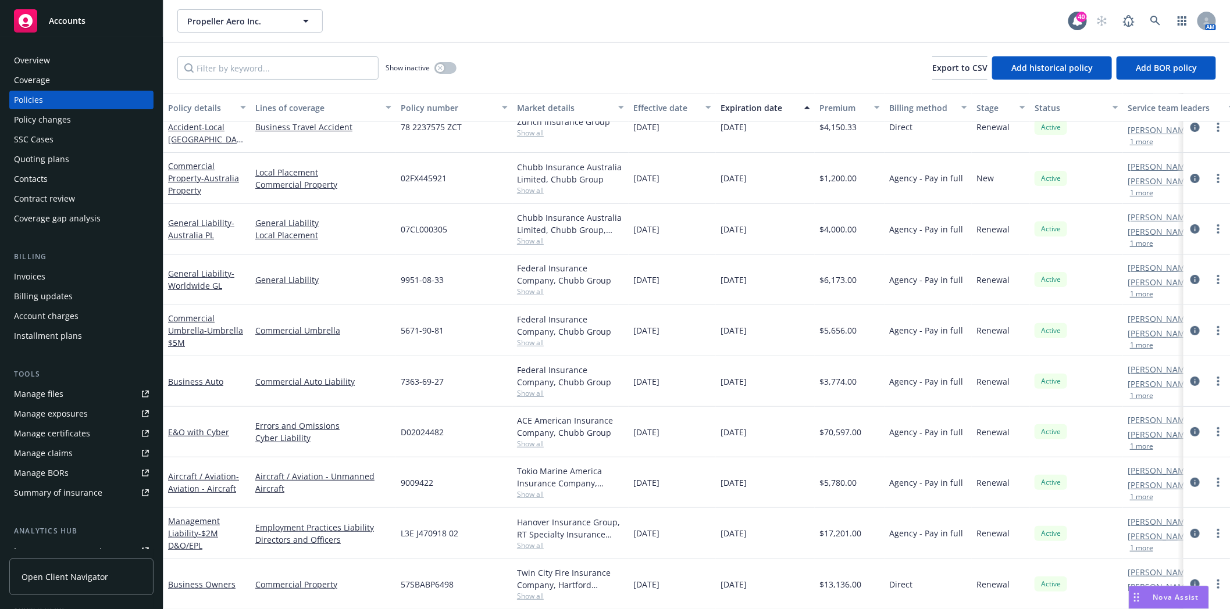
scroll to position [81, 0]
click at [191, 522] on link "Management Liability - $2M D&O/EPL" at bounding box center [194, 533] width 52 height 35
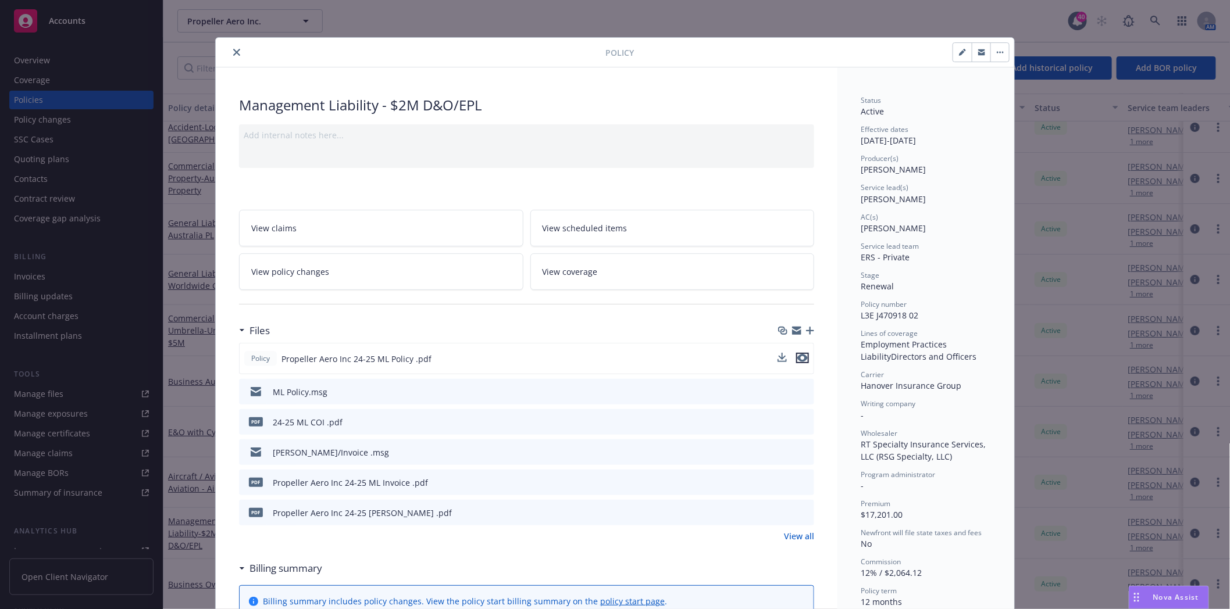
click at [800, 358] on icon "preview file" at bounding box center [802, 358] width 10 height 8
click at [230, 48] on button "close" at bounding box center [237, 52] width 14 height 14
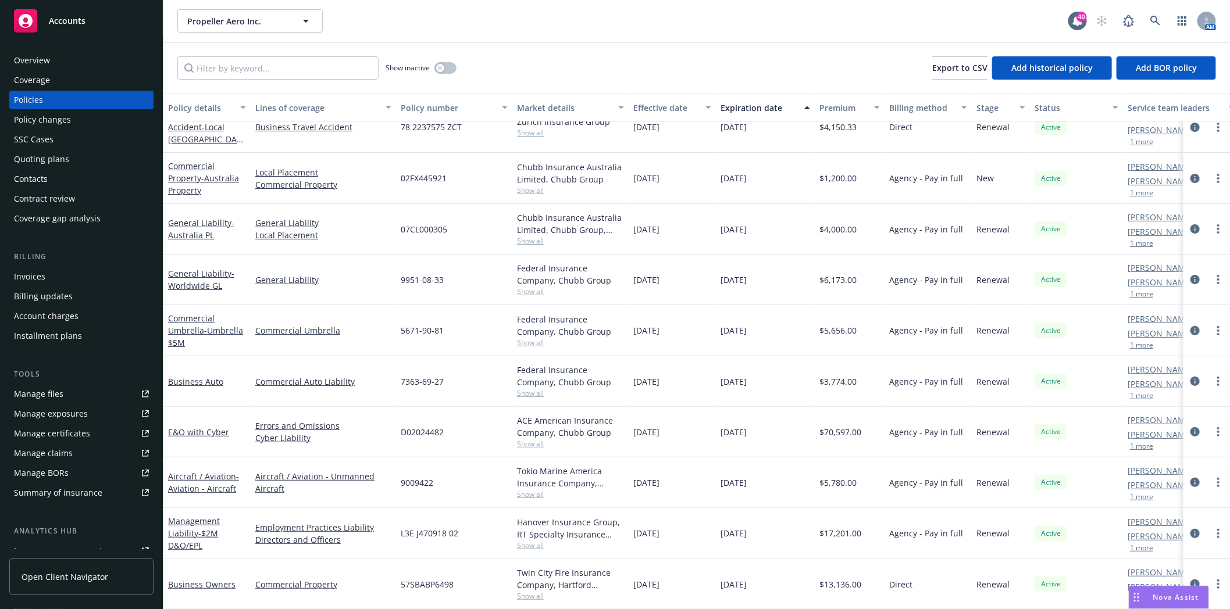
click at [52, 159] on div "Quoting plans" at bounding box center [41, 159] width 55 height 19
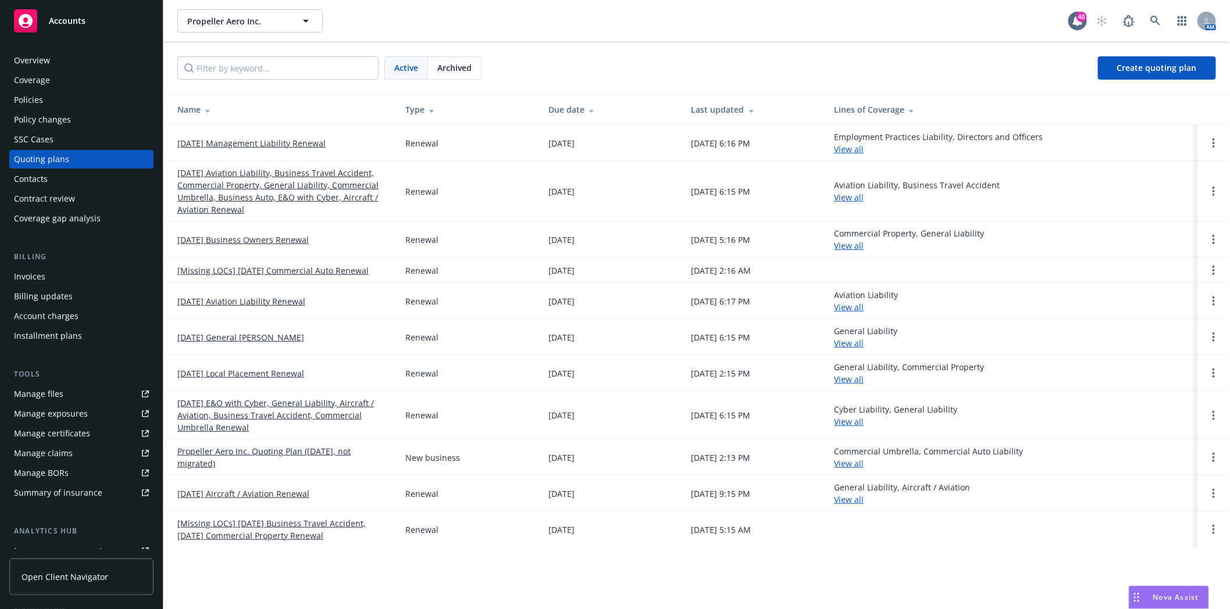
click at [219, 140] on link "[DATE] Management Liability Renewal" at bounding box center [251, 143] width 148 height 12
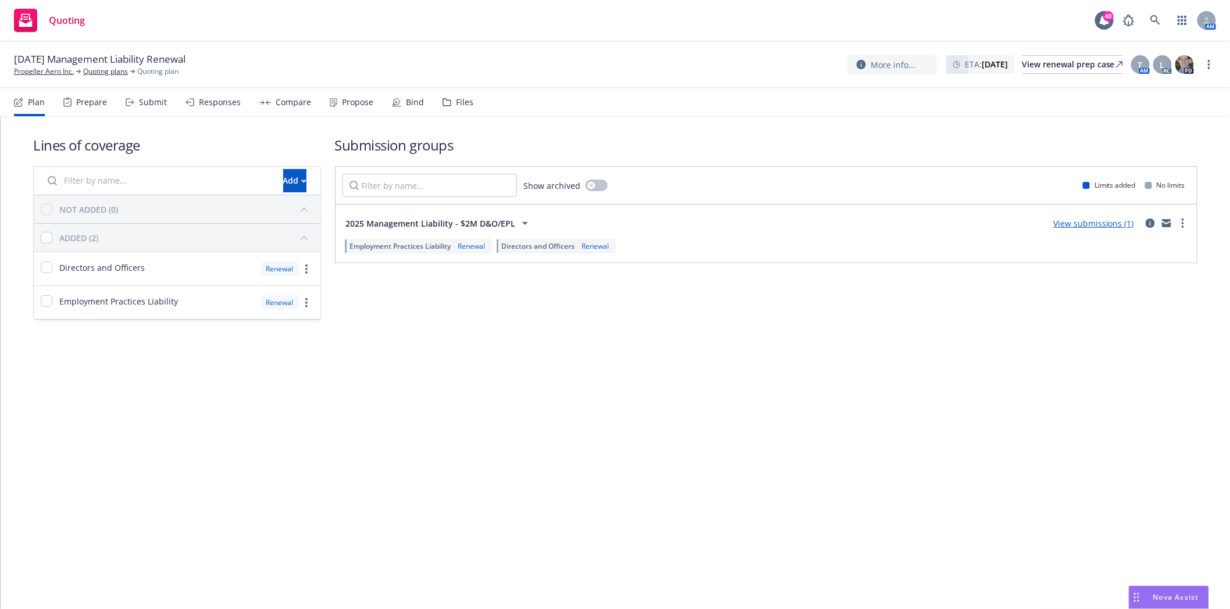
click at [462, 99] on div "Files" at bounding box center [464, 102] width 17 height 9
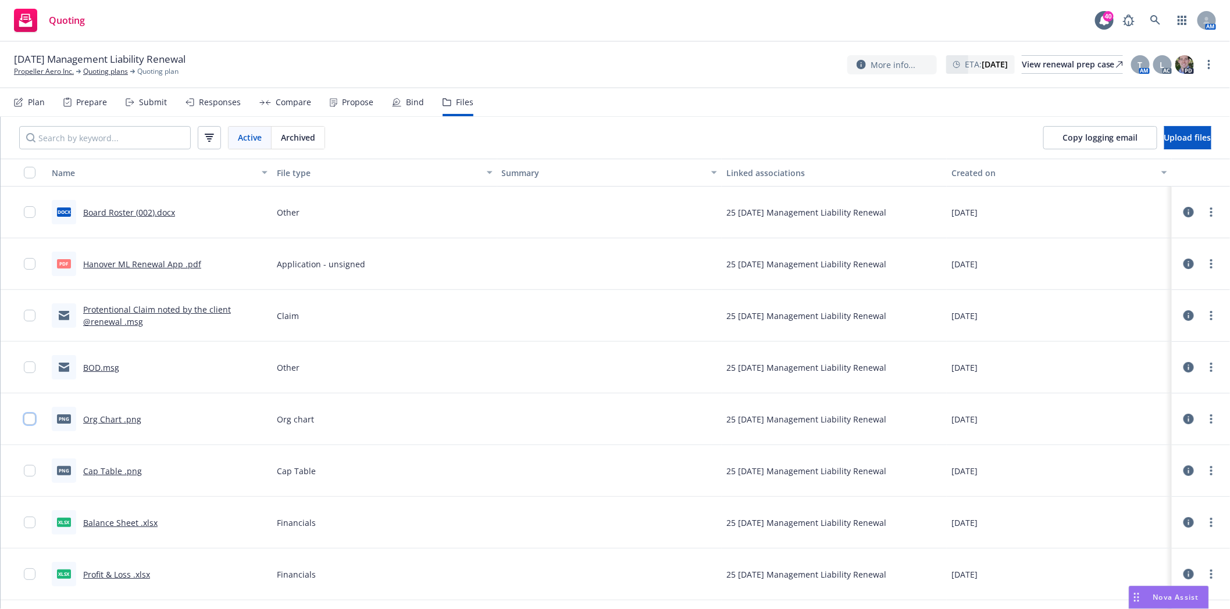
click at [30, 419] on input "checkbox" at bounding box center [30, 420] width 12 height 12
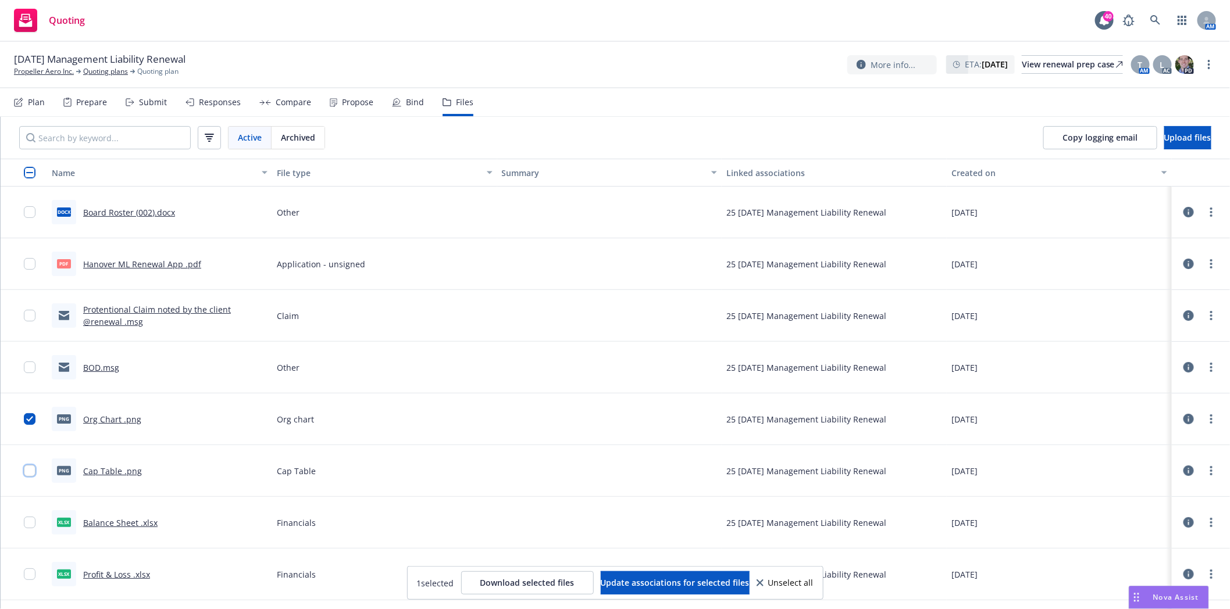
click at [30, 474] on input "checkbox" at bounding box center [30, 471] width 12 height 12
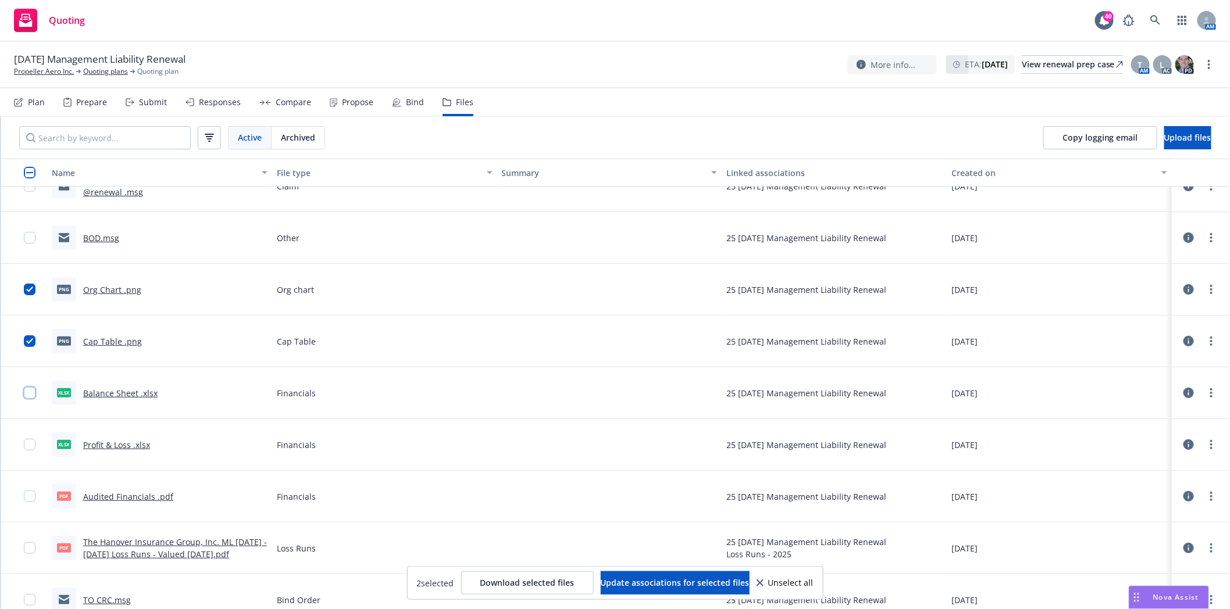
click at [27, 390] on input "checkbox" at bounding box center [30, 393] width 12 height 12
click at [30, 447] on input "checkbox" at bounding box center [30, 445] width 12 height 12
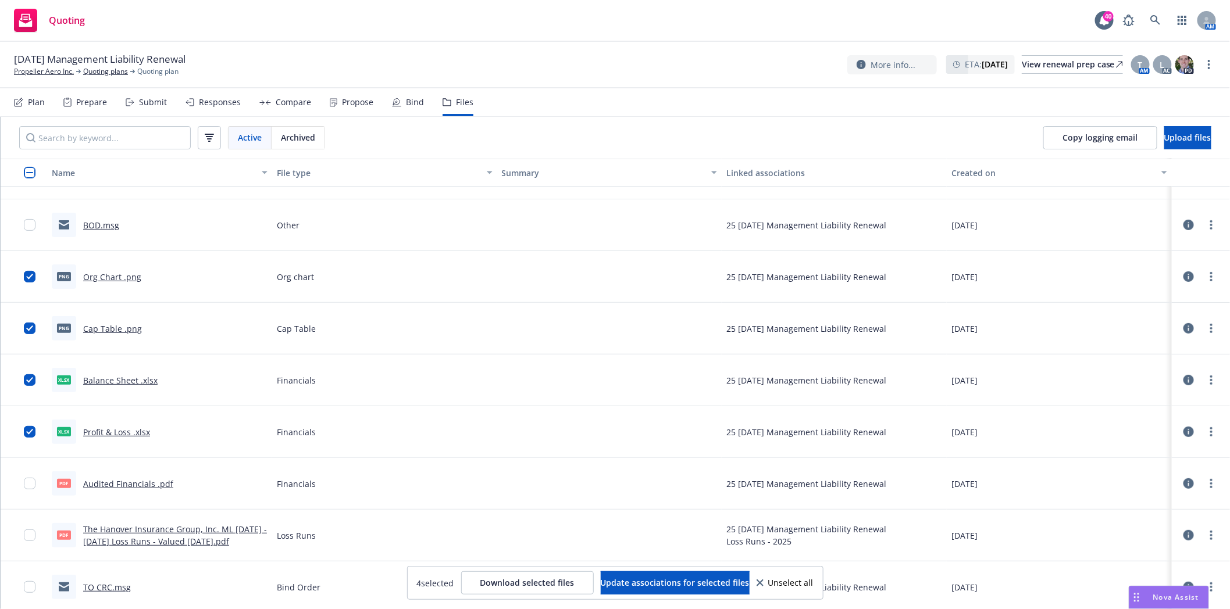
scroll to position [146, 0]
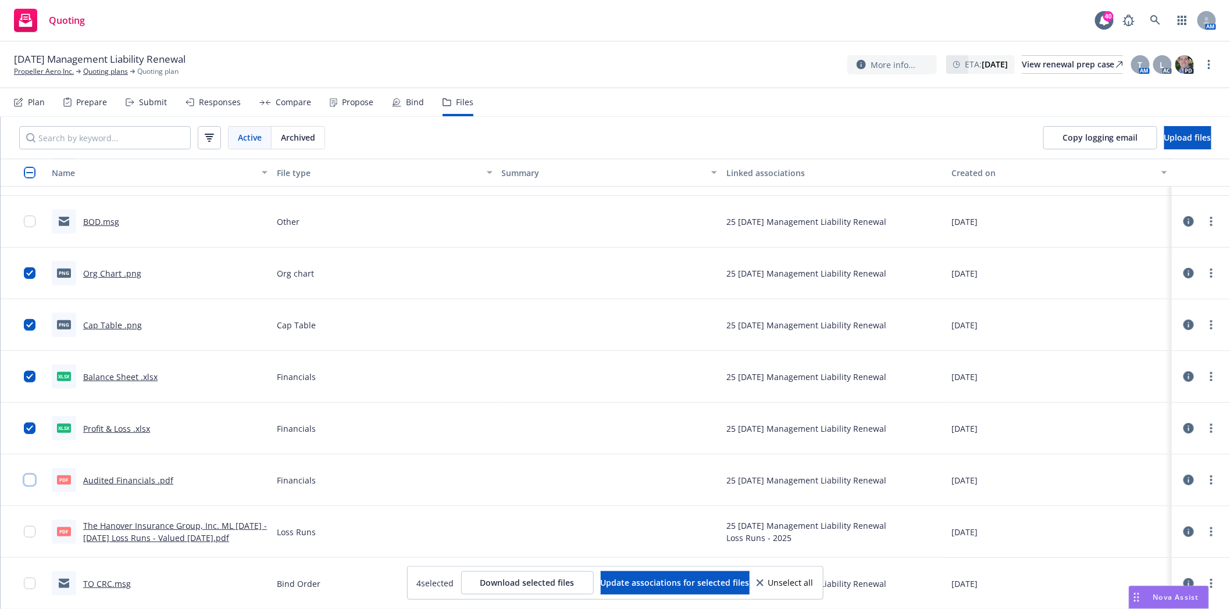
click at [33, 482] on input "checkbox" at bounding box center [30, 481] width 12 height 12
click at [31, 537] on input "checkbox" at bounding box center [30, 532] width 12 height 12
click at [498, 588] on span "Download selected files" at bounding box center [527, 583] width 94 height 11
